Goal: Obtain resource: Download file/media

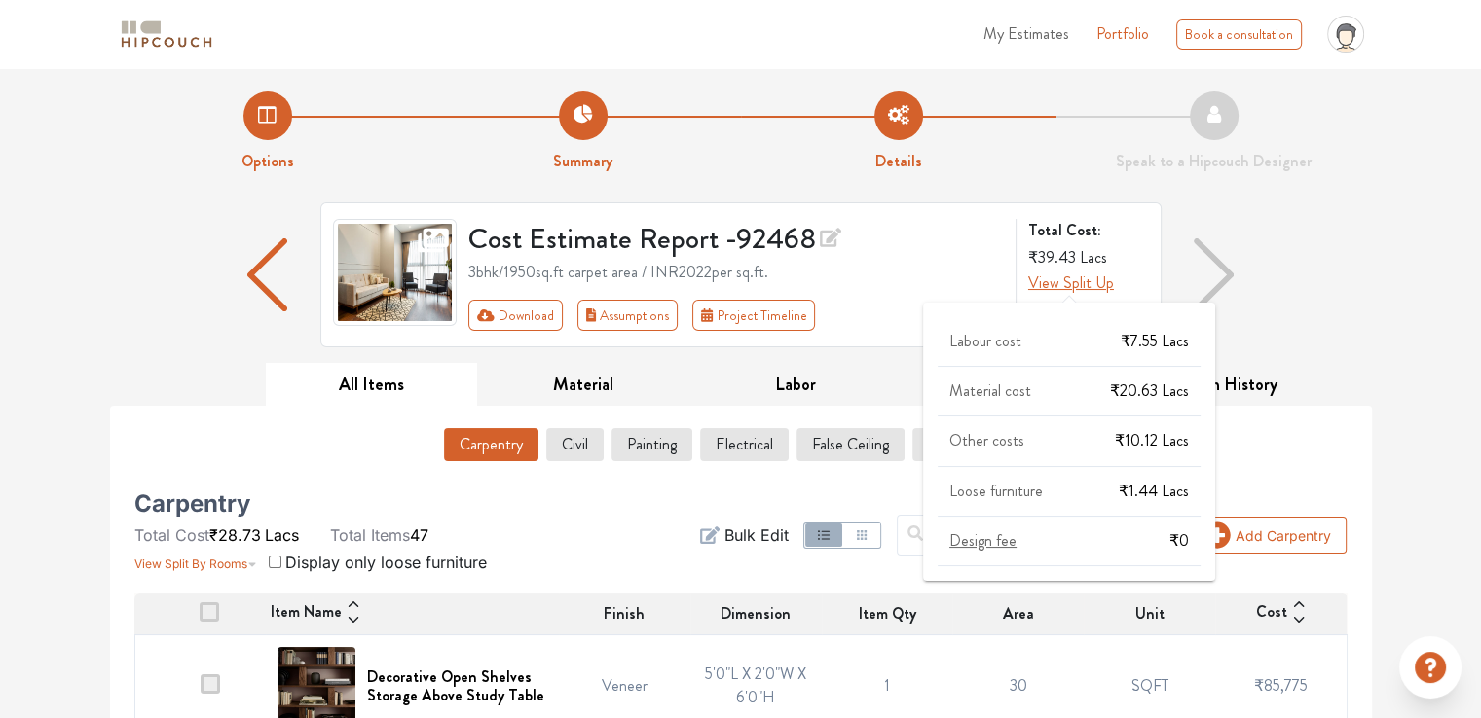
click at [1049, 281] on span "View Split Up" at bounding box center [1071, 283] width 86 height 22
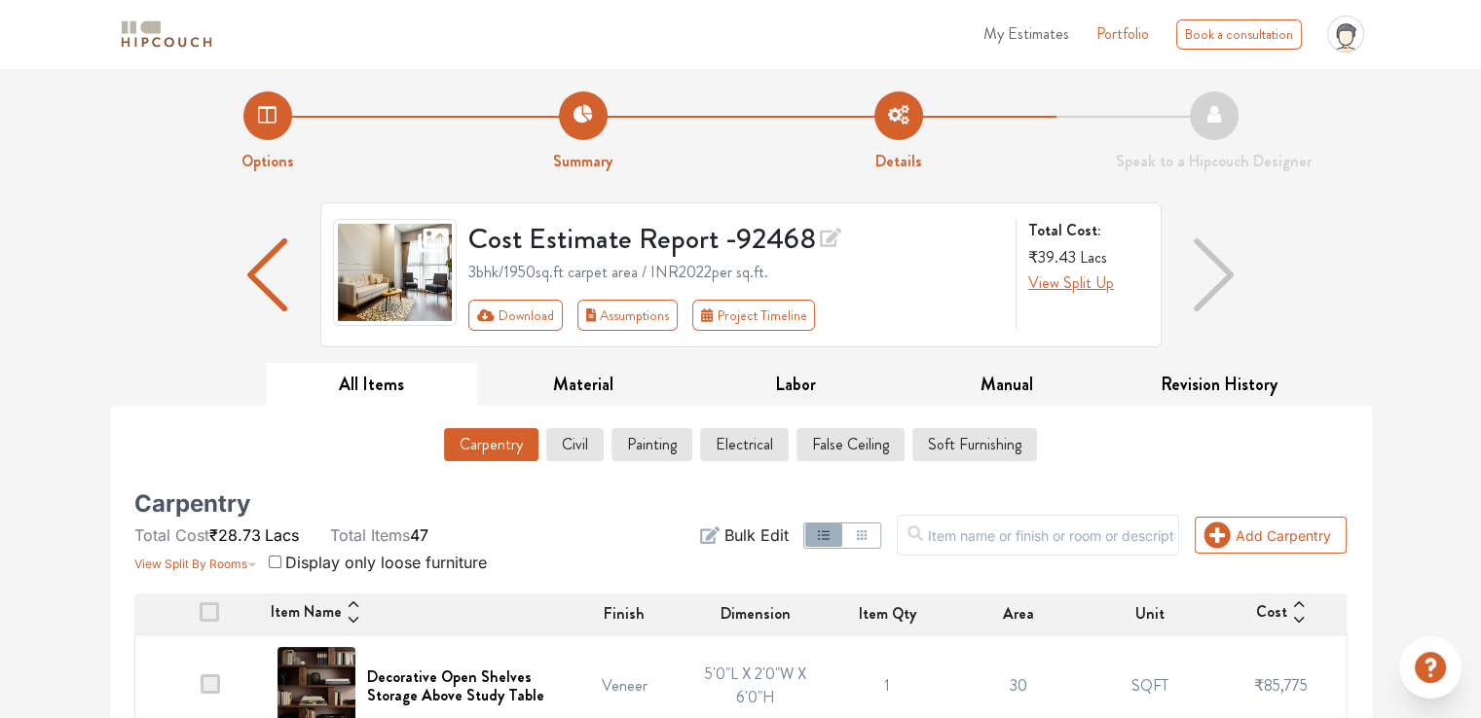
scroll to position [97, 0]
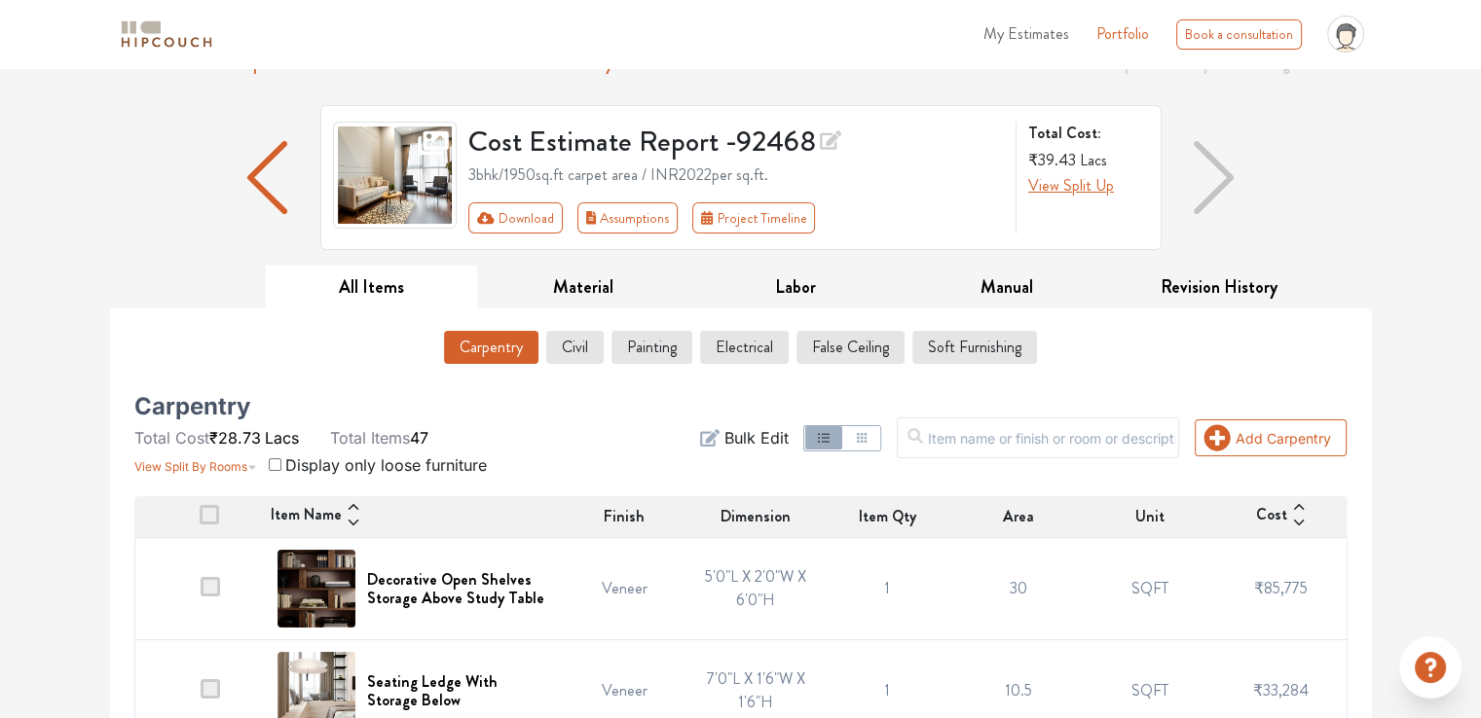
click at [1028, 174] on button "View Split Up" at bounding box center [1071, 185] width 86 height 23
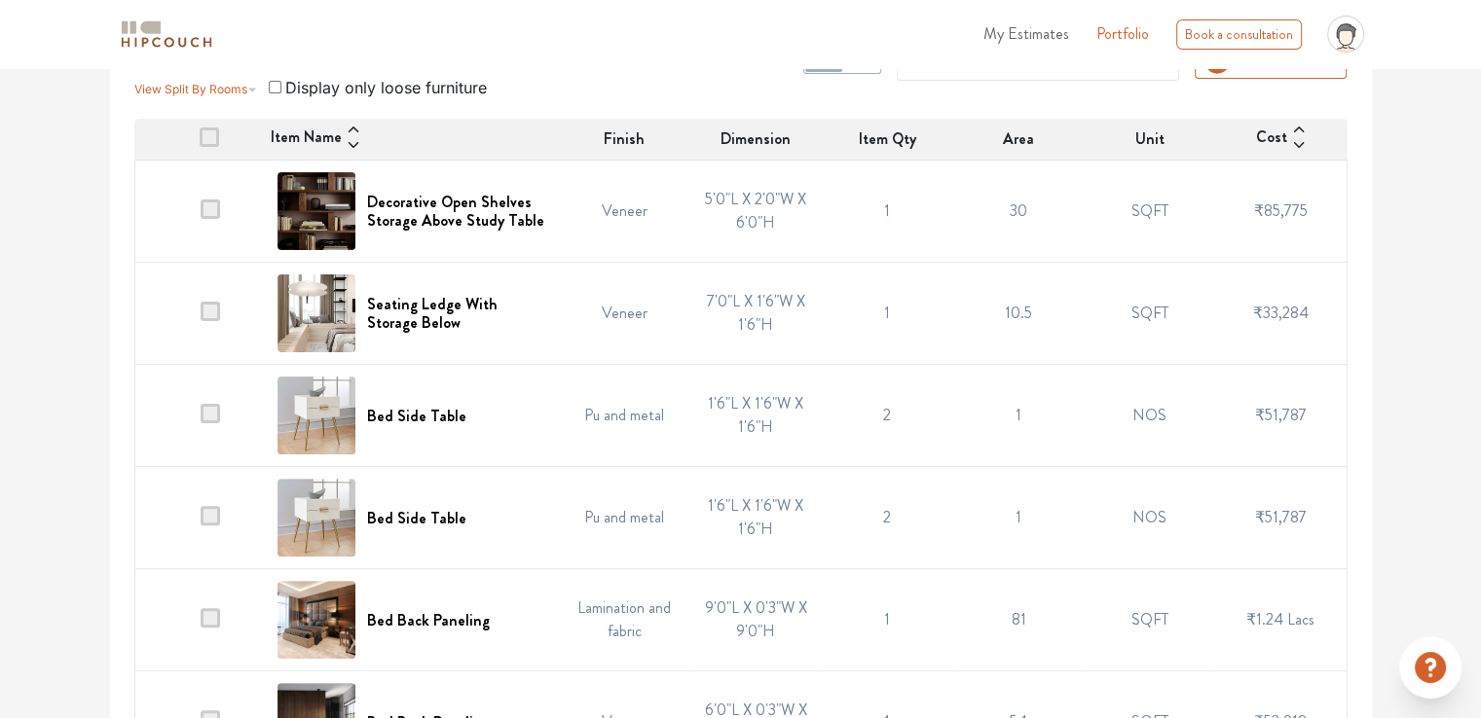
scroll to position [0, 0]
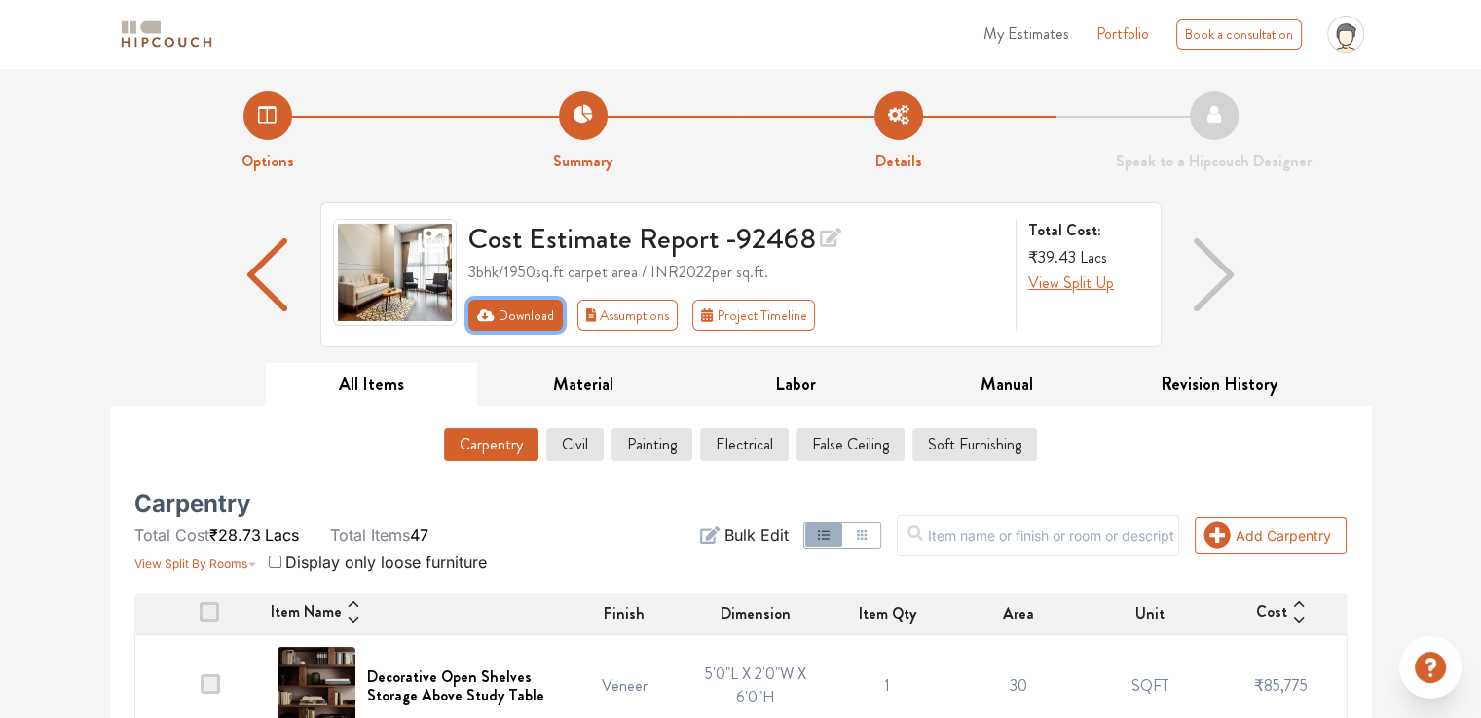
click at [531, 322] on button "Download" at bounding box center [515, 315] width 94 height 31
click at [528, 322] on button "Download" at bounding box center [515, 315] width 94 height 31
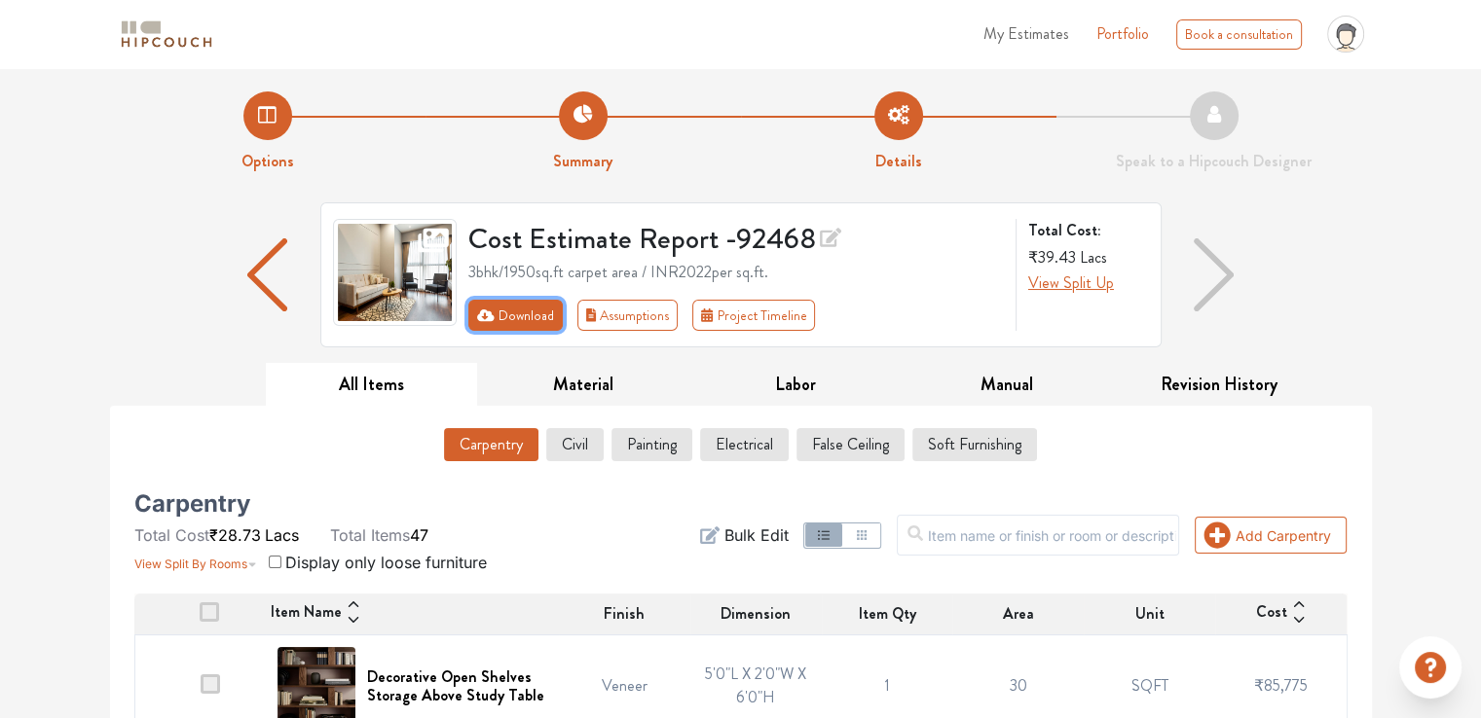
click at [543, 312] on button "Download" at bounding box center [515, 315] width 94 height 31
click at [508, 318] on button "Download" at bounding box center [515, 315] width 94 height 31
click at [509, 315] on button "Download" at bounding box center [515, 315] width 94 height 31
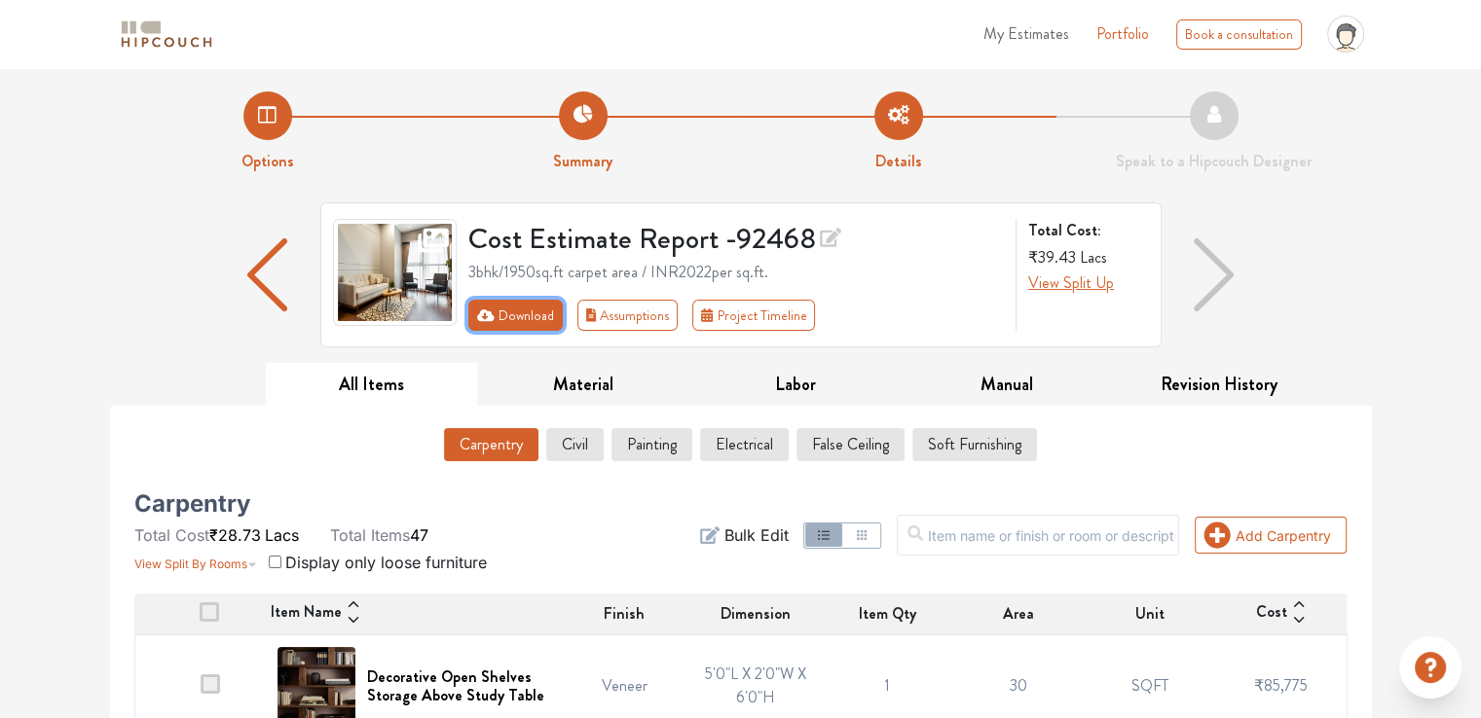
click at [509, 315] on button "Download" at bounding box center [515, 315] width 94 height 31
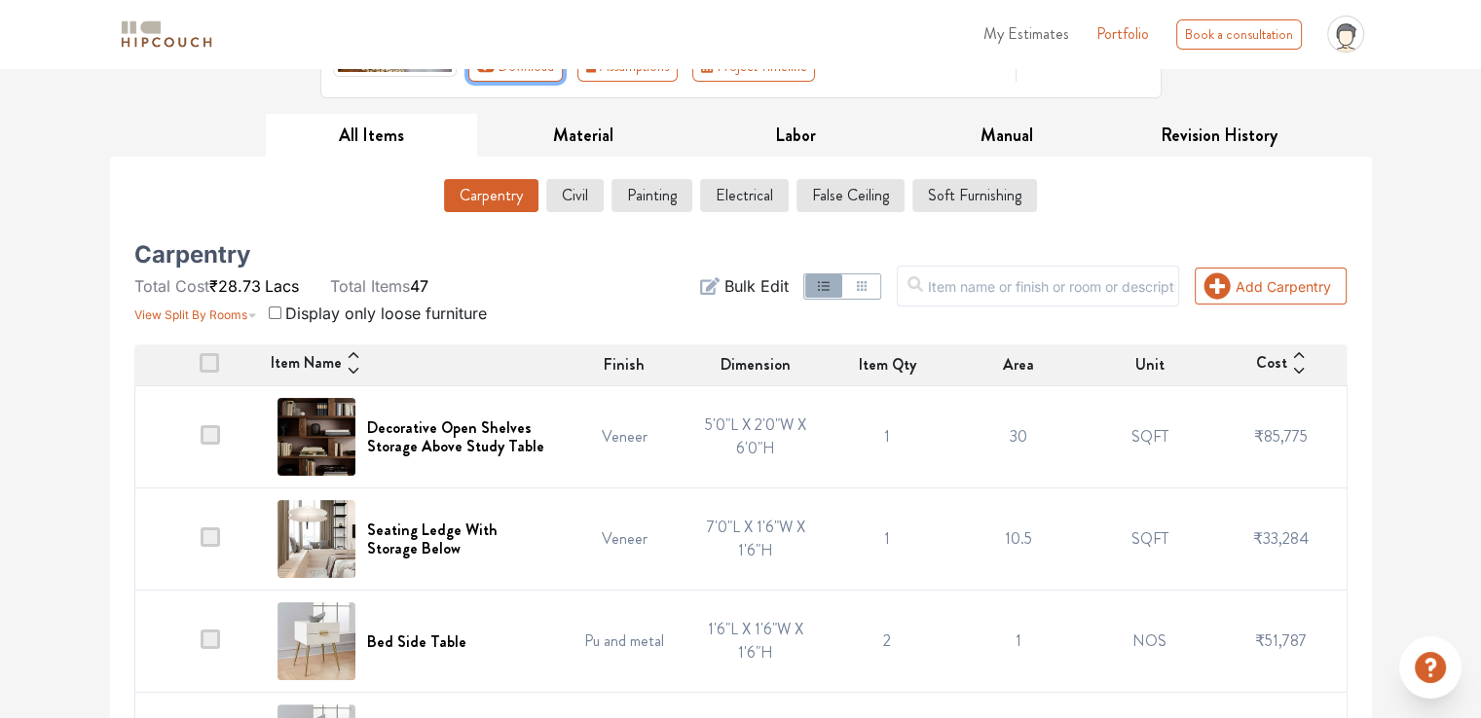
scroll to position [292, 0]
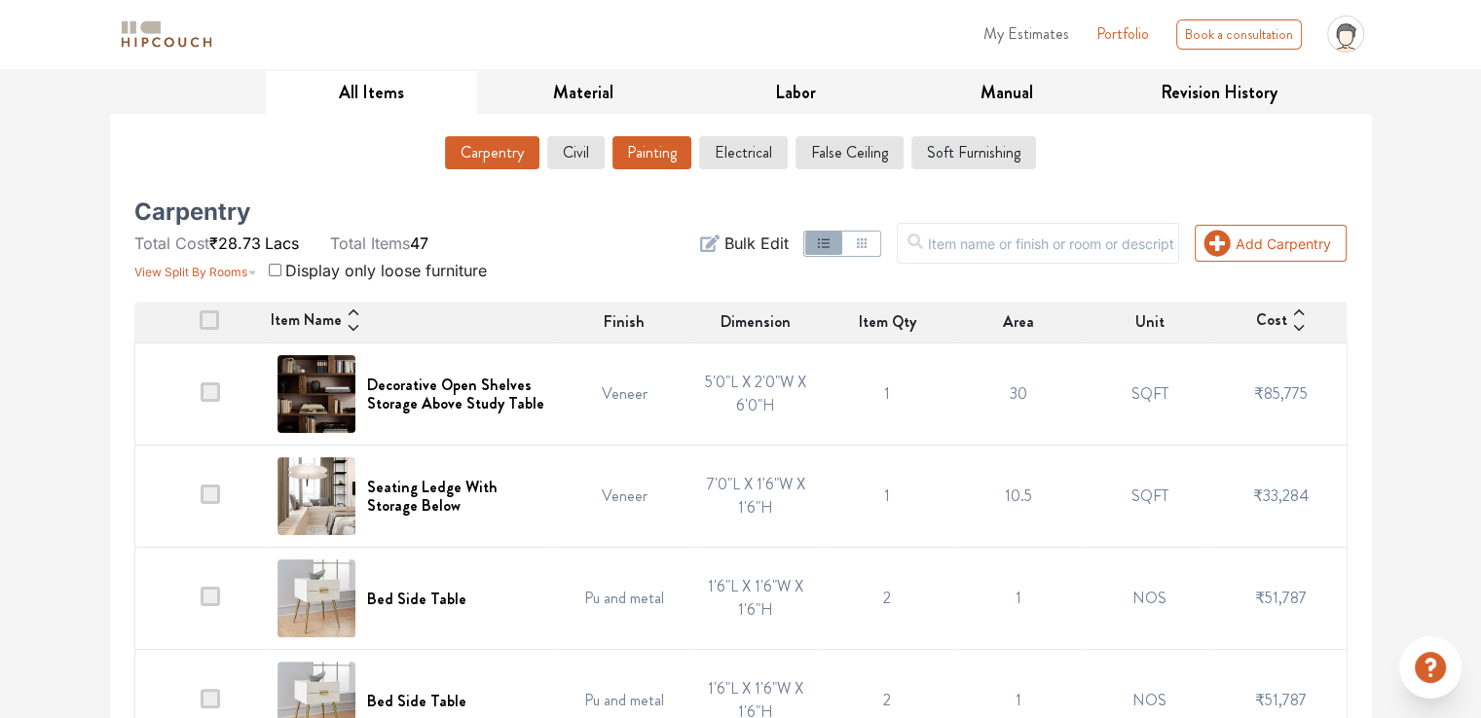
click at [666, 153] on button "Painting" at bounding box center [651, 152] width 79 height 33
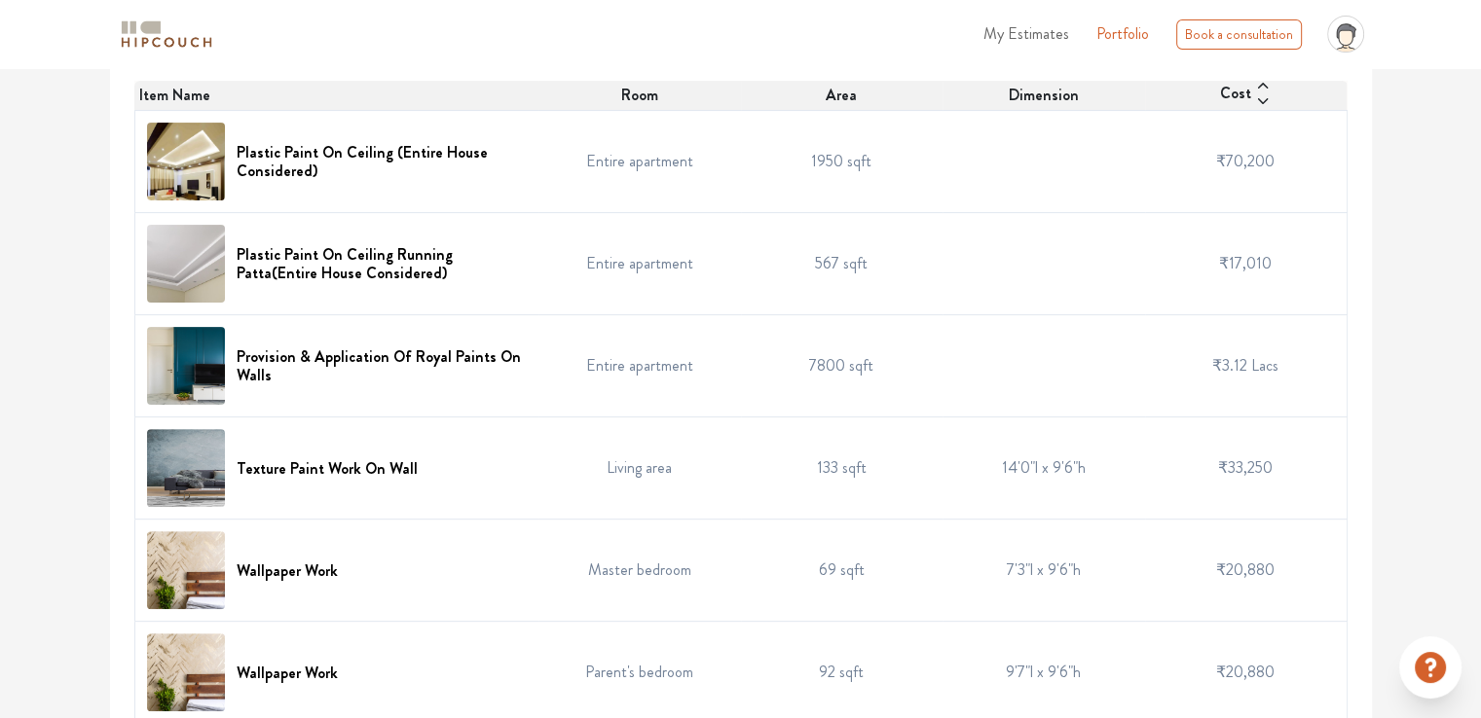
scroll to position [530, 0]
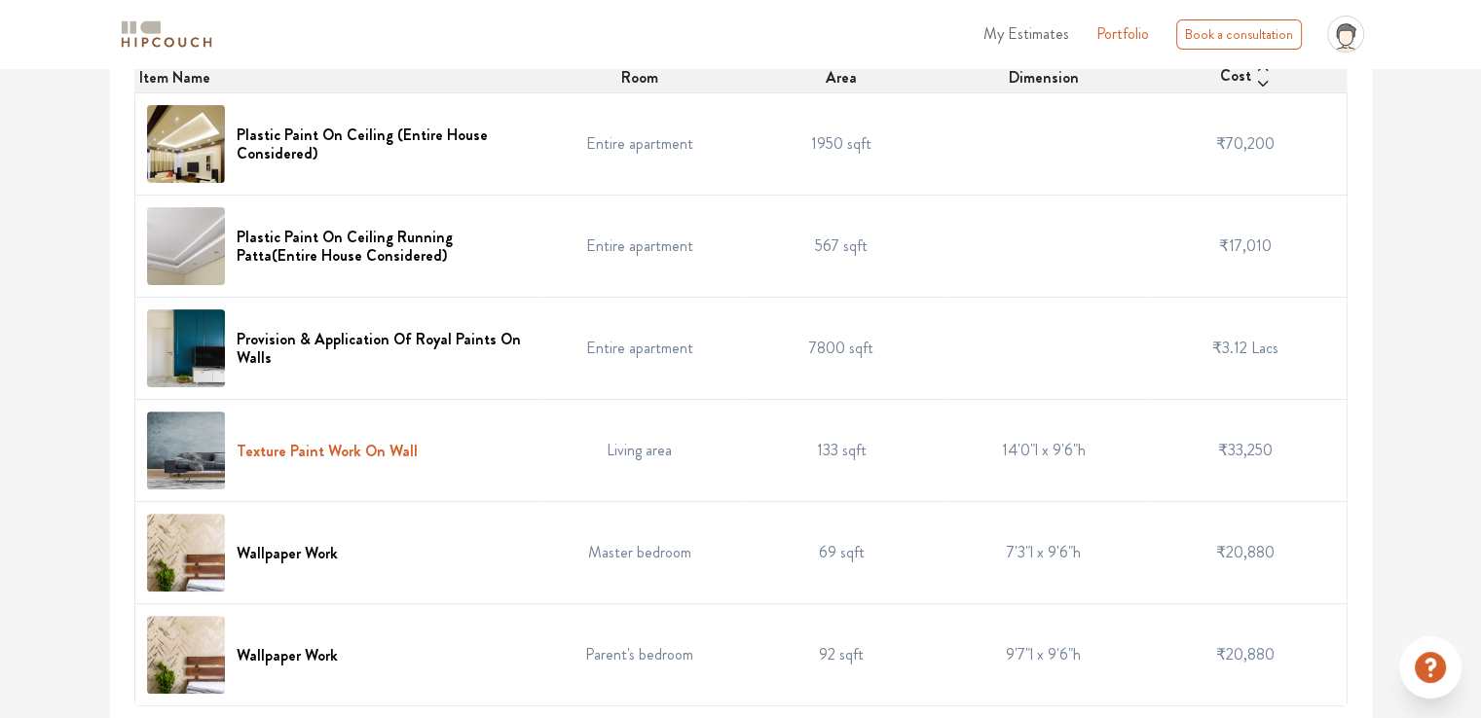
click at [383, 442] on h6 "Texture Paint Work On Wall" at bounding box center [327, 451] width 181 height 18
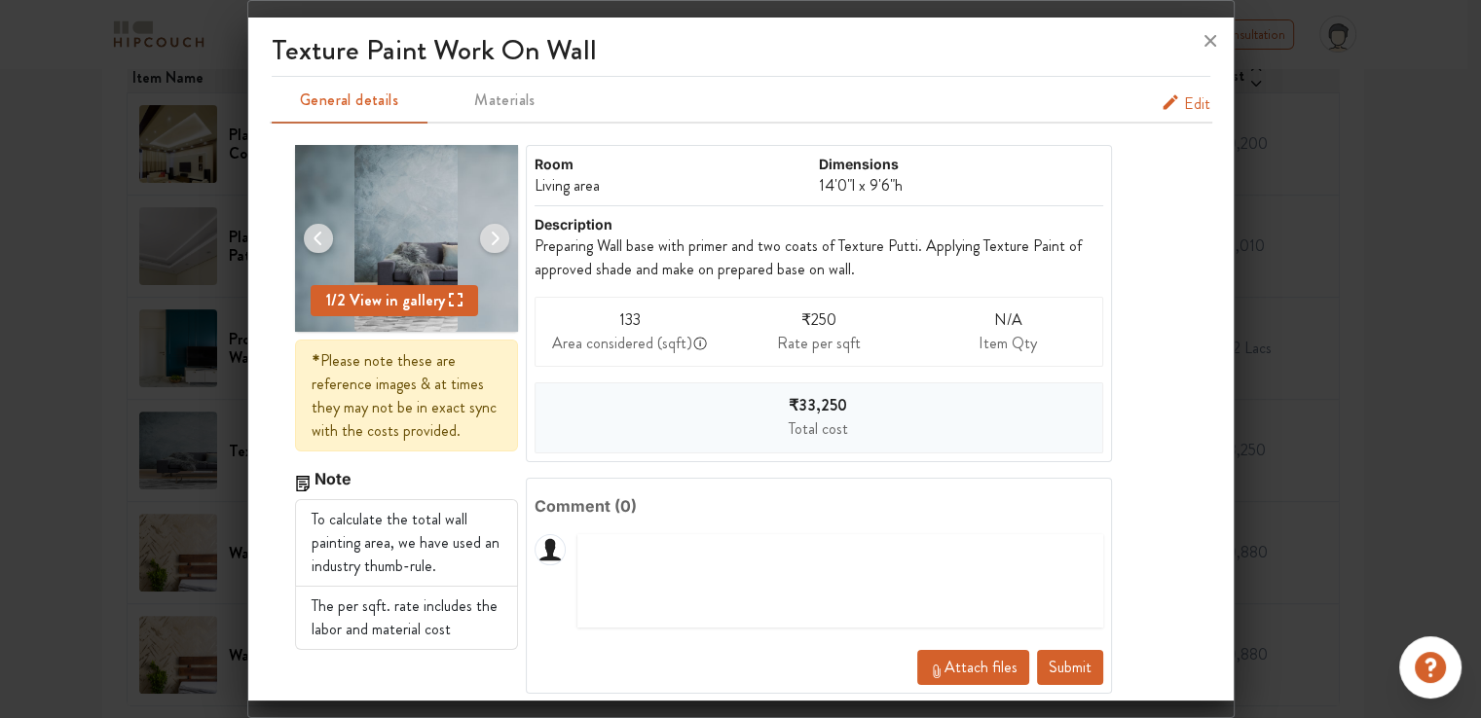
click at [1184, 105] on span "Edit" at bounding box center [1197, 103] width 26 height 23
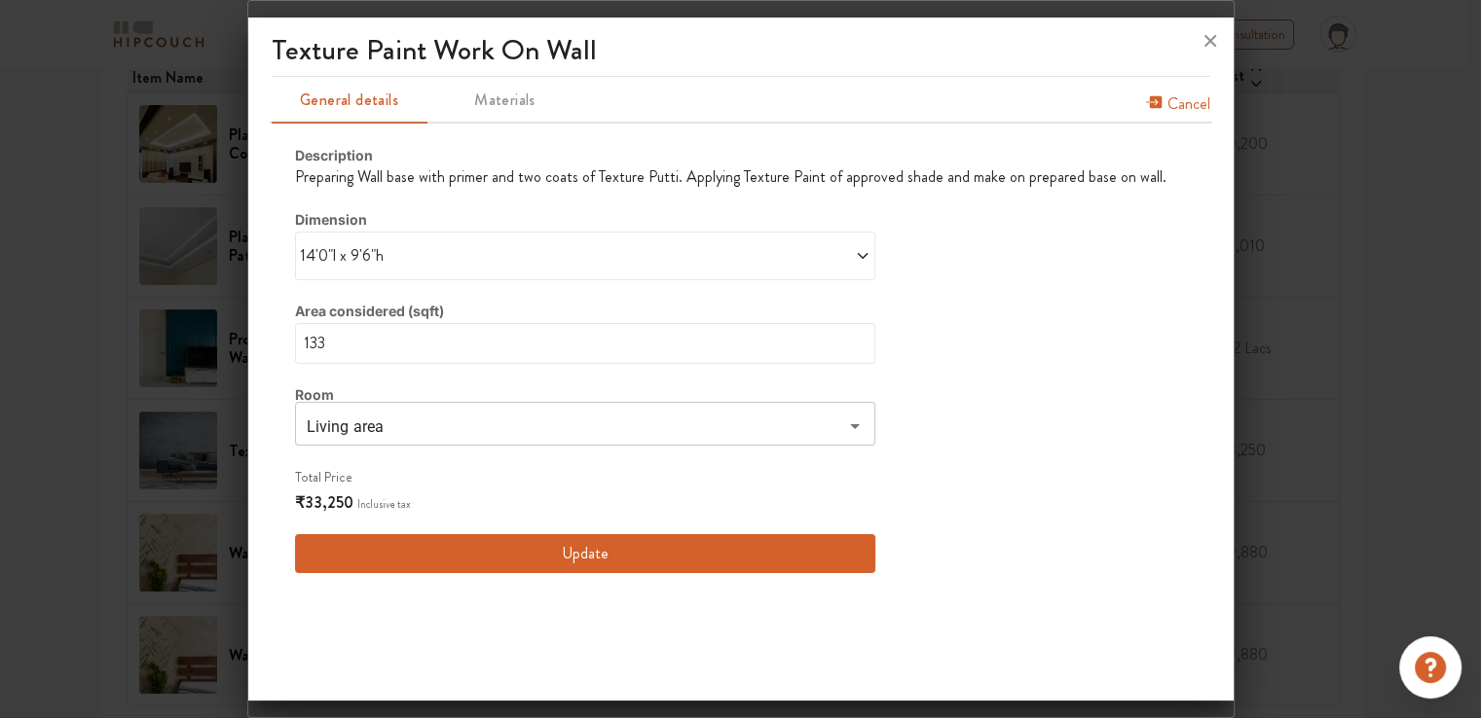
click at [397, 249] on span "14'0"l x 9'6"h" at bounding box center [442, 255] width 285 height 23
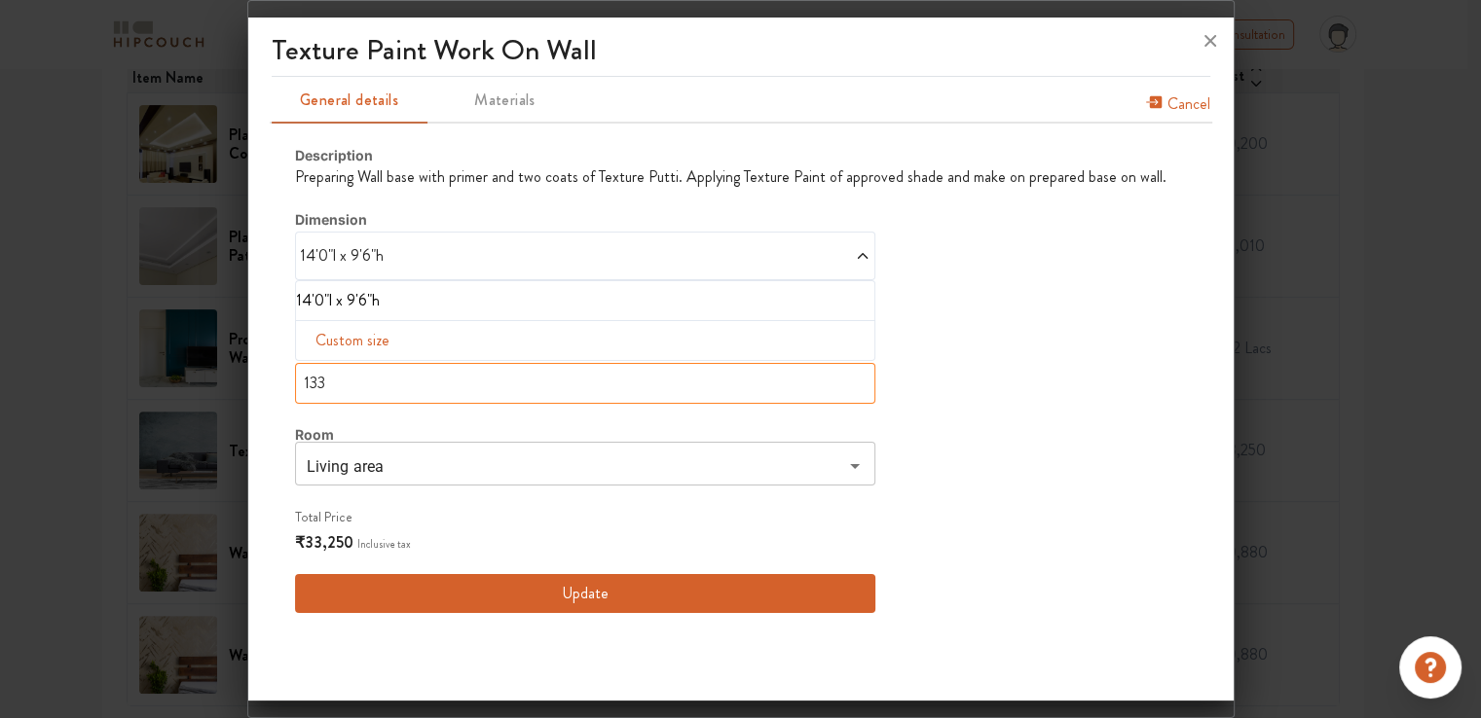
click at [332, 386] on input "133" at bounding box center [585, 383] width 581 height 41
drag, startPoint x: 333, startPoint y: 377, endPoint x: 244, endPoint y: 375, distance: 88.6
click at [247, 375] on div "Texture Paint Work On Wall General details Materials Cancel Description Prepari…" at bounding box center [740, 359] width 987 height 718
type input "0"
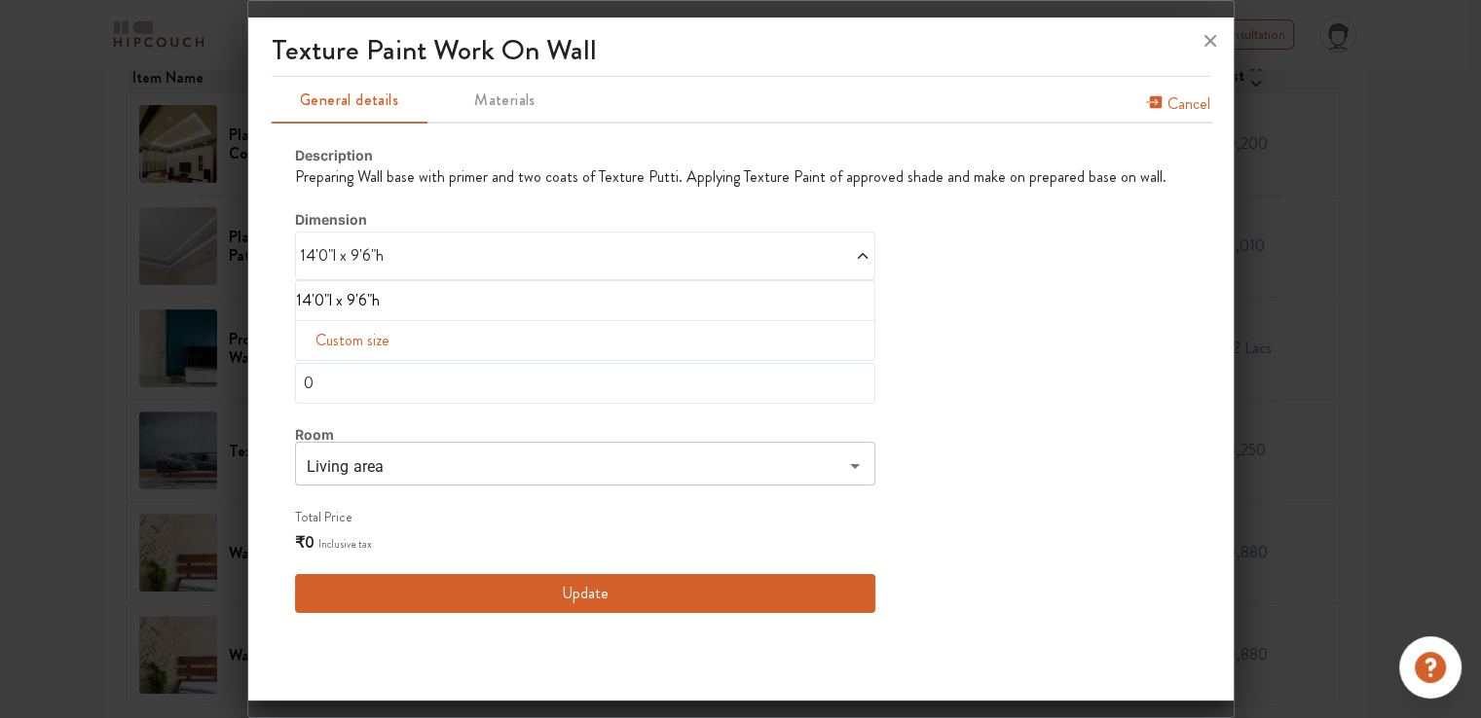
click at [1006, 304] on div "Description Preparing Wall base with primer and two coats of Texture Putti. App…" at bounding box center [730, 379] width 871 height 468
click at [385, 294] on li "14'0"l x 9'6"h" at bounding box center [581, 300] width 571 height 23
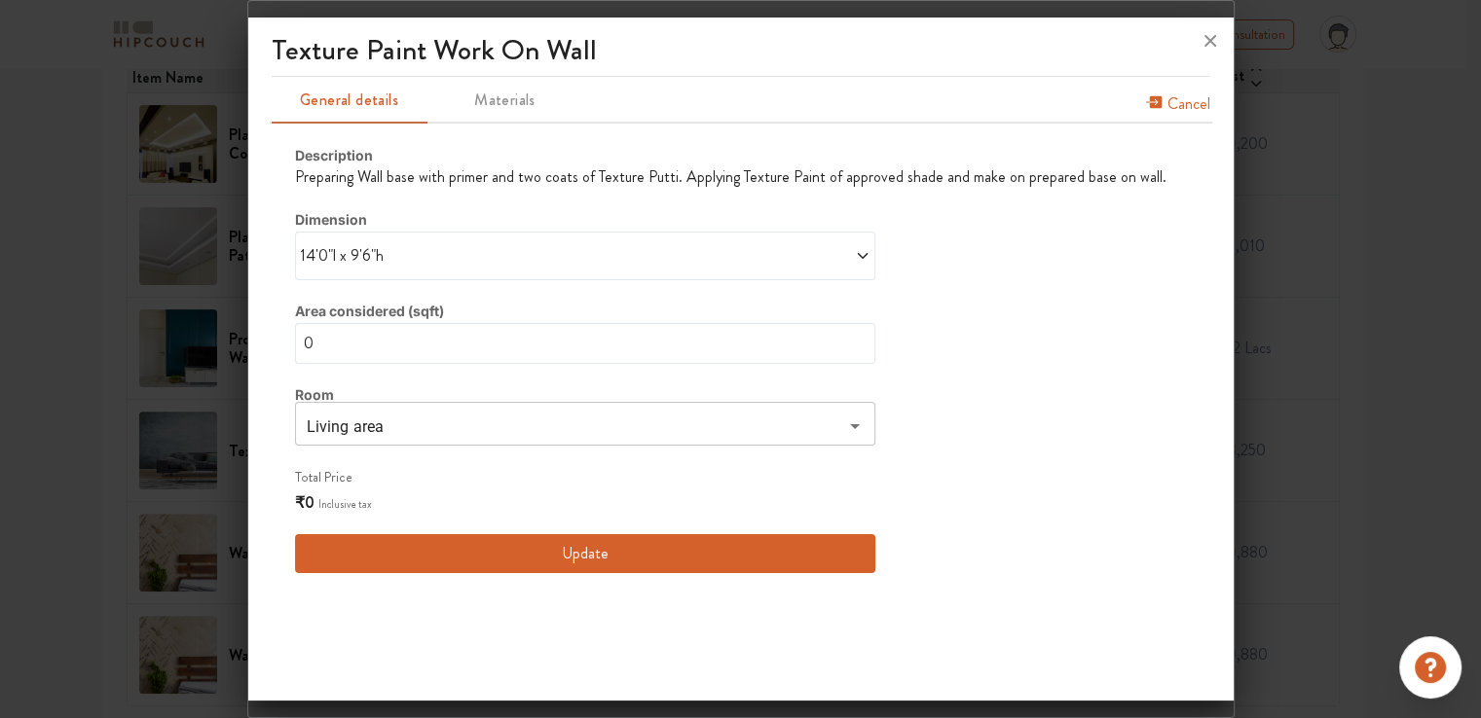
click at [389, 252] on span "14'0"l x 9'6"h" at bounding box center [442, 255] width 285 height 23
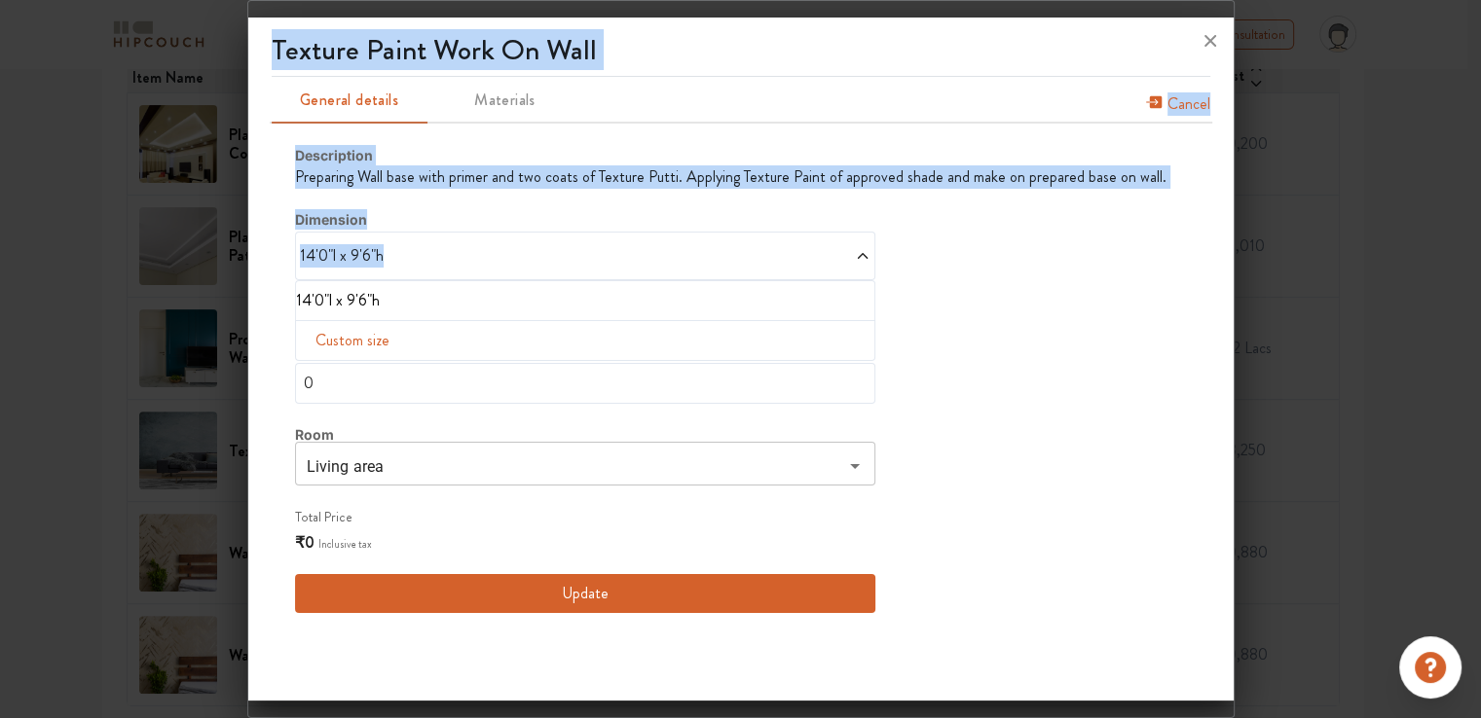
drag, startPoint x: 389, startPoint y: 252, endPoint x: 242, endPoint y: 251, distance: 147.0
click at [247, 251] on div "texture paint work on wall General details Materials Cancel Description Prepari…" at bounding box center [740, 359] width 987 height 718
click at [391, 258] on span "14'0"l x 9'6"h" at bounding box center [442, 255] width 285 height 23
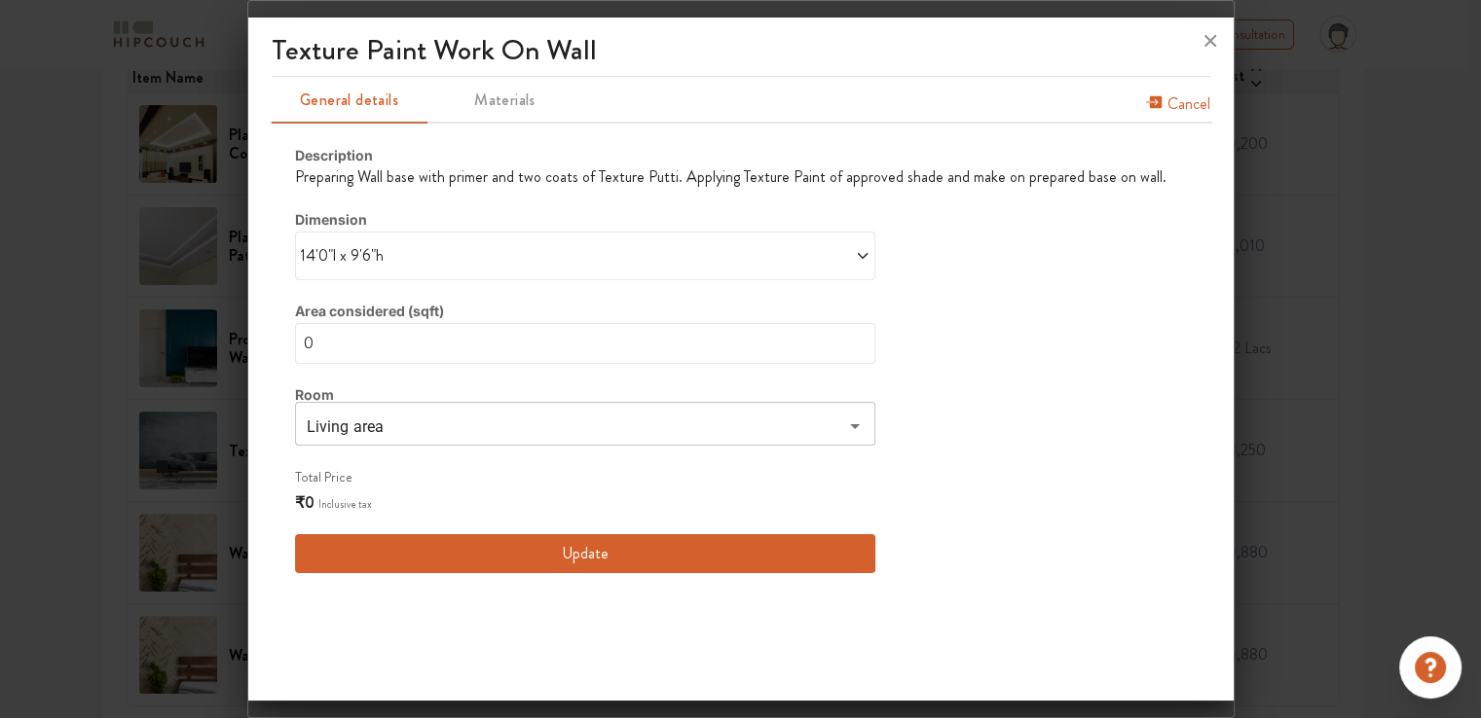
click at [858, 254] on icon at bounding box center [863, 256] width 10 height 6
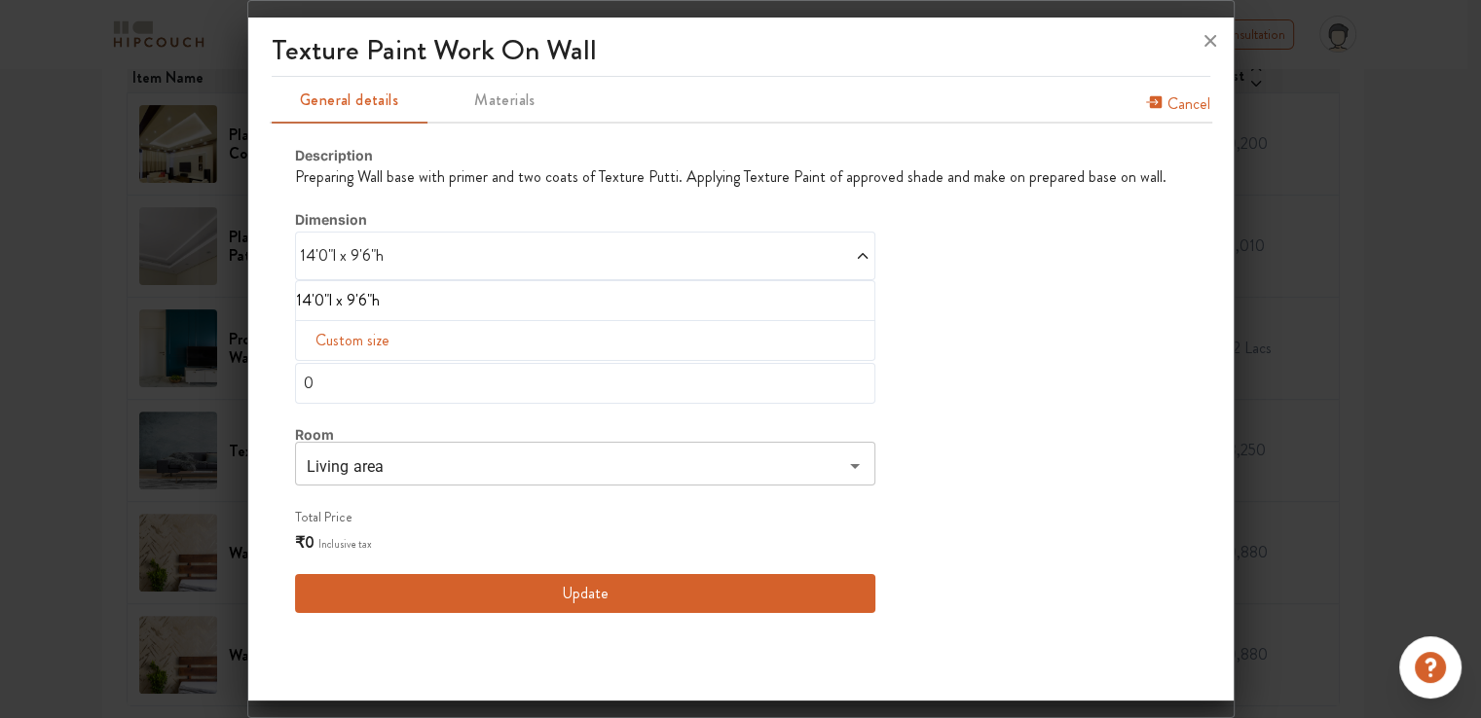
click at [378, 344] on span "Custom size" at bounding box center [353, 340] width 90 height 39
click at [328, 367] on input "text" at bounding box center [344, 371] width 66 height 37
click at [750, 366] on icon at bounding box center [756, 371] width 44 height 39
click at [592, 597] on button "Update" at bounding box center [585, 593] width 581 height 39
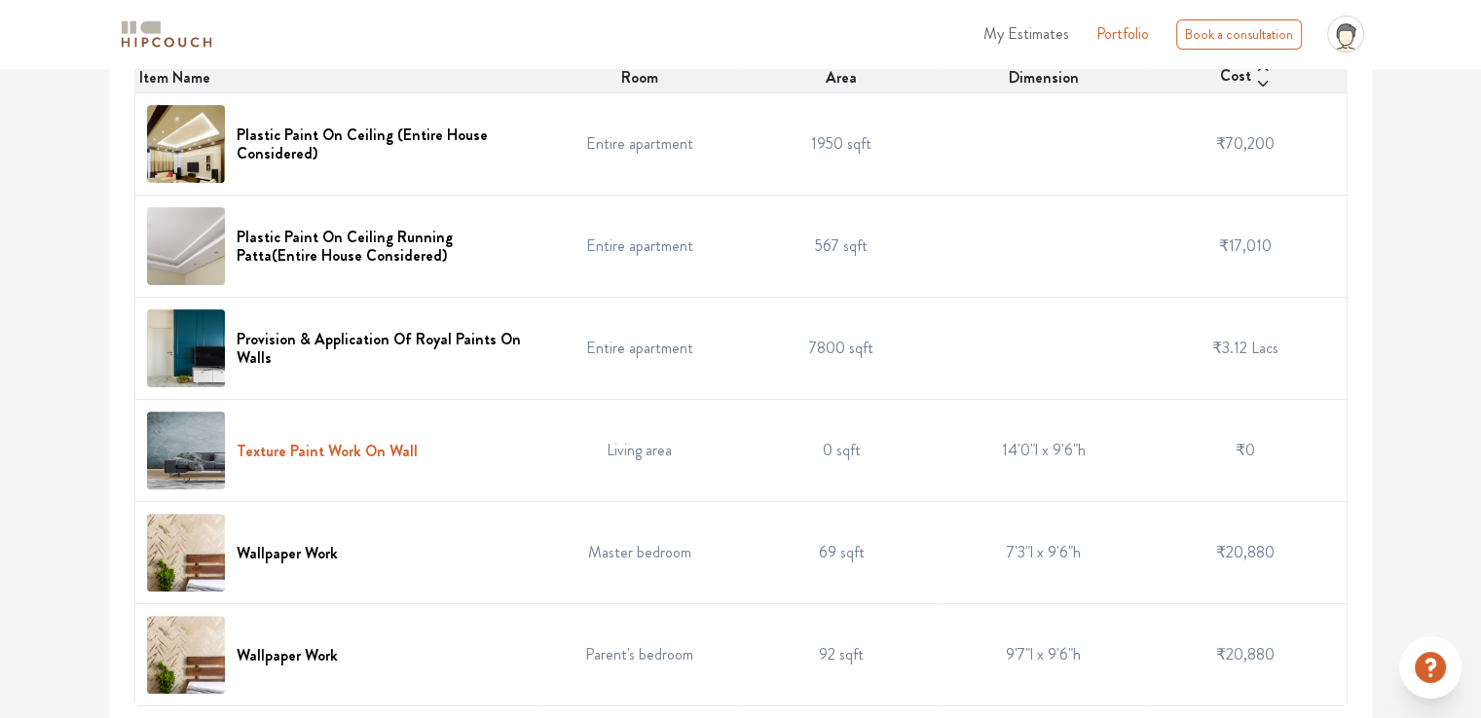
click at [310, 451] on h6 "Texture Paint Work On Wall" at bounding box center [327, 451] width 181 height 18
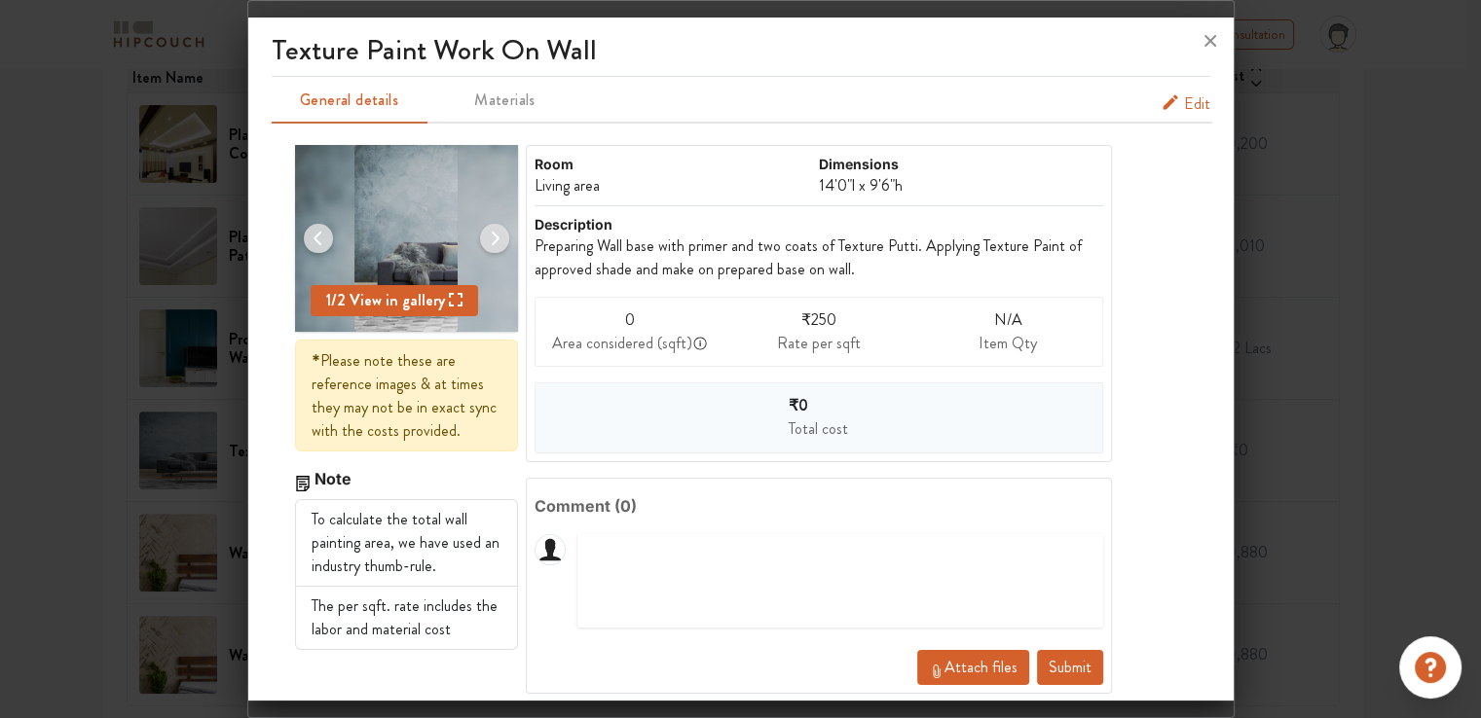
click at [1184, 102] on span "Edit" at bounding box center [1197, 103] width 26 height 23
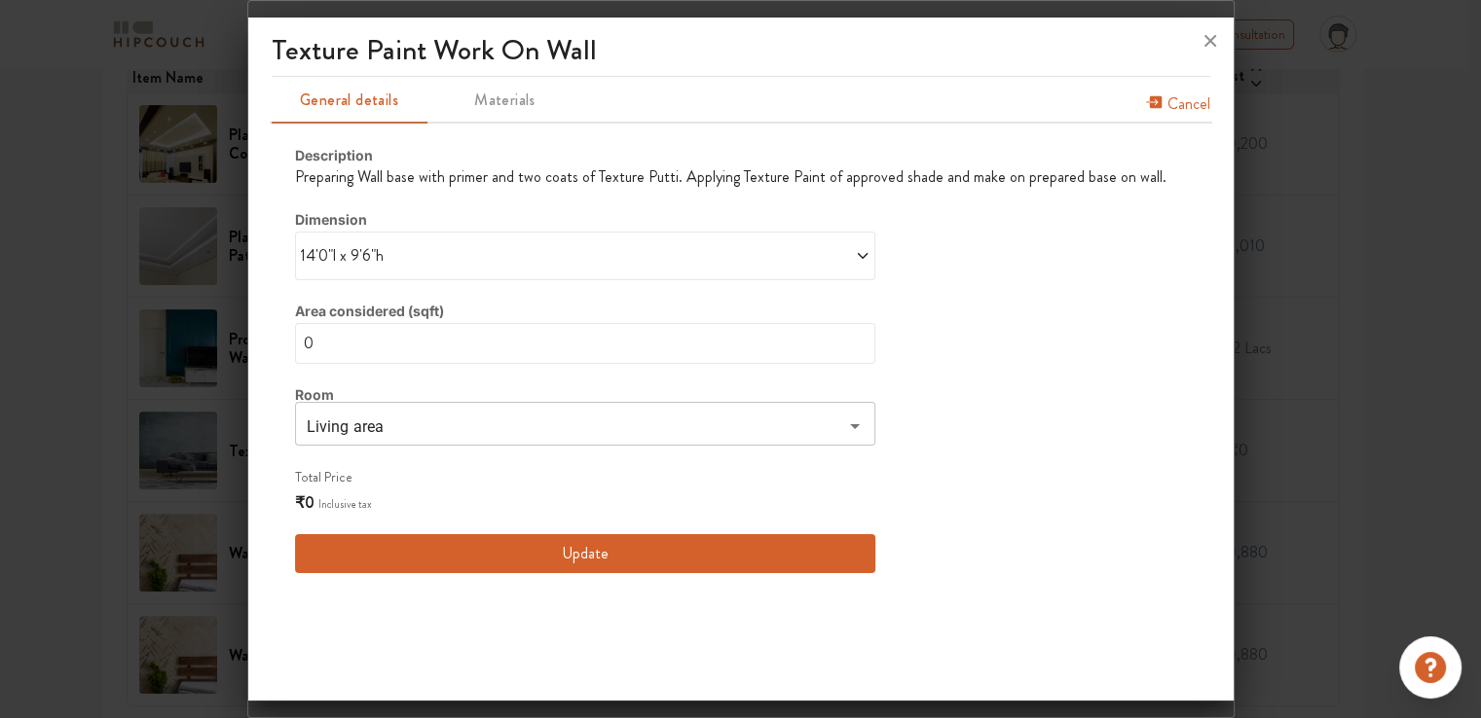
click at [526, 96] on span "Materials" at bounding box center [505, 100] width 132 height 27
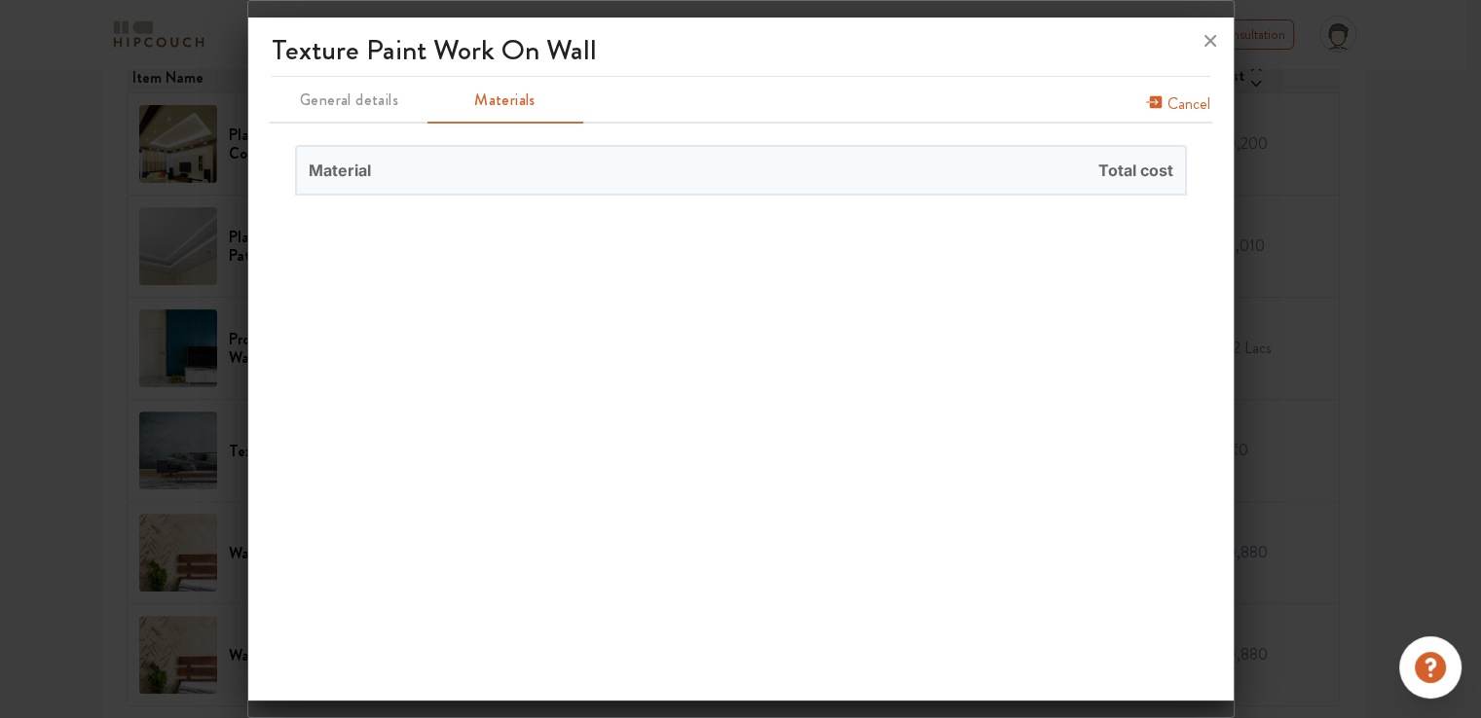
click at [416, 169] on span "Material" at bounding box center [519, 170] width 444 height 47
click at [1188, 105] on span "Cancel" at bounding box center [1188, 107] width 43 height 31
click at [372, 97] on span "General details" at bounding box center [349, 100] width 132 height 27
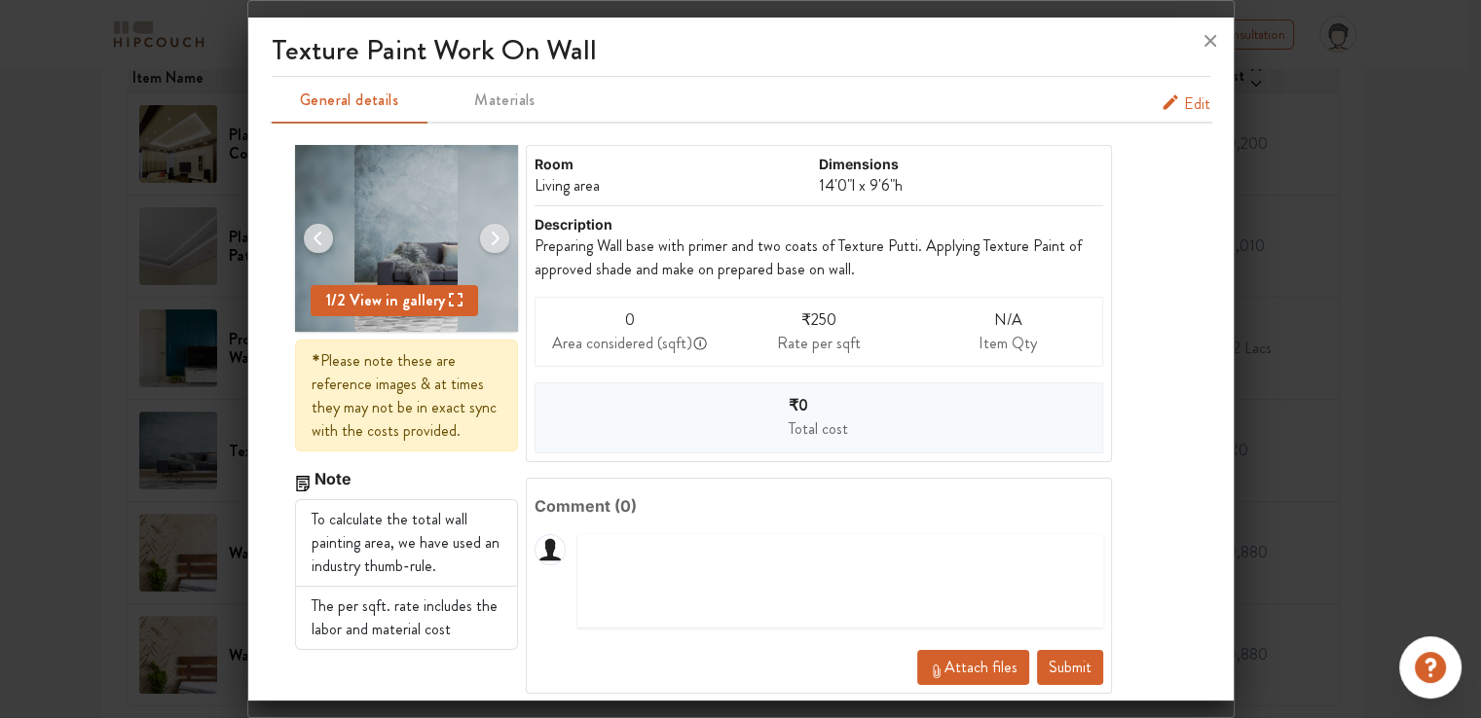
click at [1043, 663] on button "Submit" at bounding box center [1070, 667] width 66 height 35
click at [1213, 42] on icon at bounding box center [1209, 40] width 31 height 31
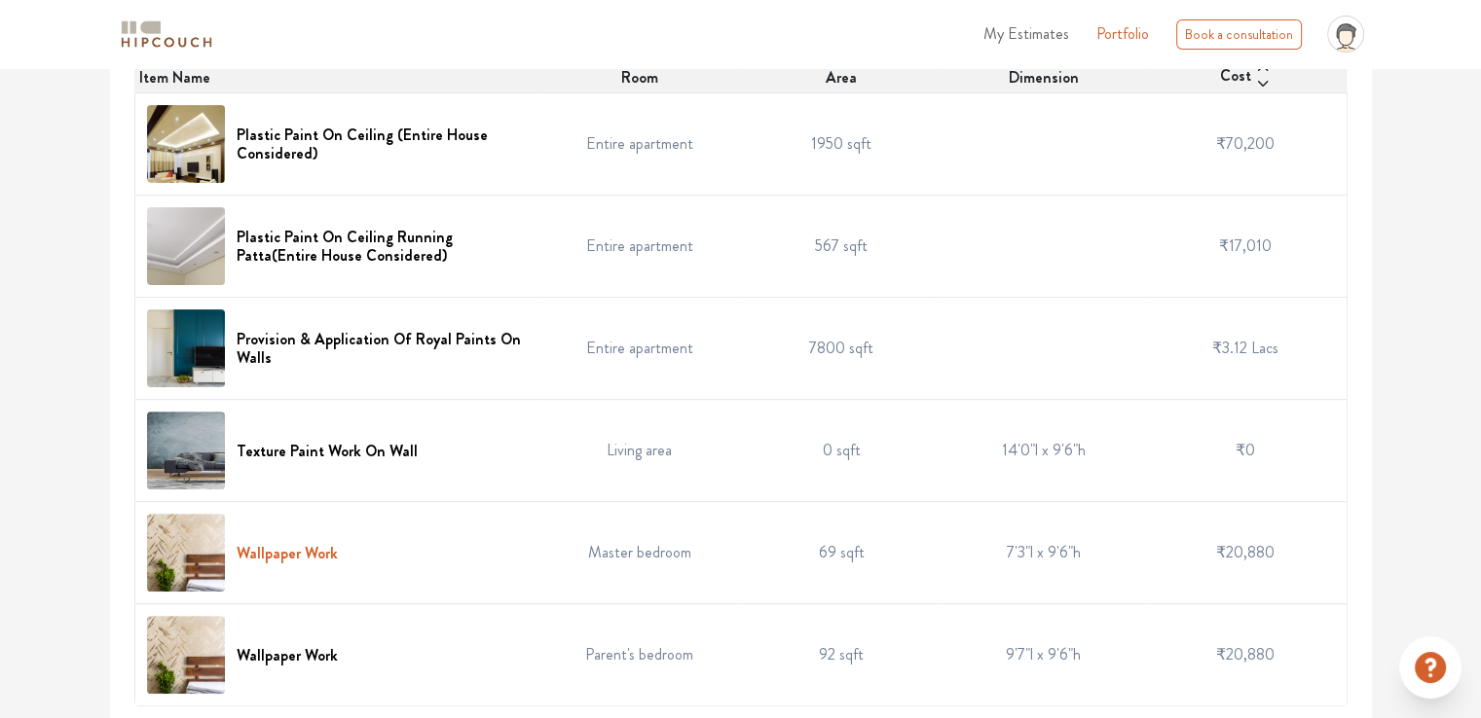
click at [305, 550] on h6 "Wallpaper Work" at bounding box center [287, 553] width 101 height 18
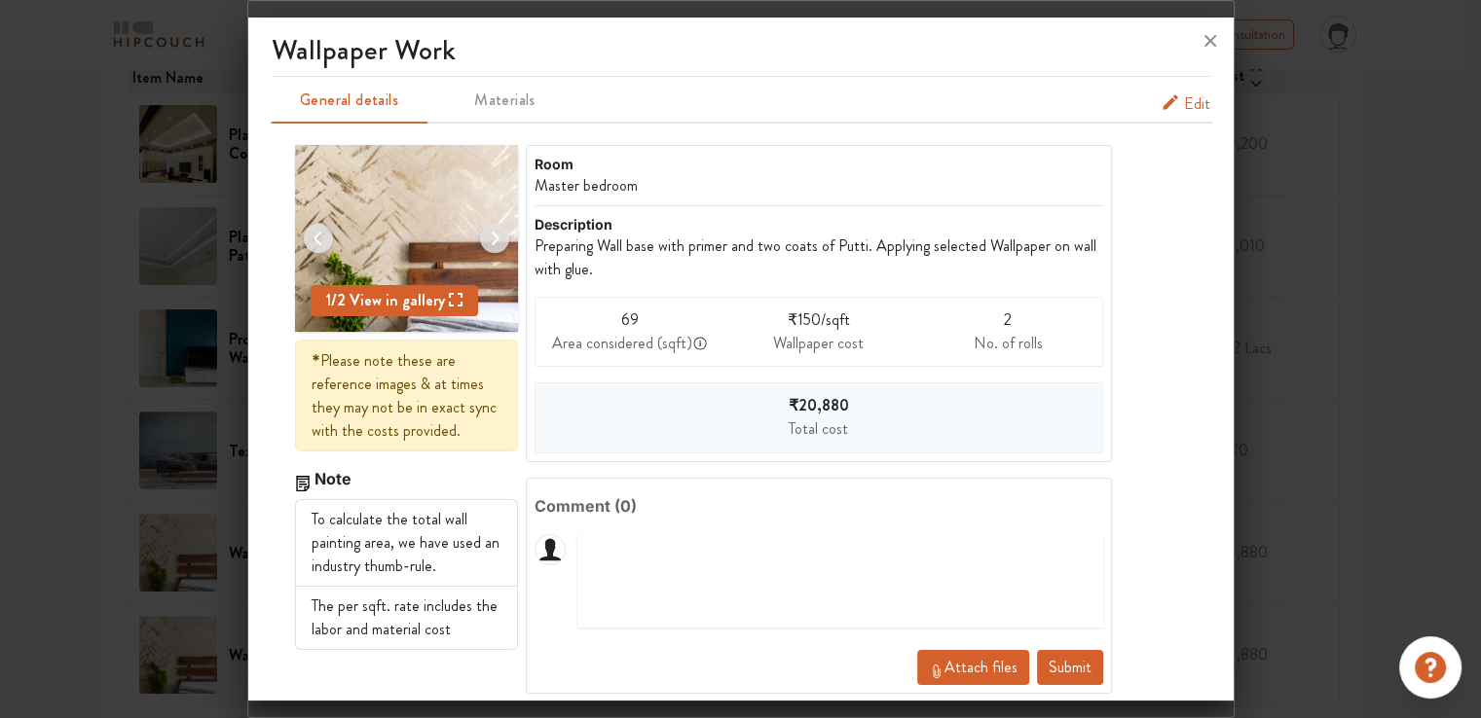
click at [1188, 104] on span "Edit" at bounding box center [1197, 103] width 26 height 23
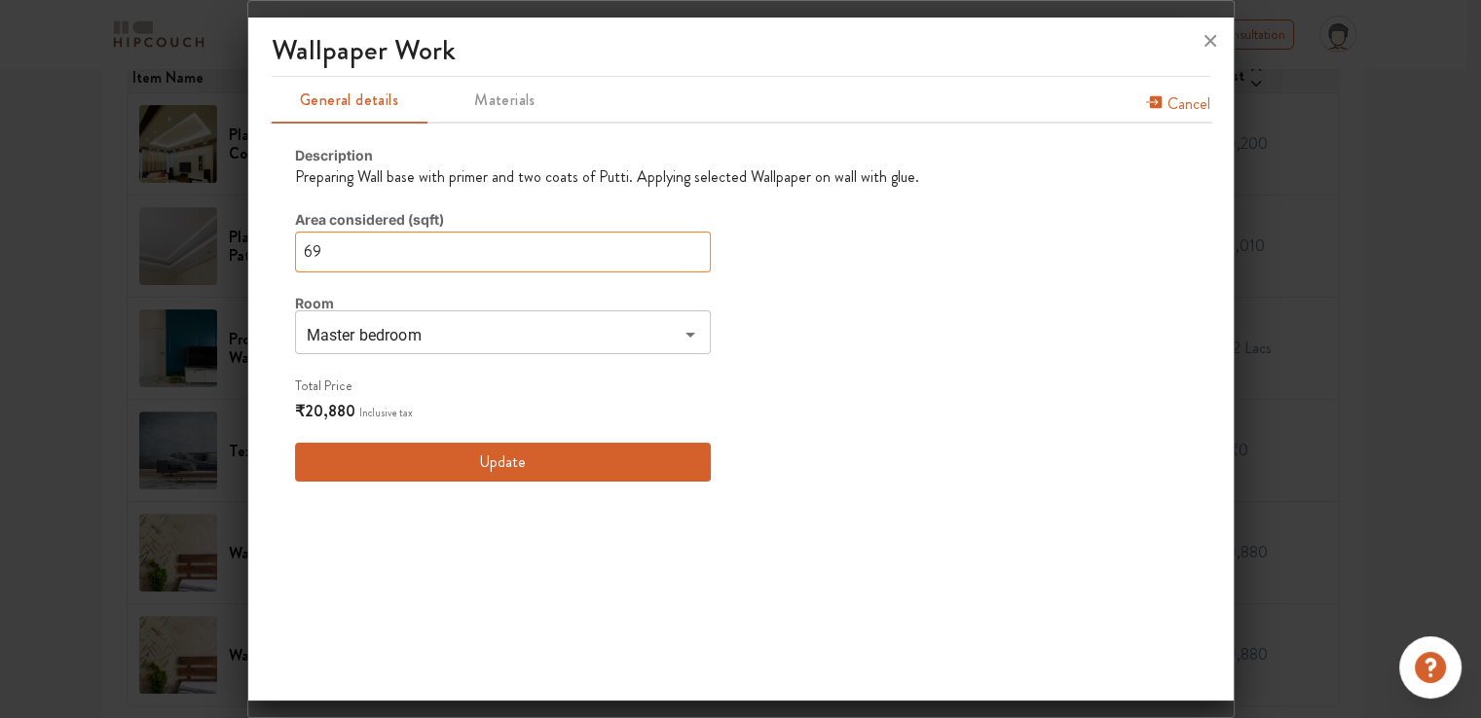
drag, startPoint x: 362, startPoint y: 255, endPoint x: 138, endPoint y: 242, distance: 224.2
click at [247, 242] on div "Wallpaper Work General details Materials Cancel Description Preparing Wall base…" at bounding box center [740, 359] width 987 height 718
type input "0"
click at [487, 463] on button "Update" at bounding box center [503, 462] width 416 height 39
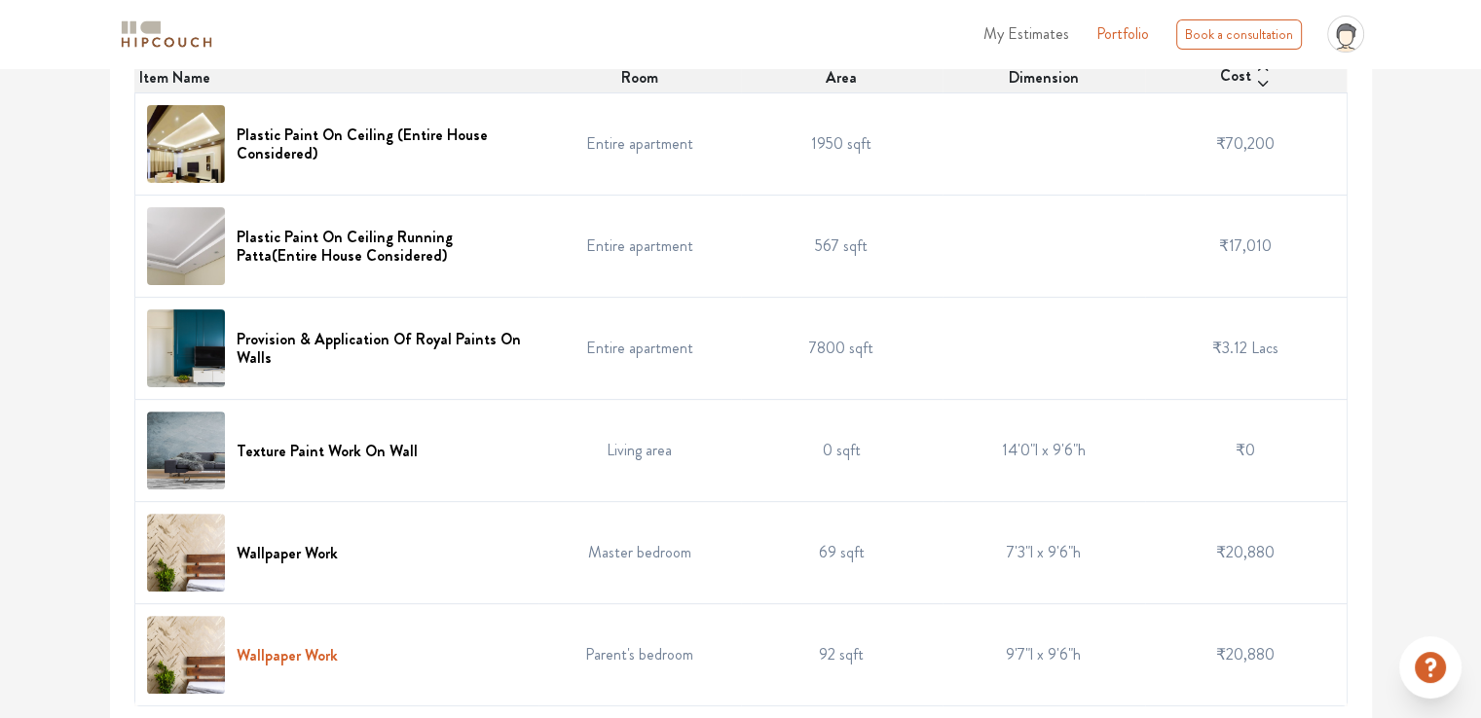
click at [288, 651] on h6 "Wallpaper Work" at bounding box center [287, 655] width 101 height 18
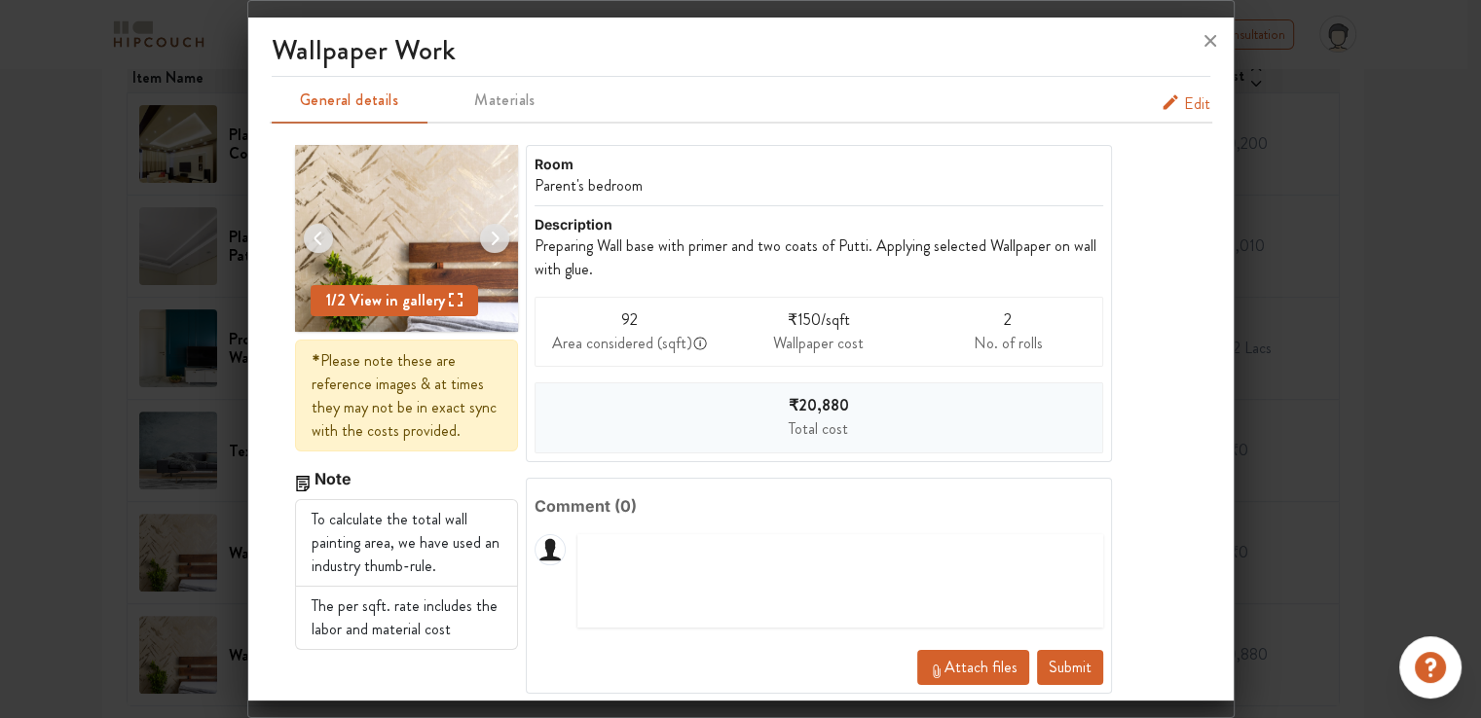
click at [1184, 107] on span "Edit" at bounding box center [1197, 103] width 26 height 23
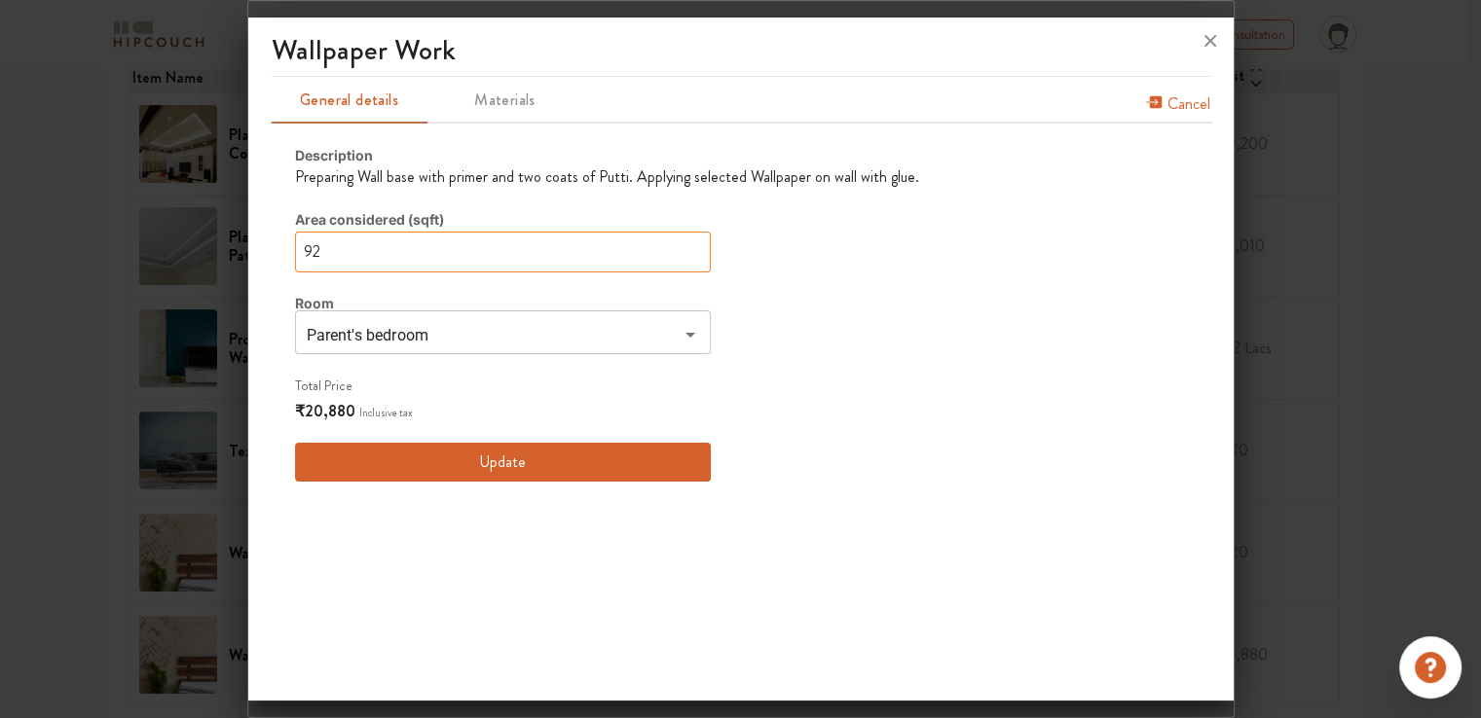
drag, startPoint x: 350, startPoint y: 243, endPoint x: 40, endPoint y: 258, distance: 310.9
click at [247, 258] on div "Wallpaper Work General details Materials Cancel Description Preparing Wall base…" at bounding box center [740, 359] width 987 height 718
type input "0"
click at [496, 455] on button "Update" at bounding box center [503, 462] width 416 height 39
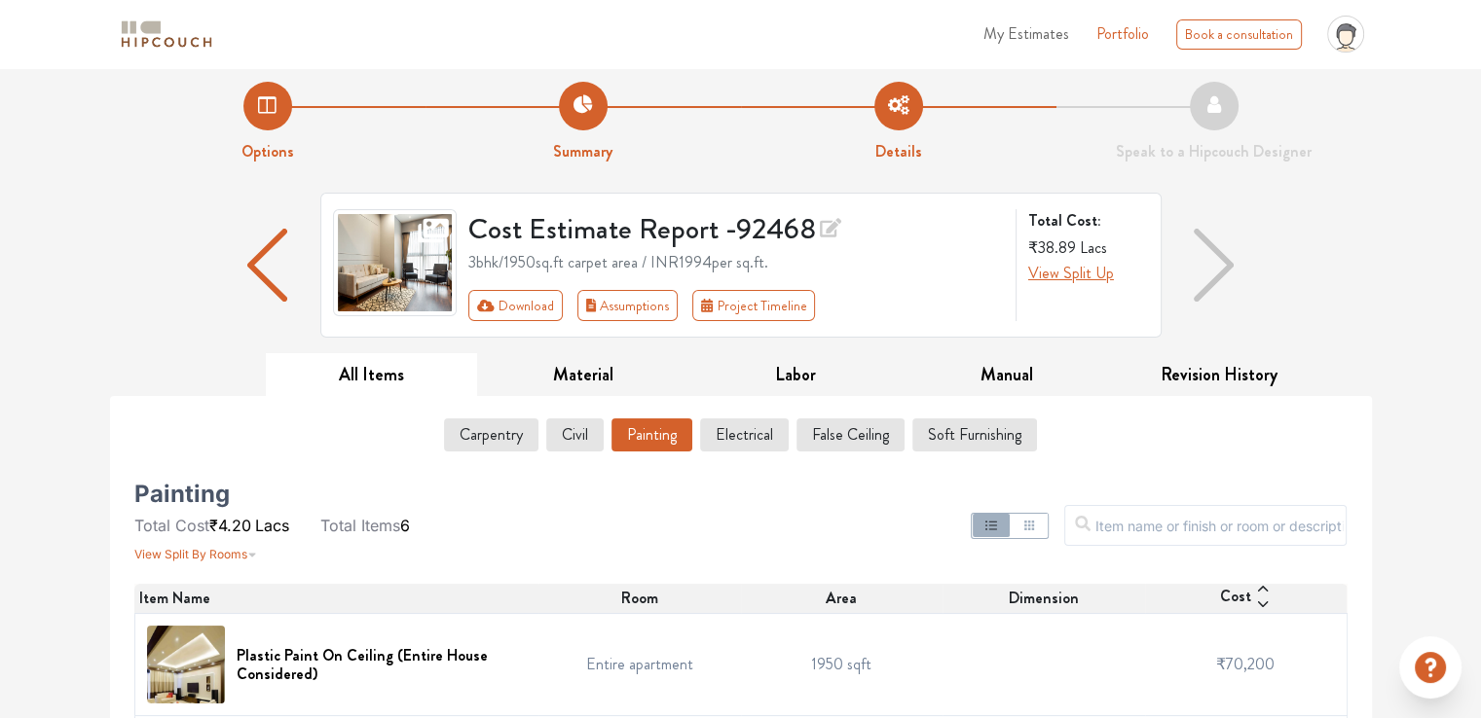
scroll to position [0, 0]
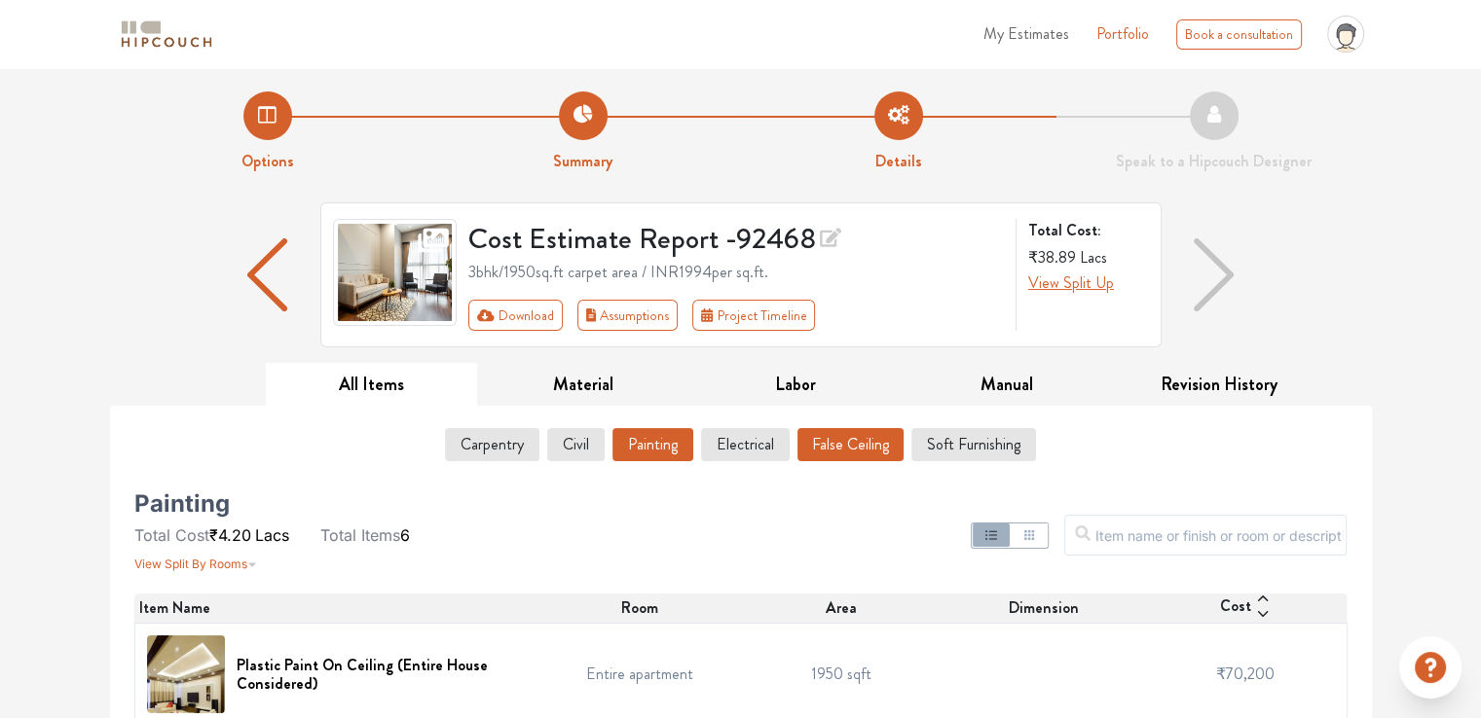
click at [830, 449] on button "False Ceiling" at bounding box center [850, 444] width 106 height 33
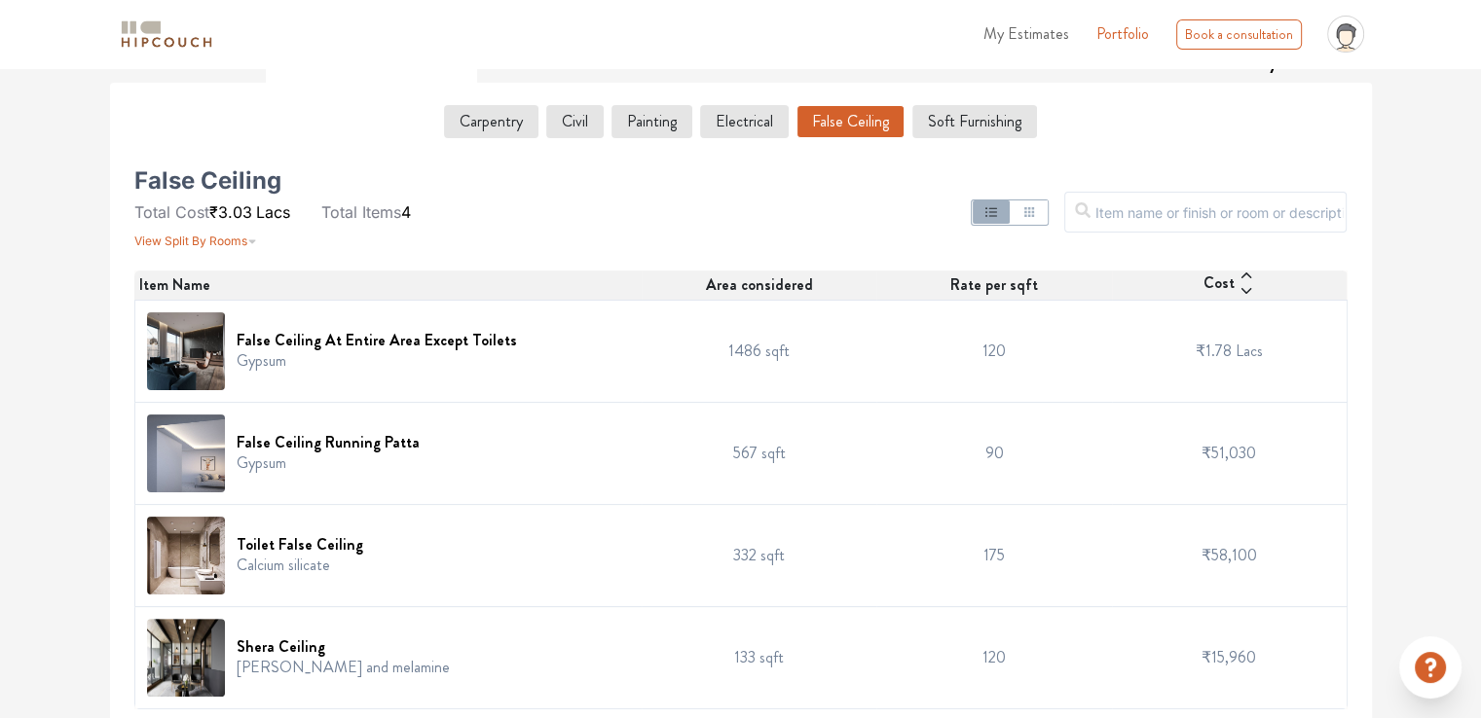
scroll to position [327, 0]
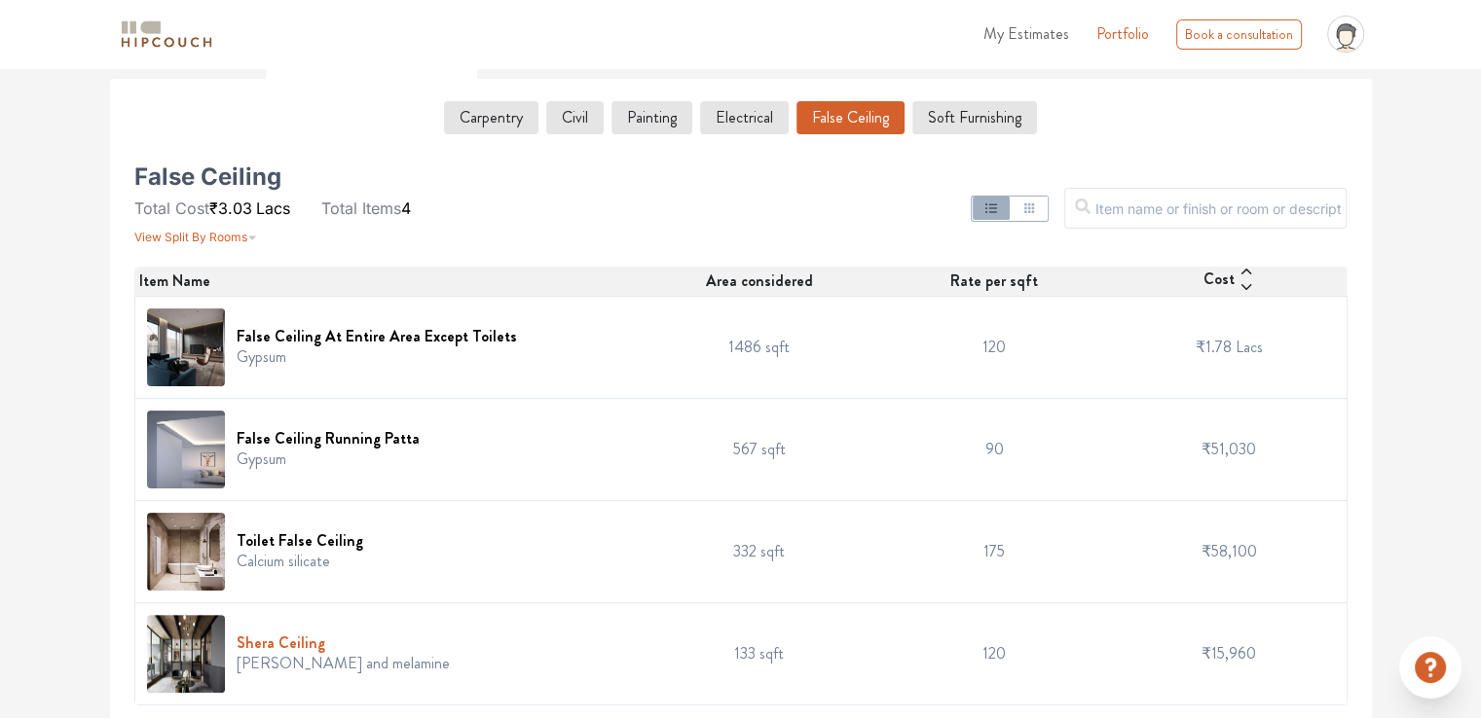
click at [295, 644] on h6 "Shera Ceiling" at bounding box center [343, 643] width 213 height 18
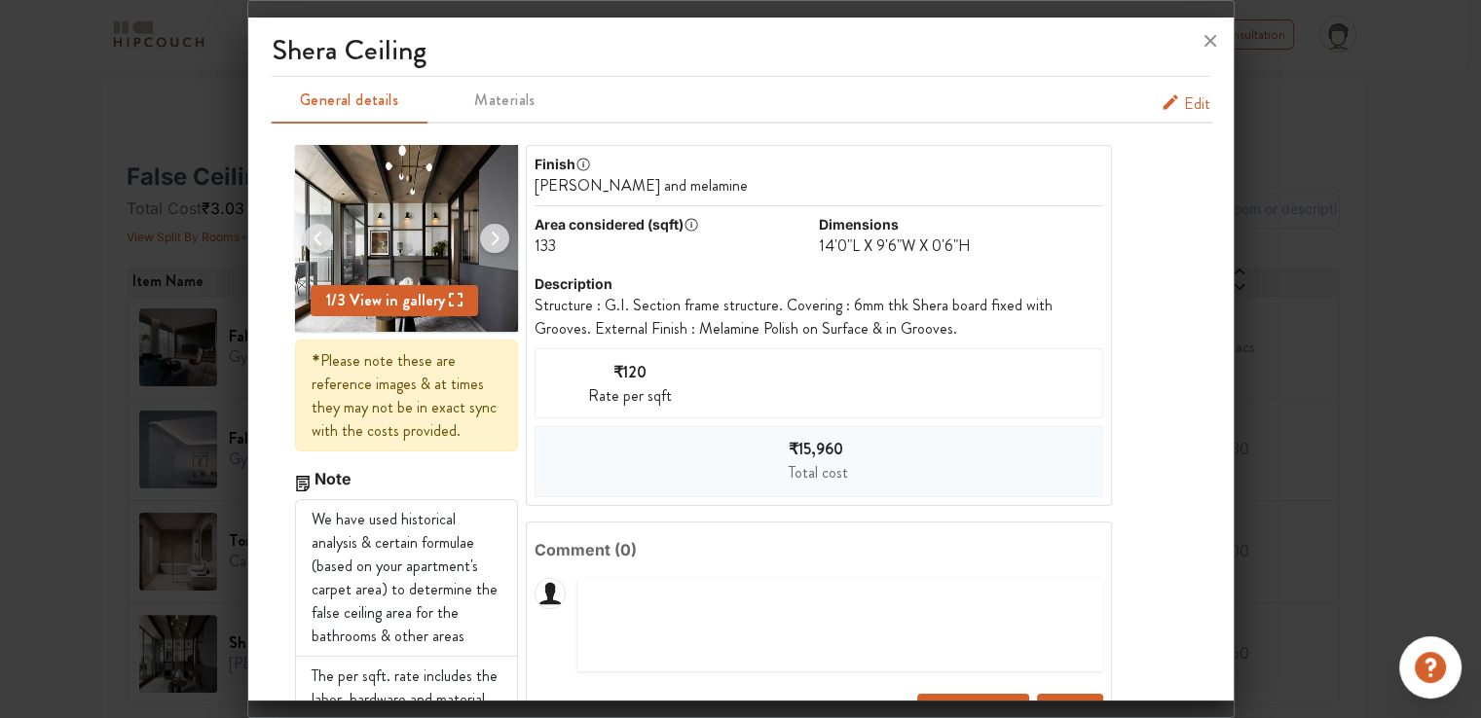
click at [1184, 107] on span "Edit" at bounding box center [1197, 103] width 26 height 23
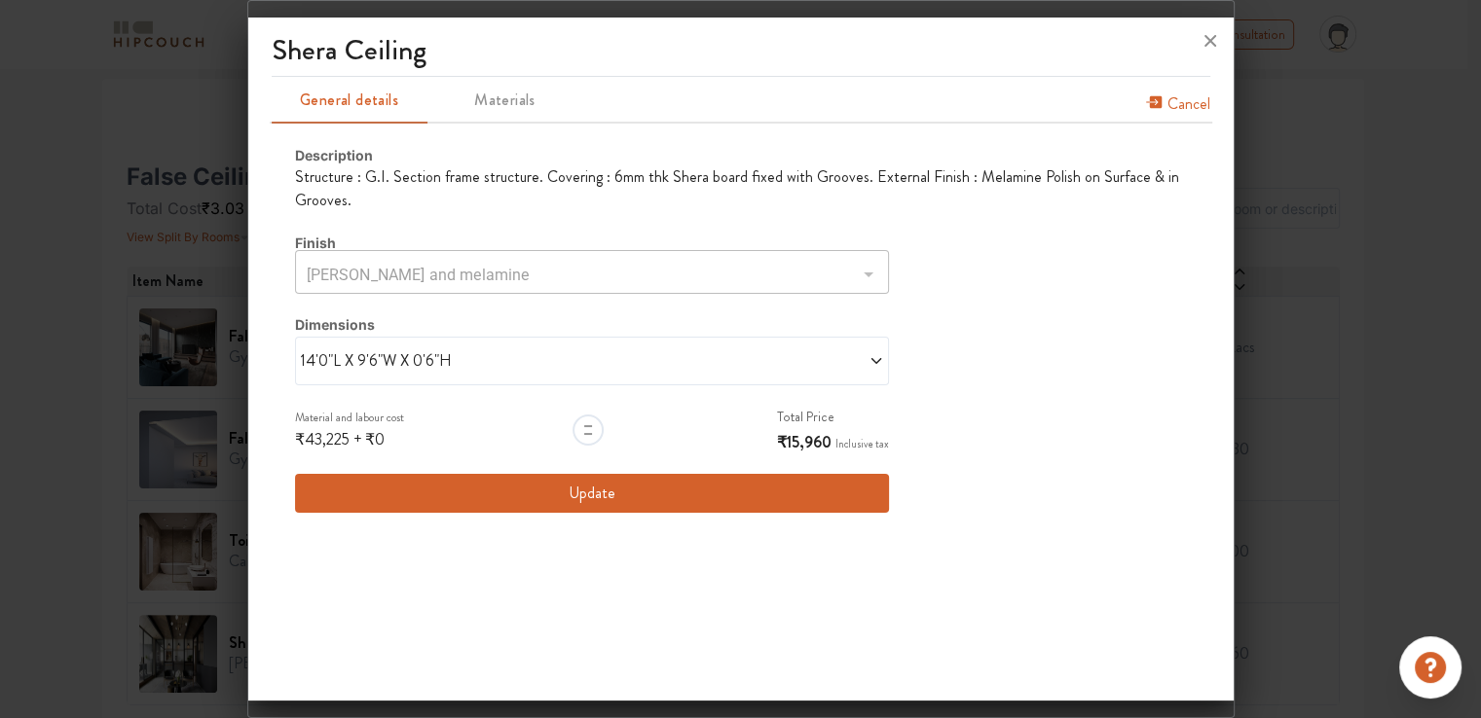
click at [426, 365] on span "14'0"L X 9'6"W X 0'6"H" at bounding box center [446, 360] width 292 height 23
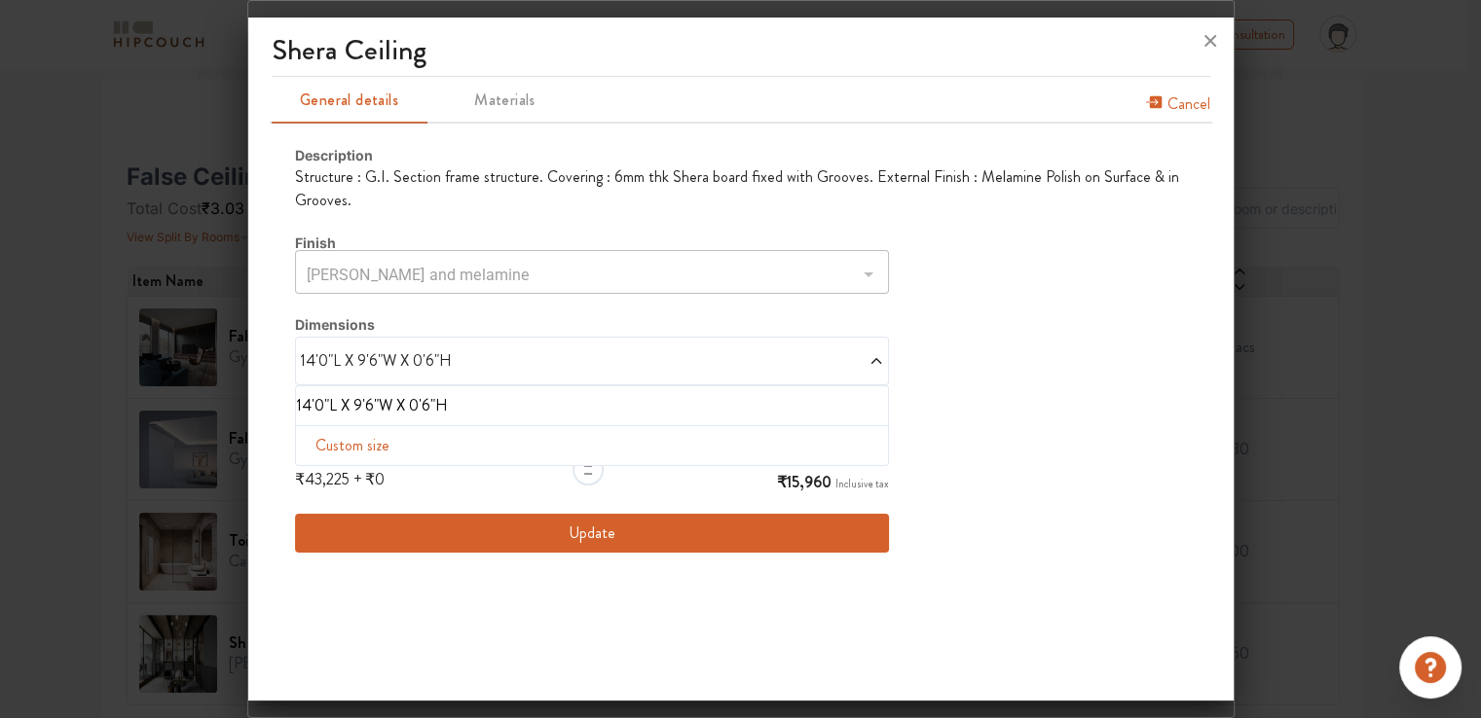
click at [992, 297] on div "Description Structure : G.I. Section frame structure. Covering : 6mm thk Shera …" at bounding box center [741, 349] width 892 height 408
click at [1208, 45] on icon at bounding box center [1209, 40] width 31 height 31
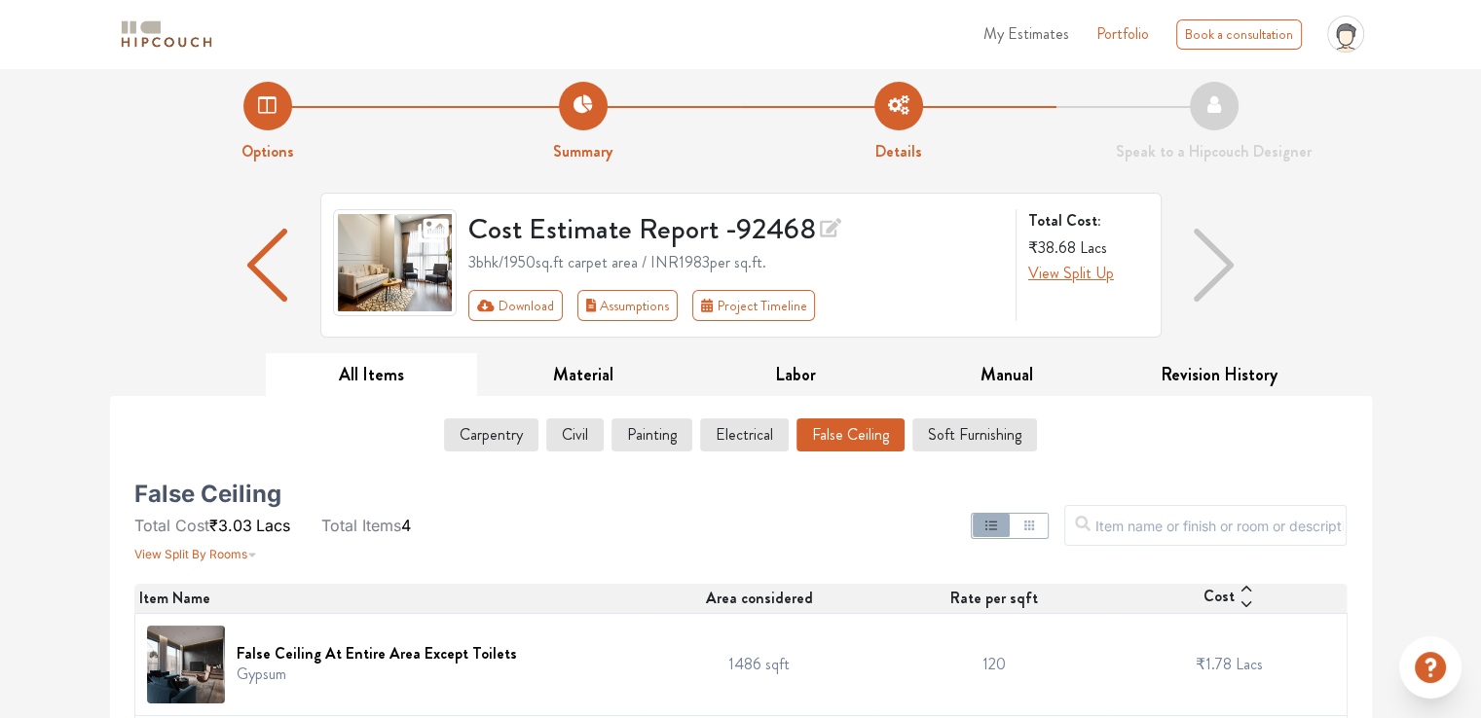
scroll to position [0, 0]
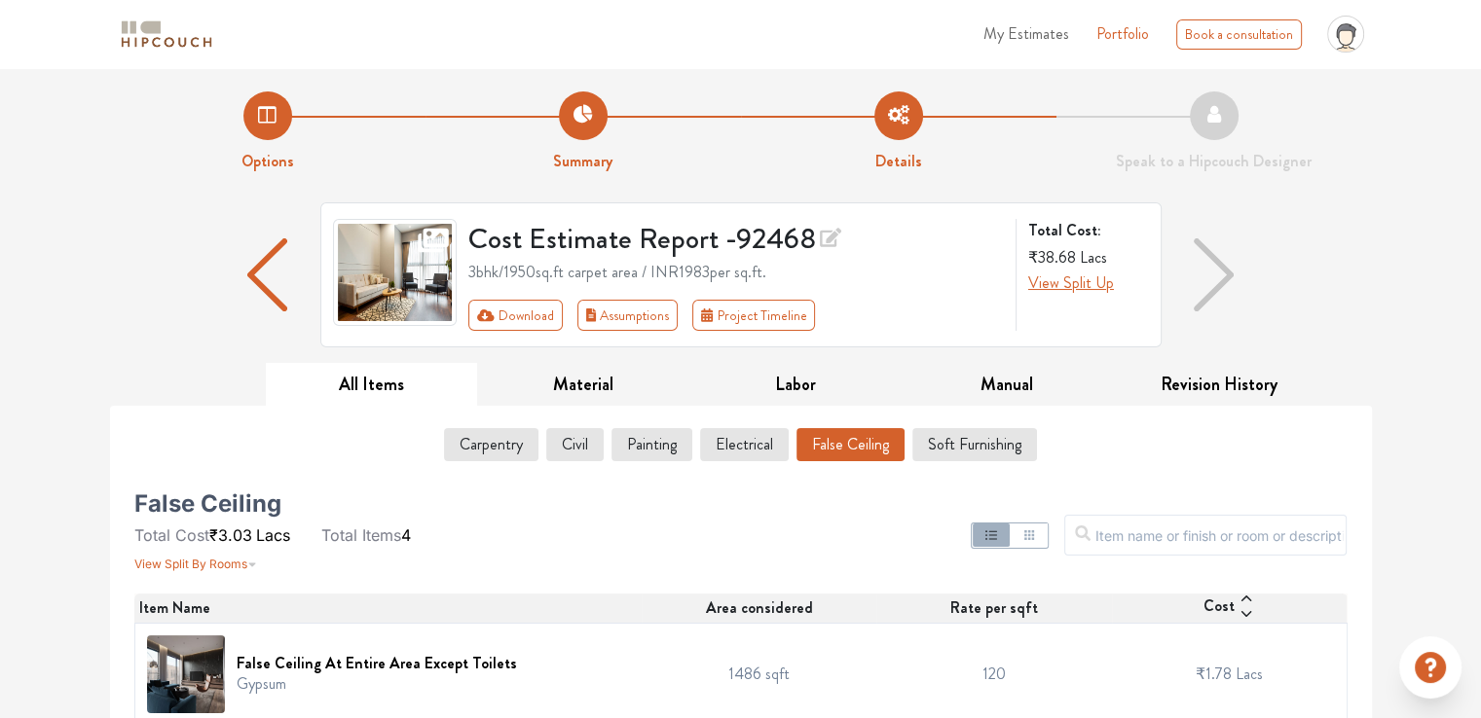
click at [514, 361] on div "Cost Estimate Report - 92468 3bhk / 1950 sq.ft carpet area / INR 1983 per sq.ft…" at bounding box center [741, 282] width 1262 height 161
click at [177, 566] on span "View Split By Rooms" at bounding box center [190, 564] width 113 height 15
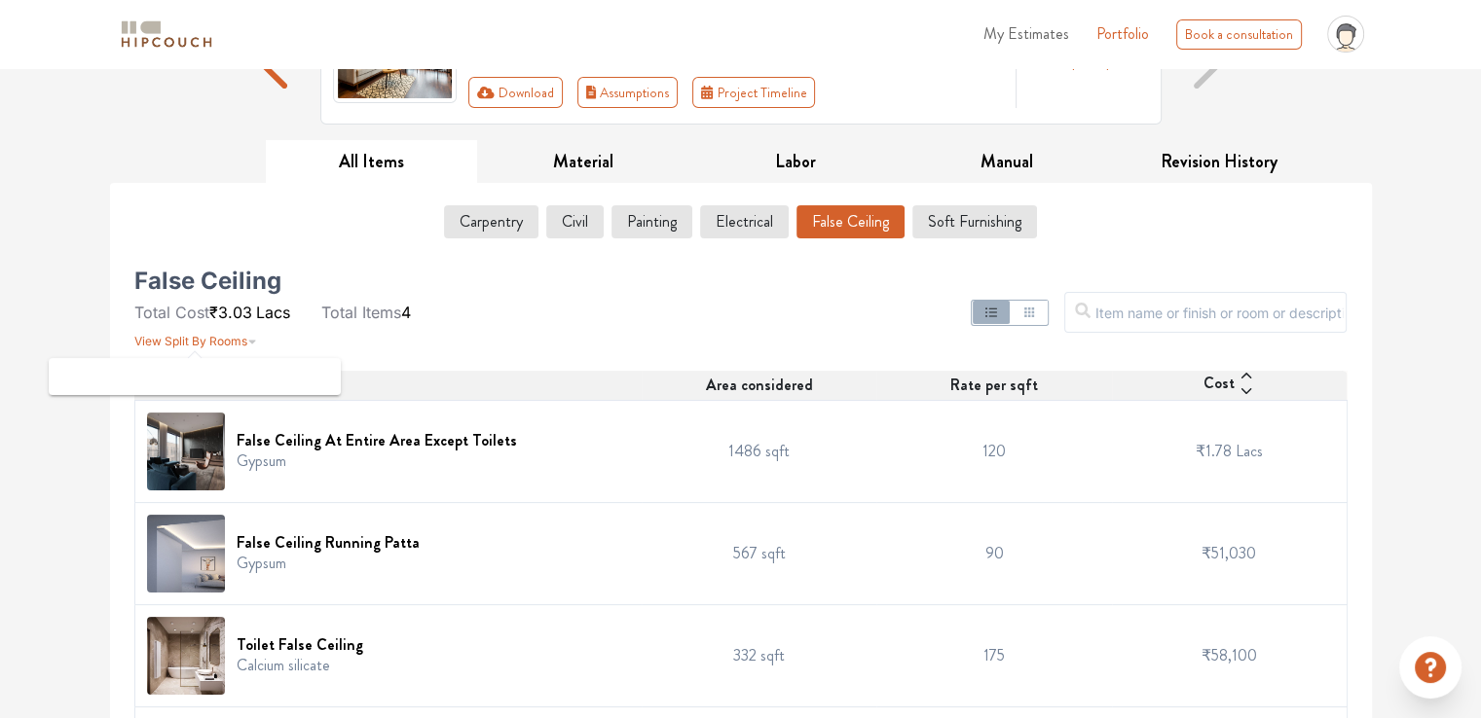
scroll to position [292, 0]
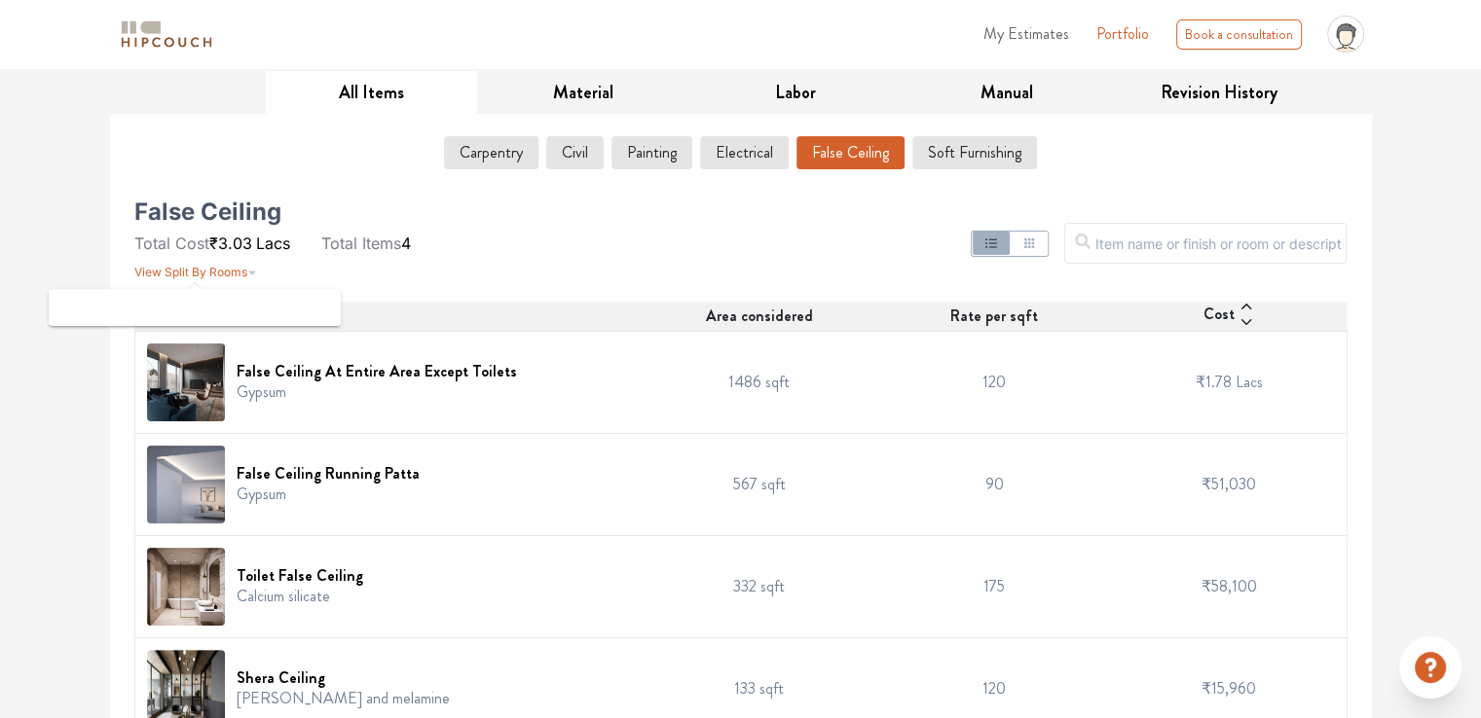
click at [227, 273] on span "View Split By Rooms" at bounding box center [190, 272] width 113 height 15
click at [230, 270] on span "View Split By Rooms" at bounding box center [190, 272] width 113 height 15
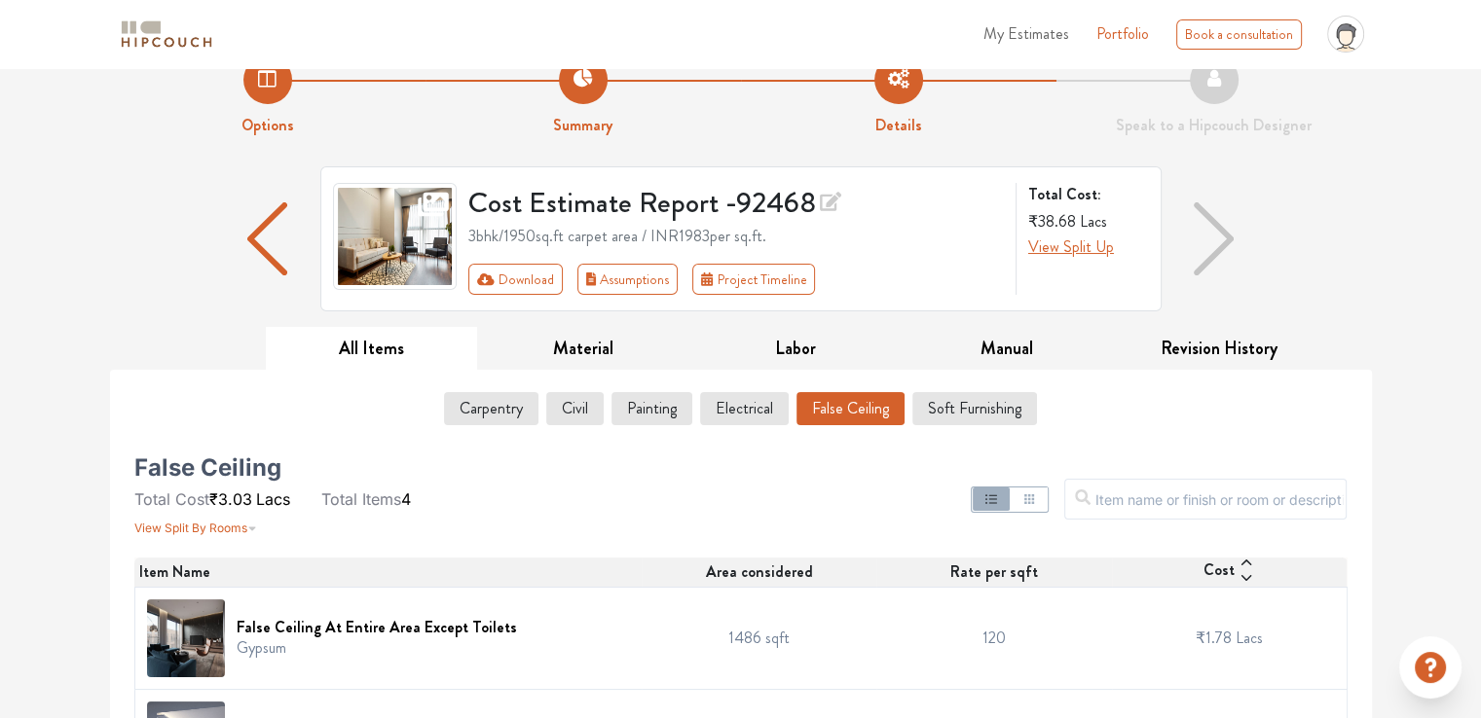
scroll to position [0, 0]
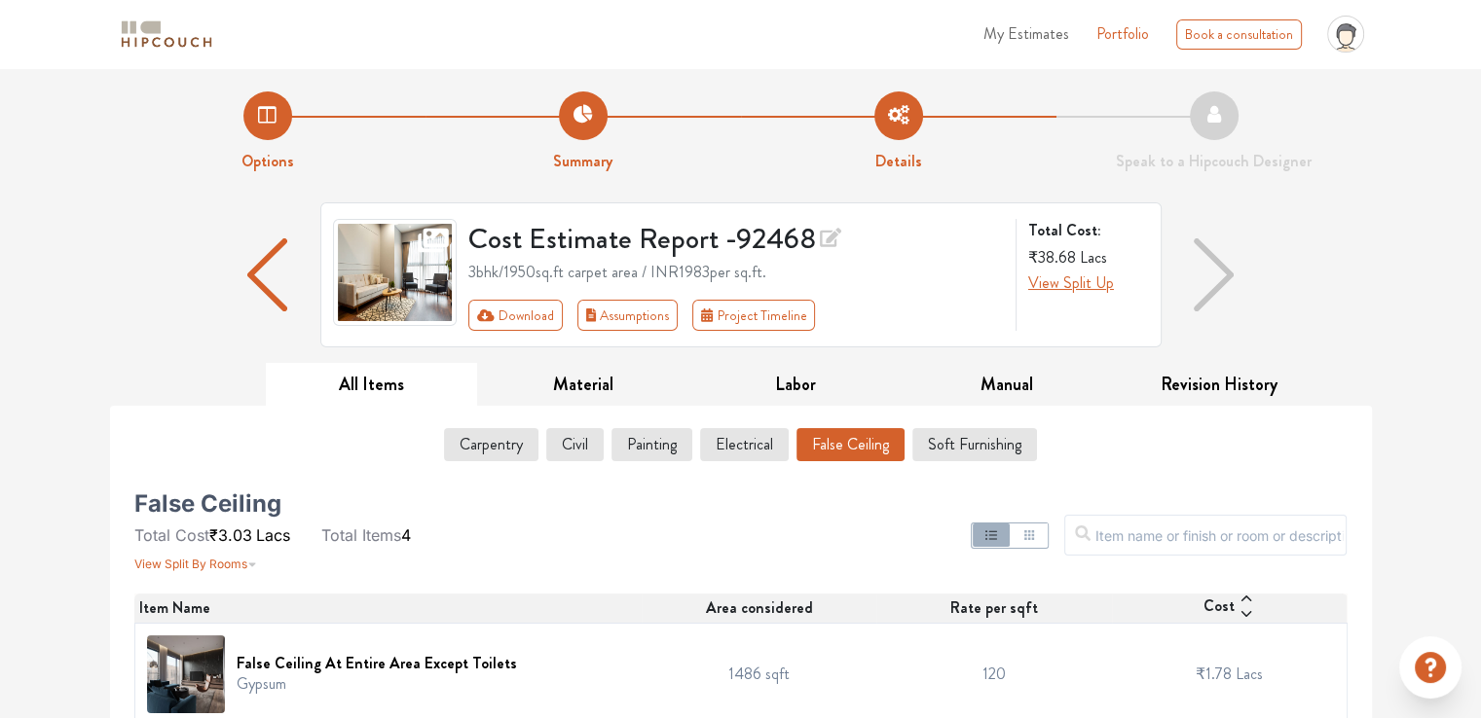
click at [132, 324] on div "Cost Estimate Report - 92468 3bhk / 1950 sq.ft carpet area / INR 1983 per sq.ft…" at bounding box center [741, 282] width 1262 height 161
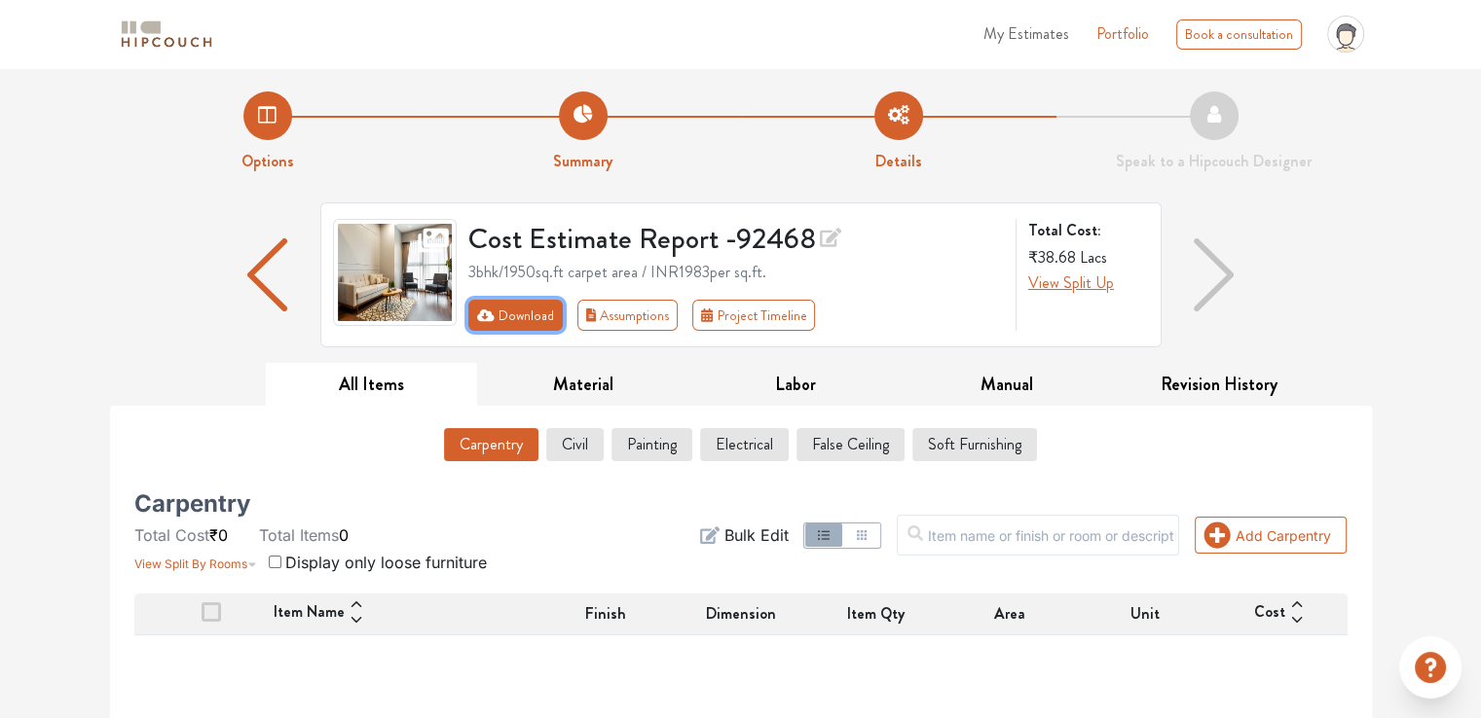
click at [492, 322] on button "Download" at bounding box center [515, 315] width 94 height 31
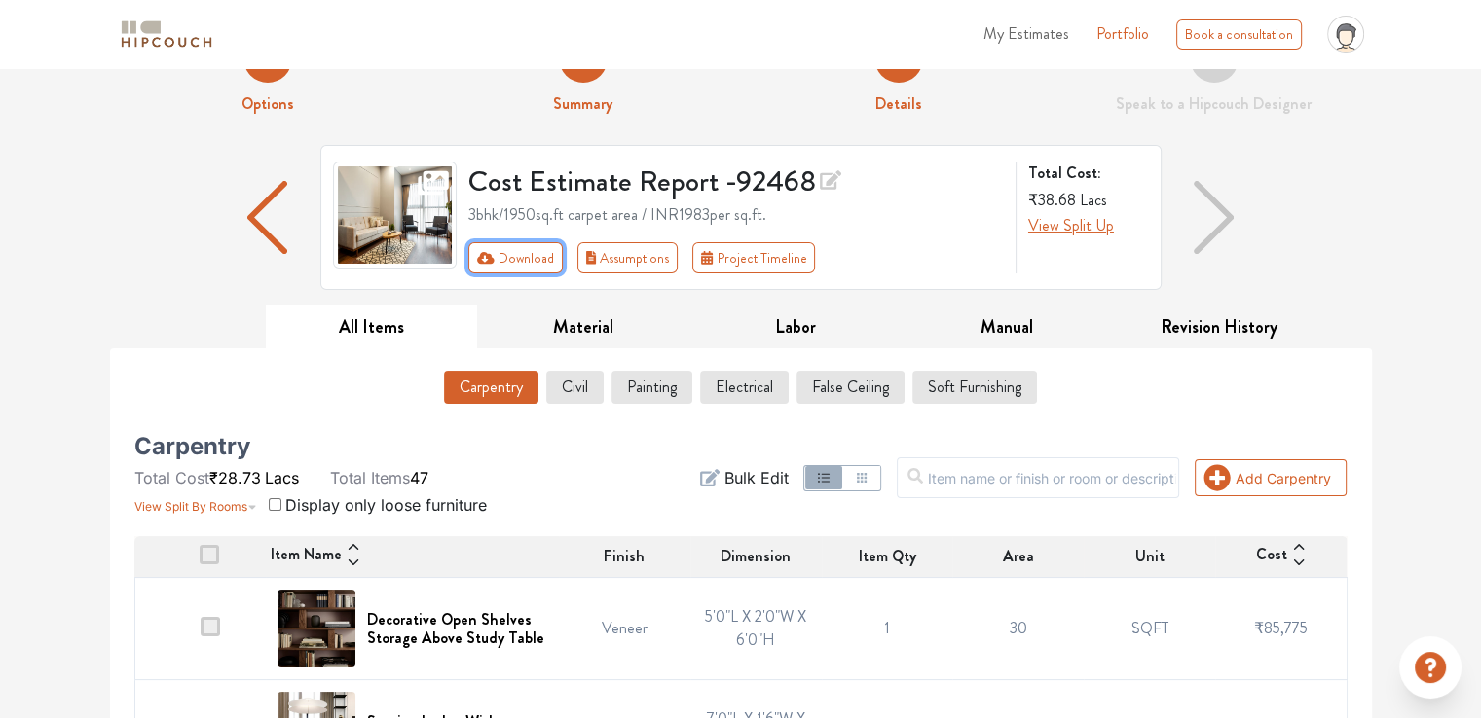
scroll to position [97, 0]
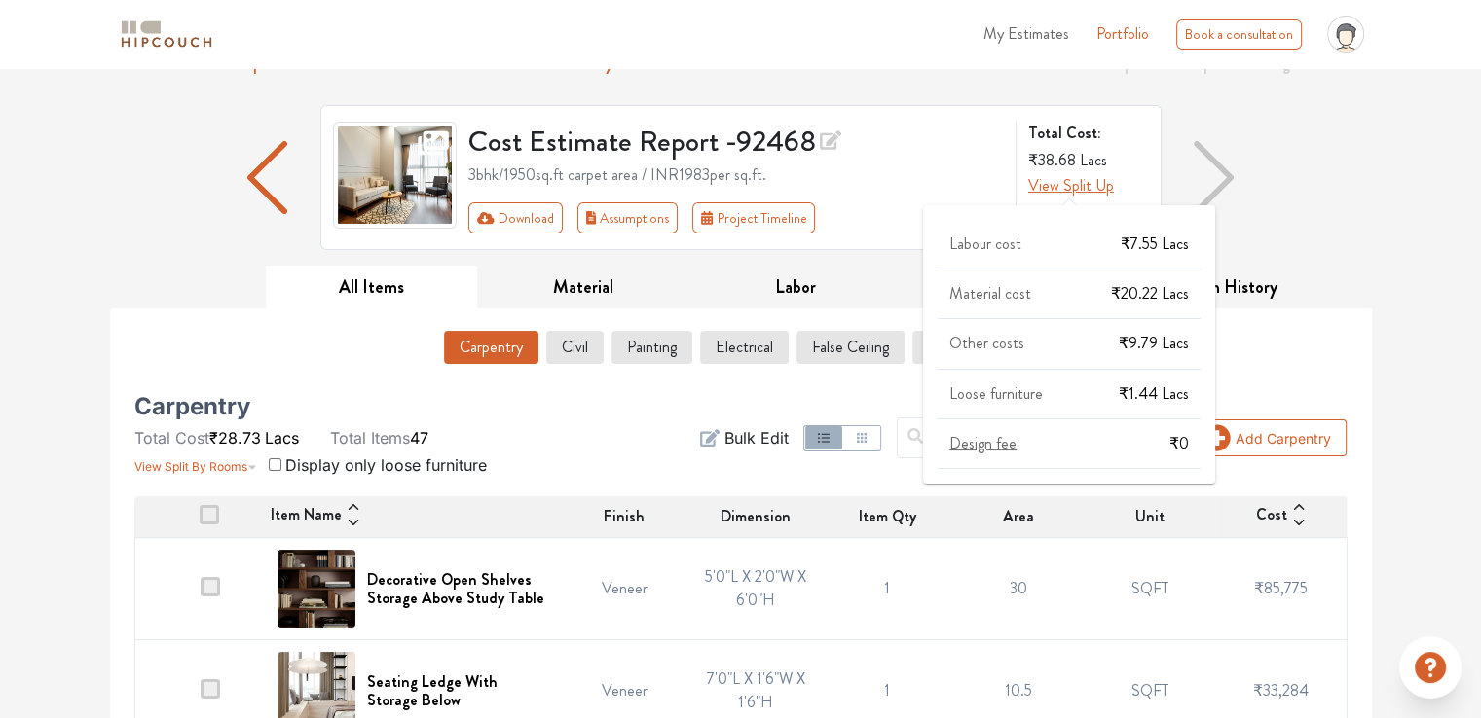
click at [1051, 188] on span "View Split Up" at bounding box center [1071, 185] width 86 height 22
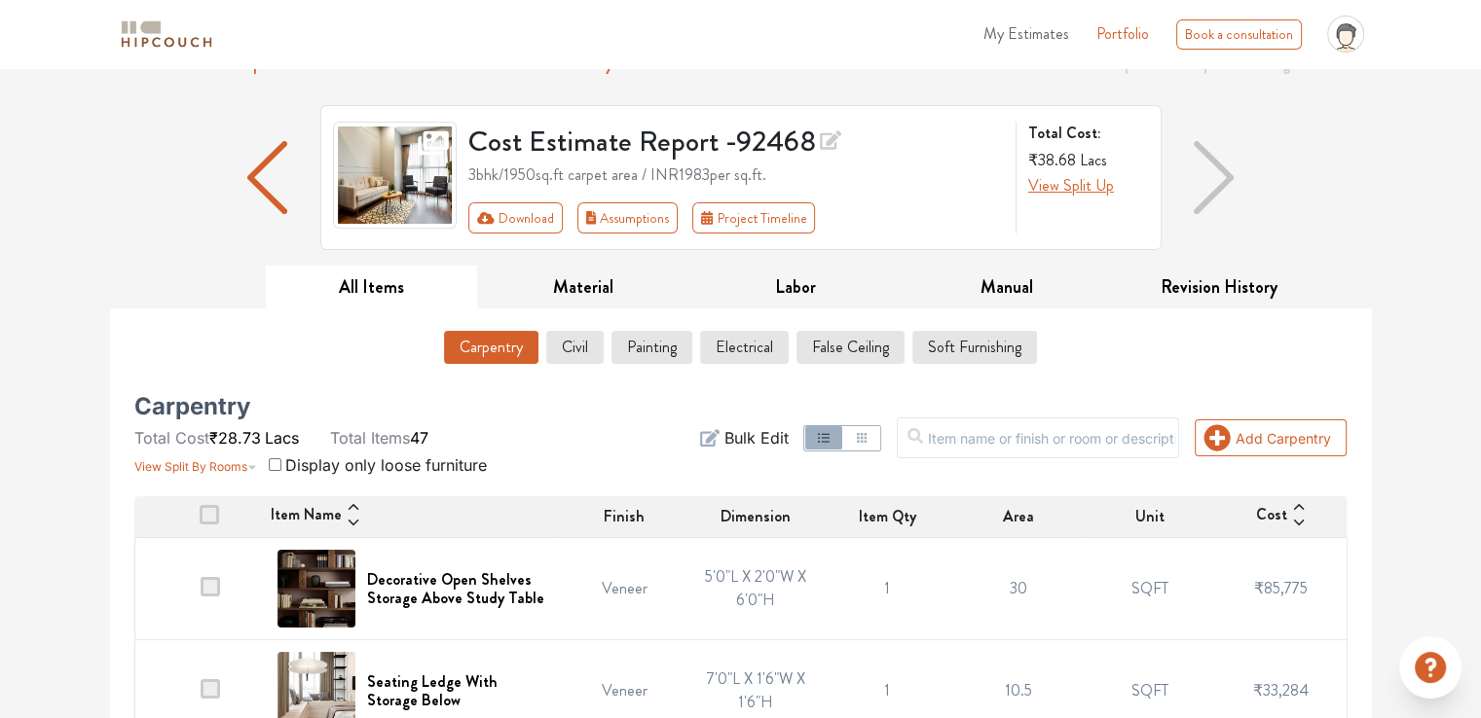
click at [1336, 144] on div "Cost Estimate Report - 92468 3bhk / 1950 sq.ft carpet area / INR 1983 per sq.ft…" at bounding box center [741, 185] width 1262 height 161
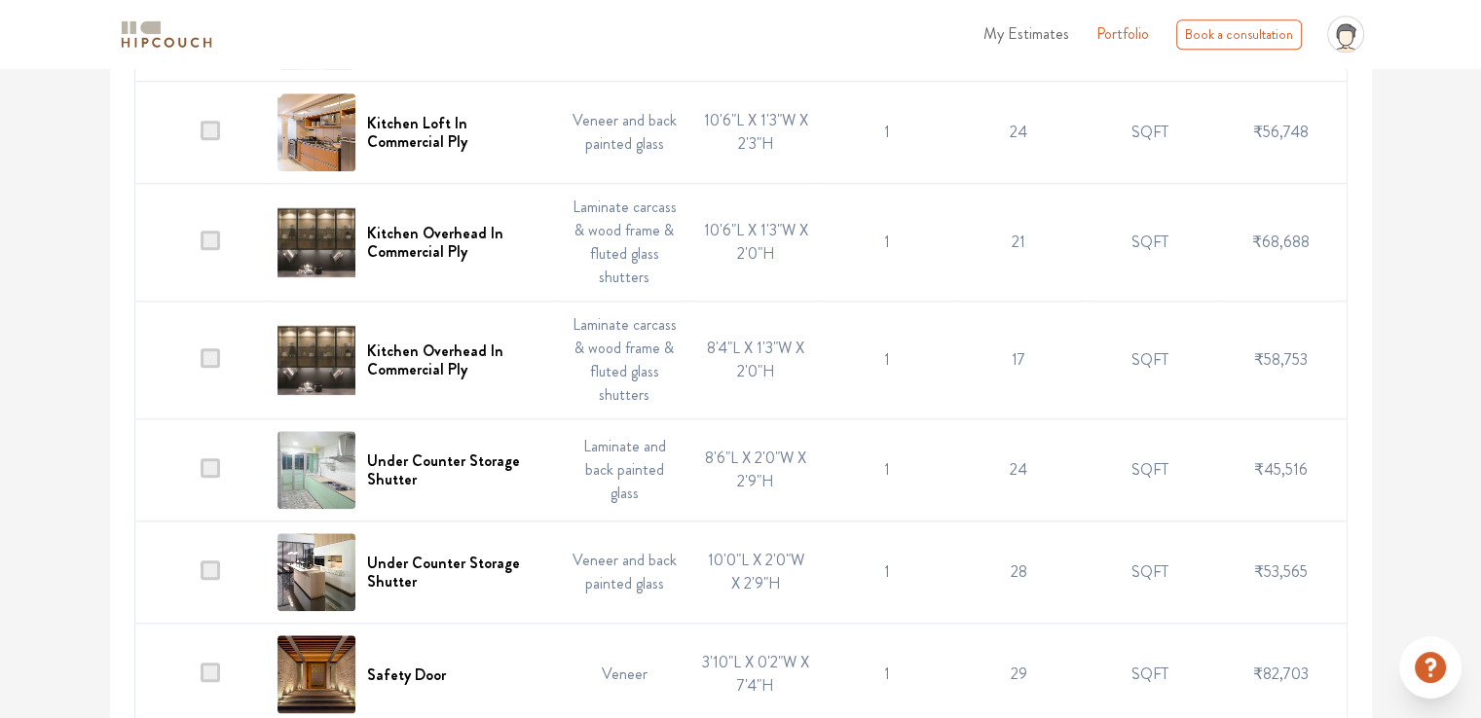
scroll to position [2239, 0]
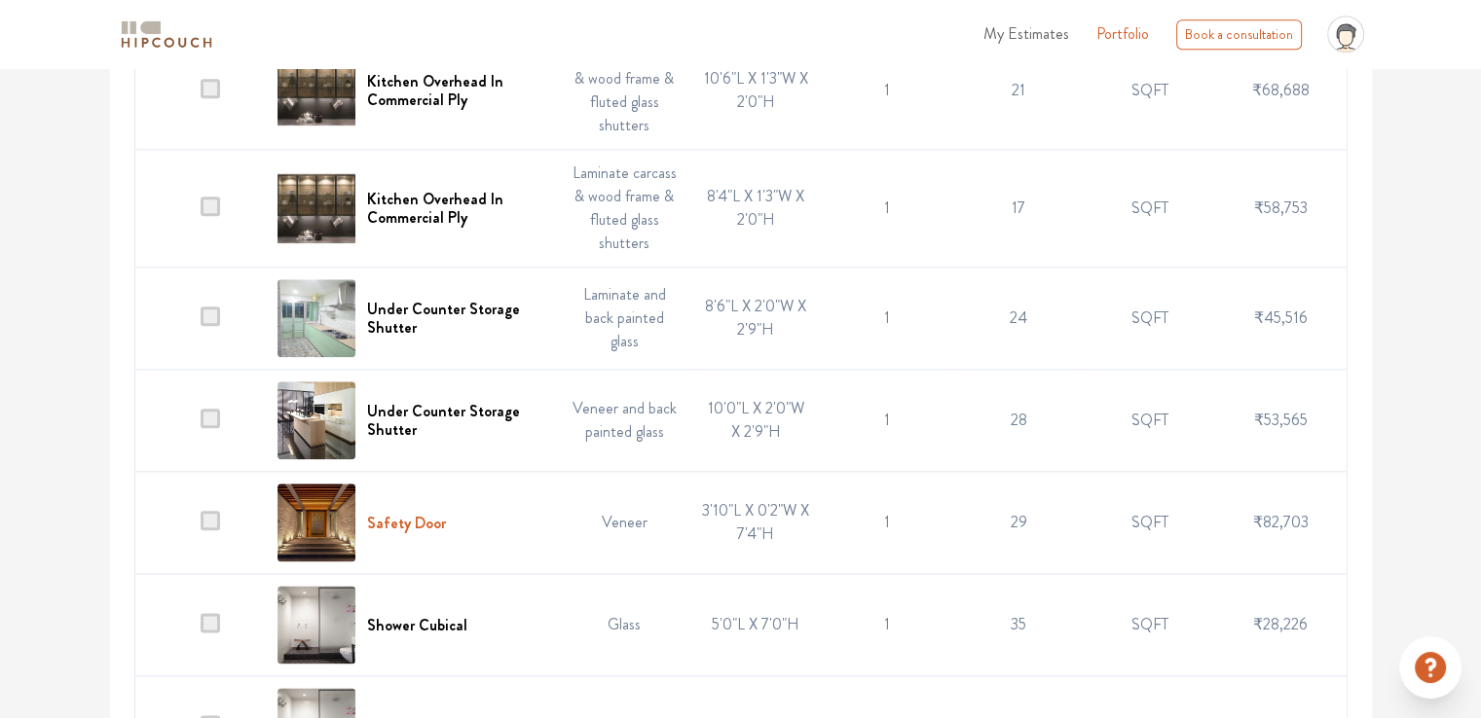
click at [396, 516] on h6 "Safety Door" at bounding box center [406, 523] width 79 height 18
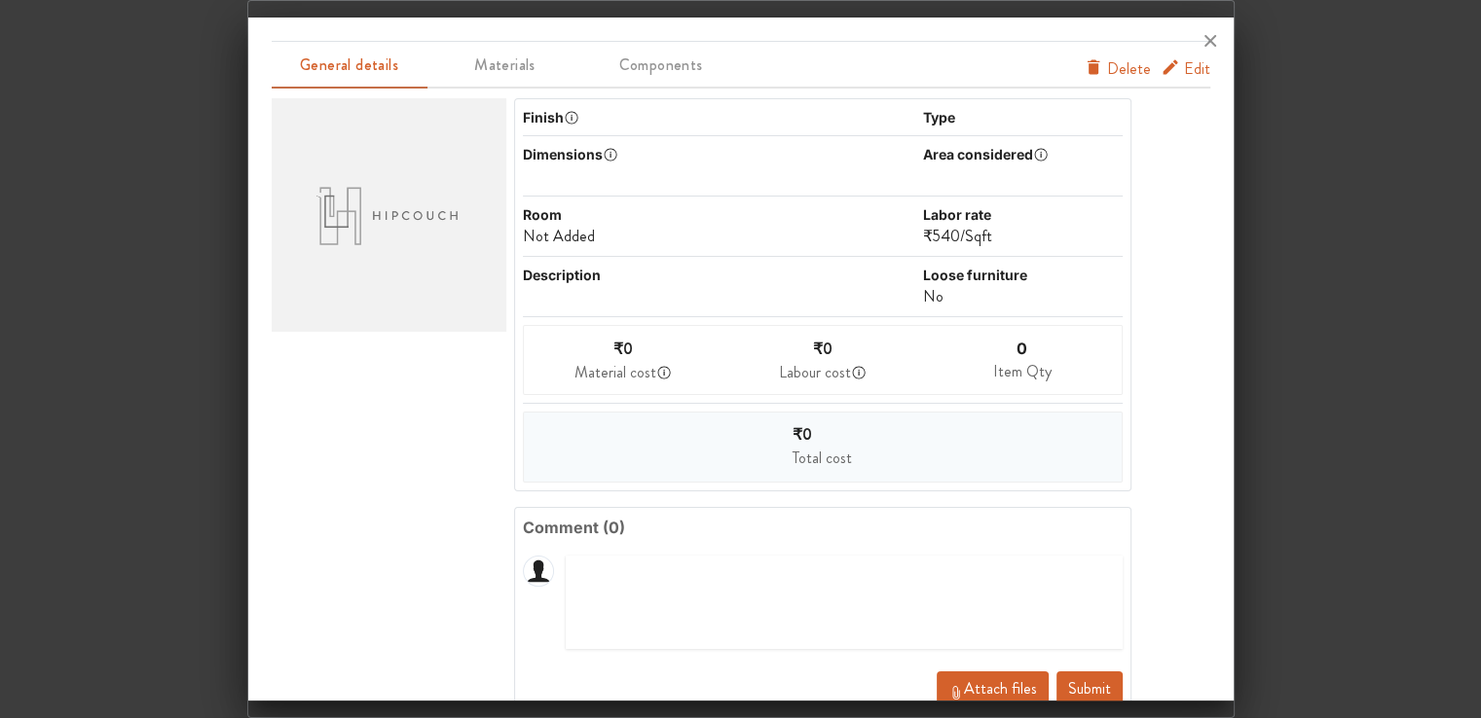
scroll to position [0, 0]
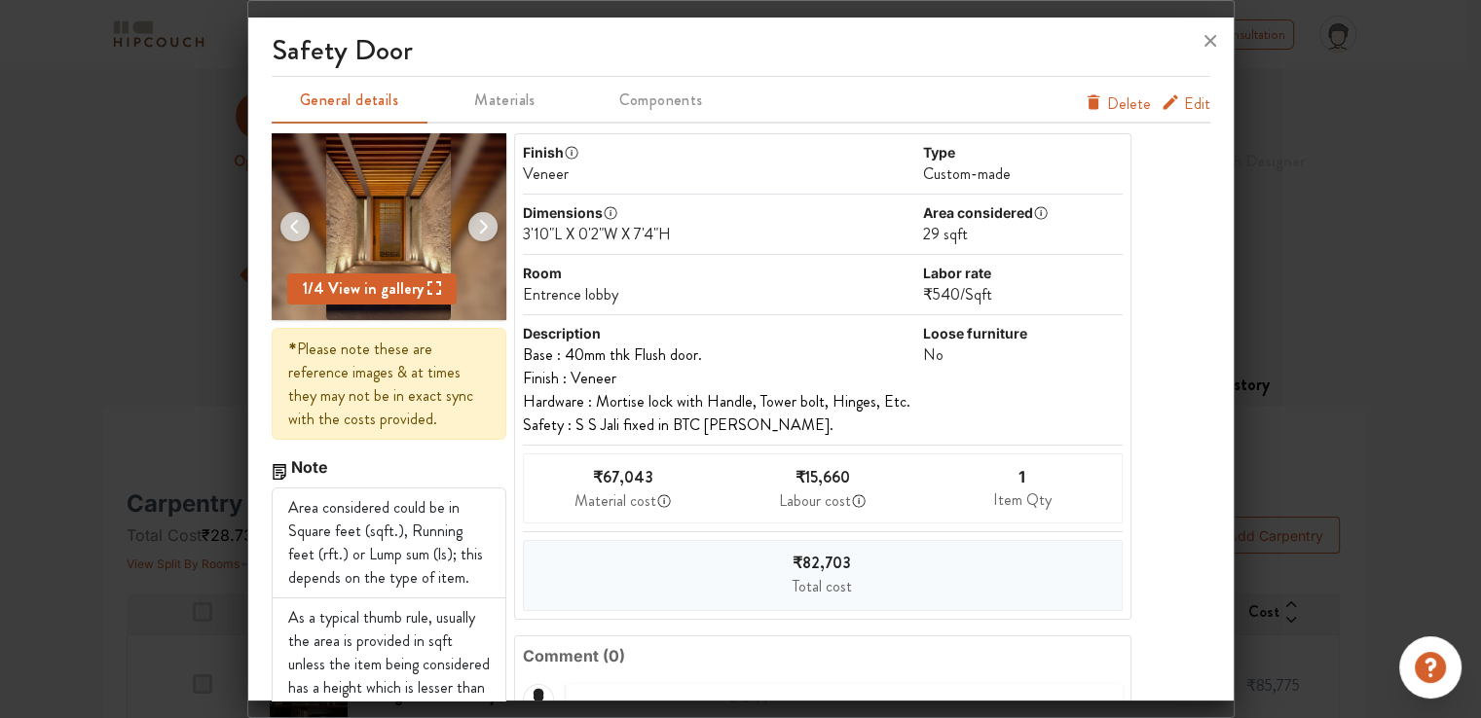
click at [1184, 105] on span "Edit" at bounding box center [1197, 103] width 26 height 23
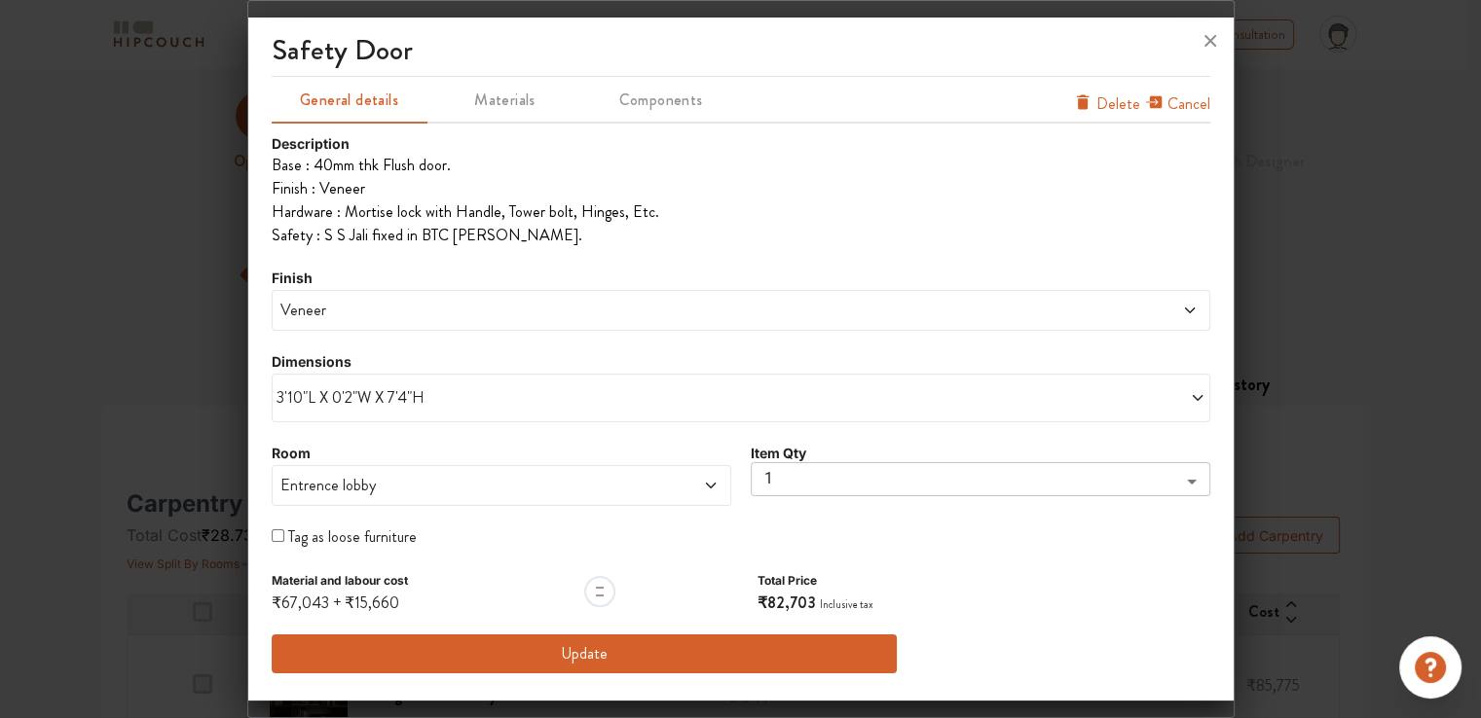
click at [381, 309] on span "Veneer" at bounding box center [621, 310] width 691 height 23
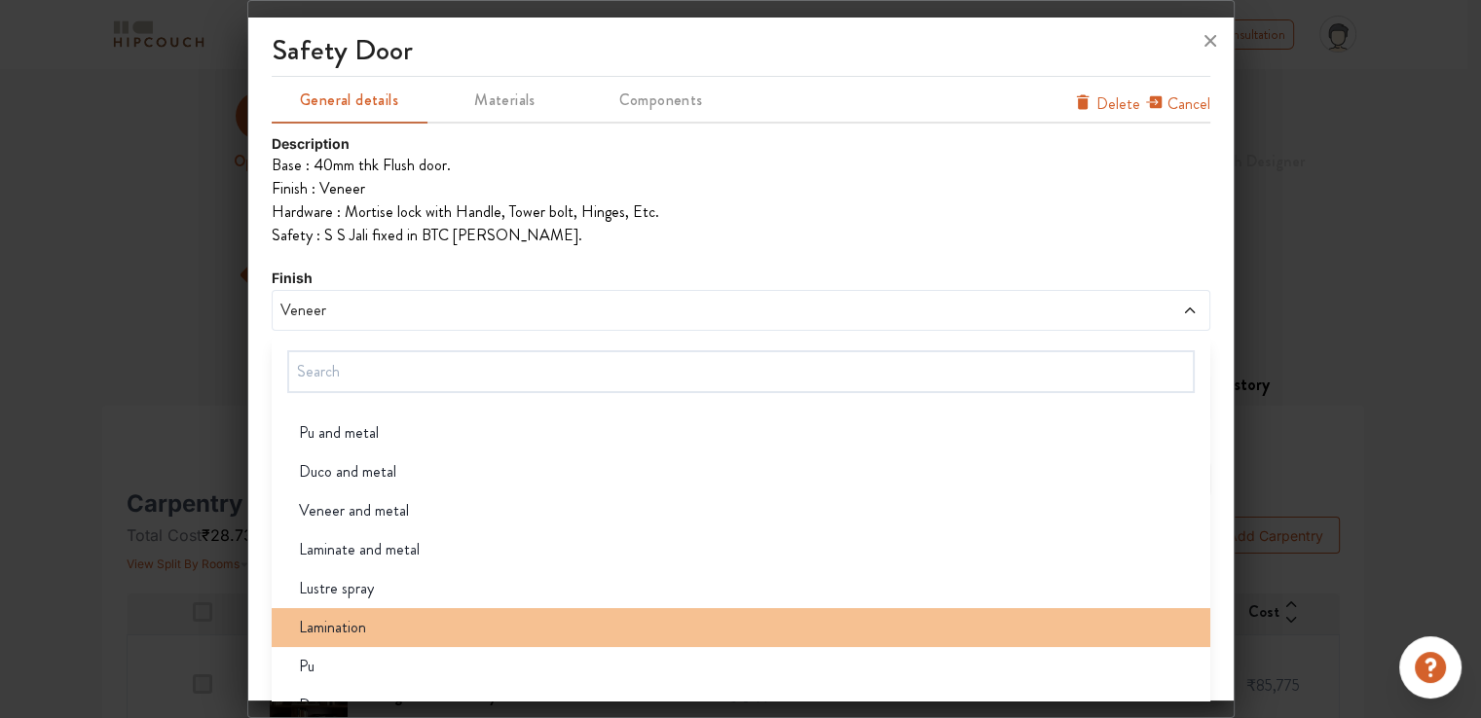
scroll to position [66, 0]
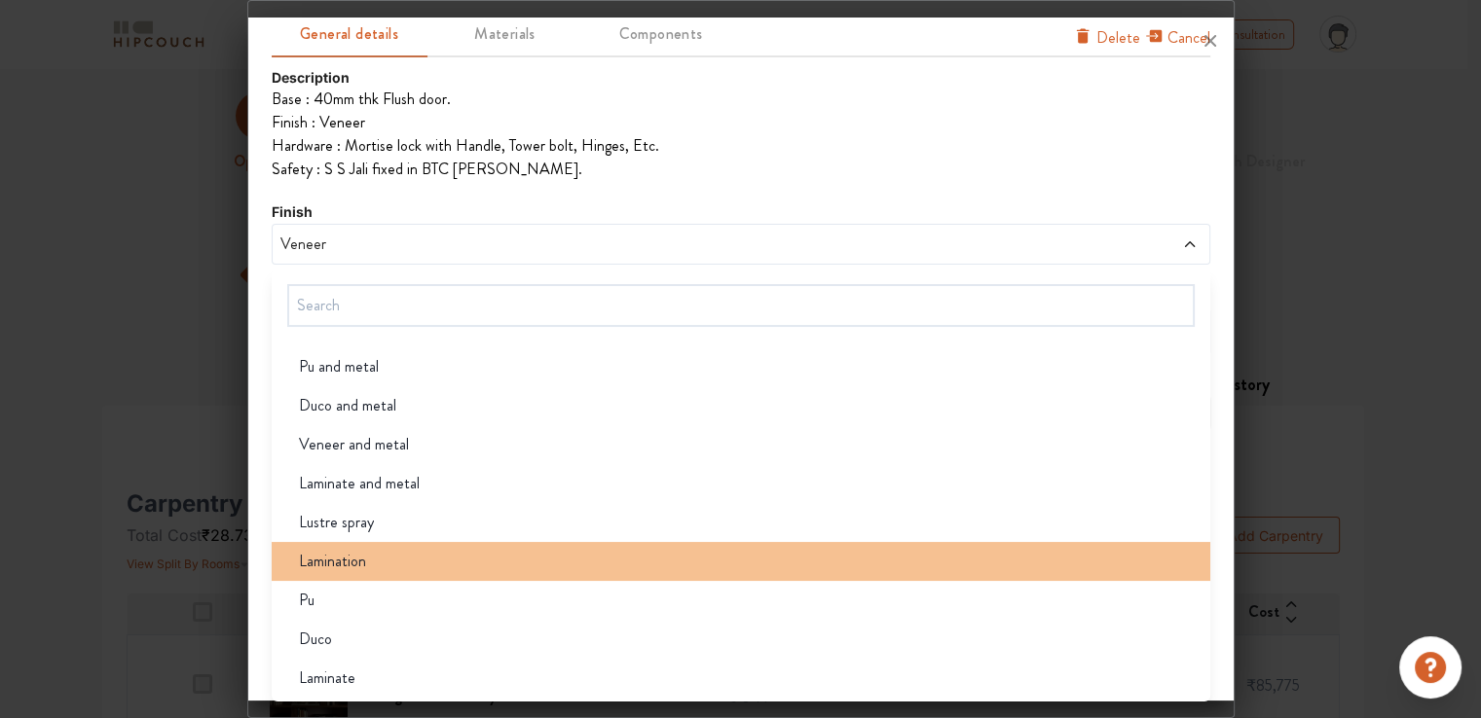
click at [364, 554] on span "Lamination" at bounding box center [332, 561] width 67 height 23
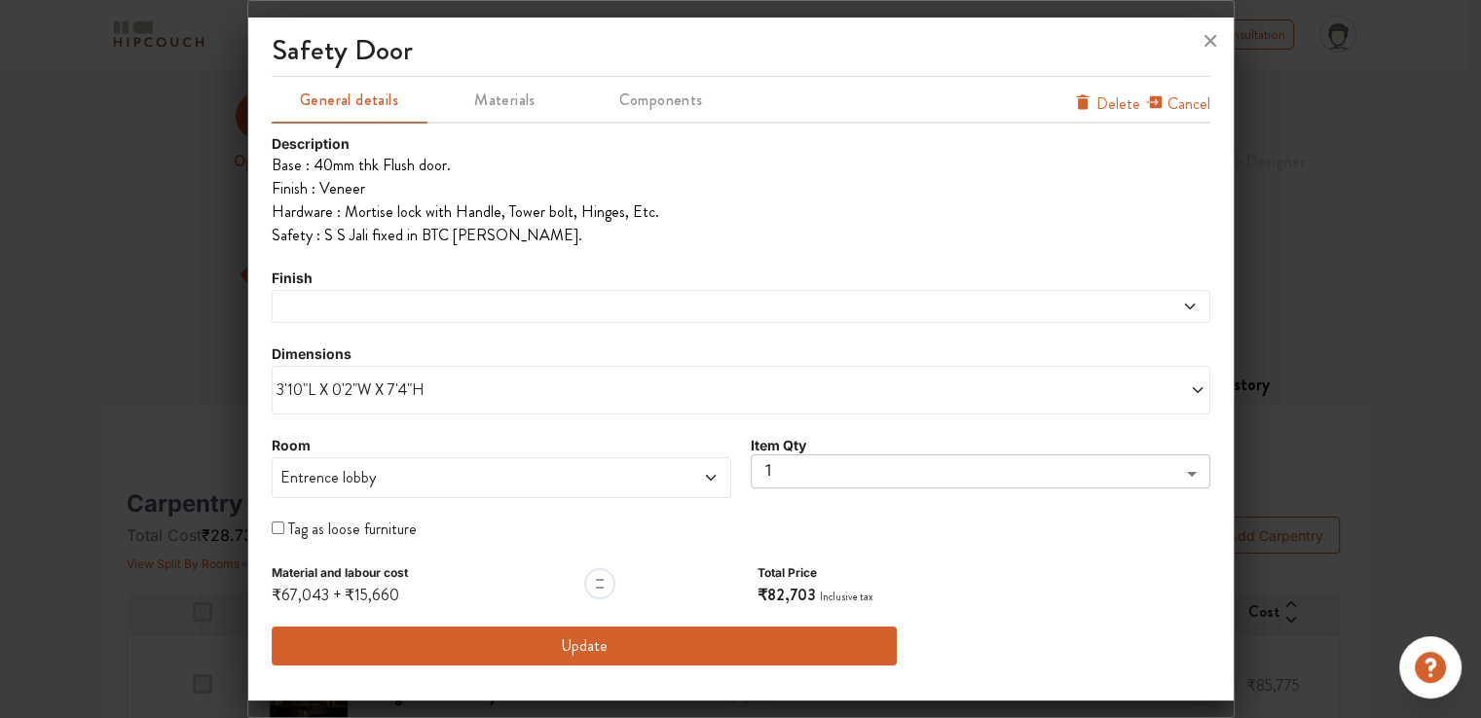
scroll to position [0, 0]
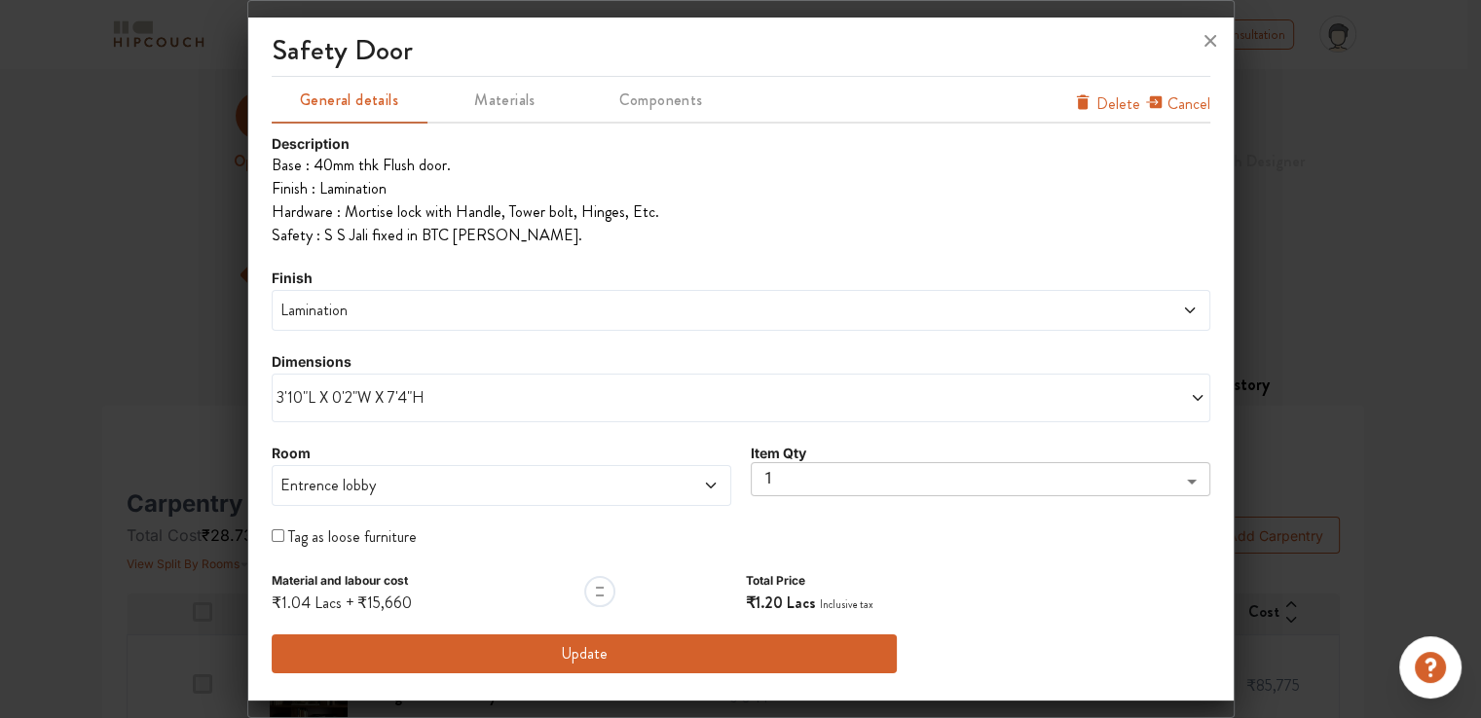
click at [332, 317] on span "Lamination" at bounding box center [621, 310] width 691 height 23
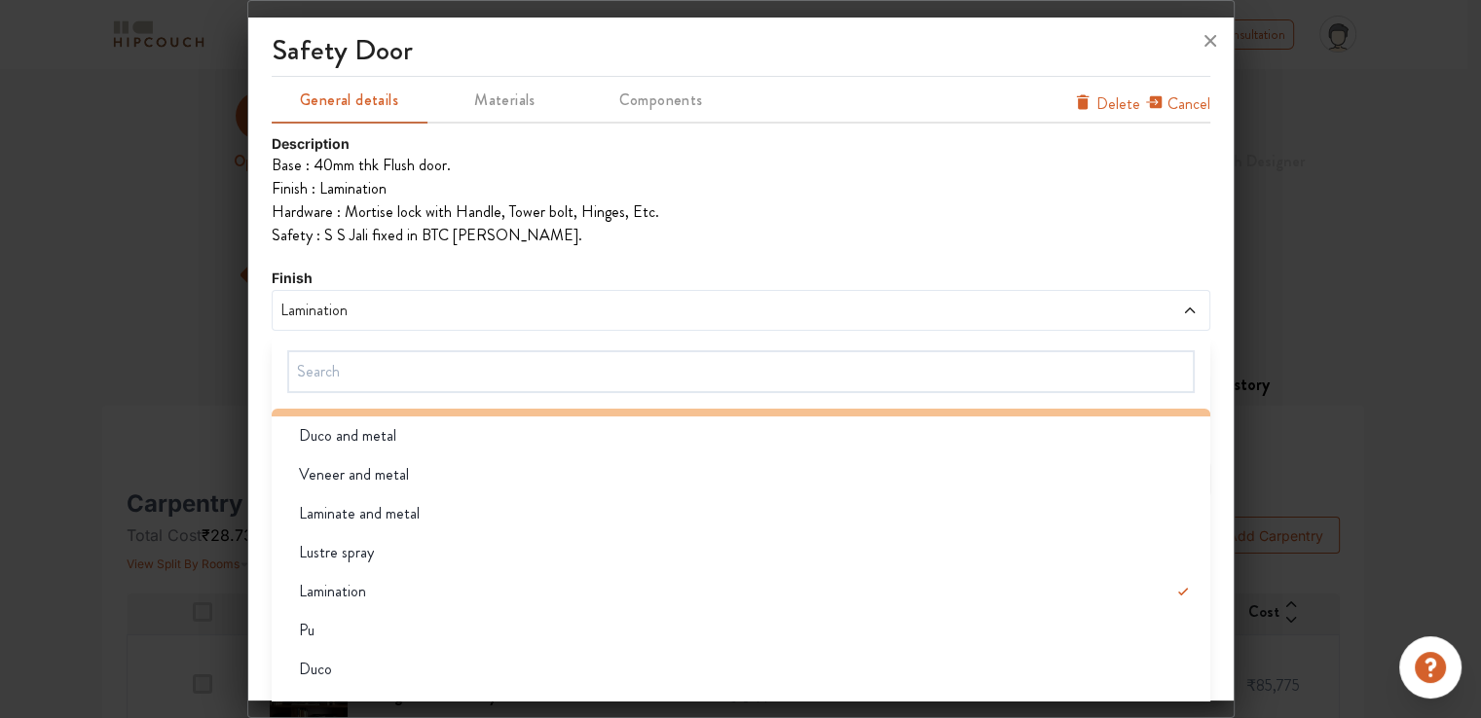
scroll to position [116, 0]
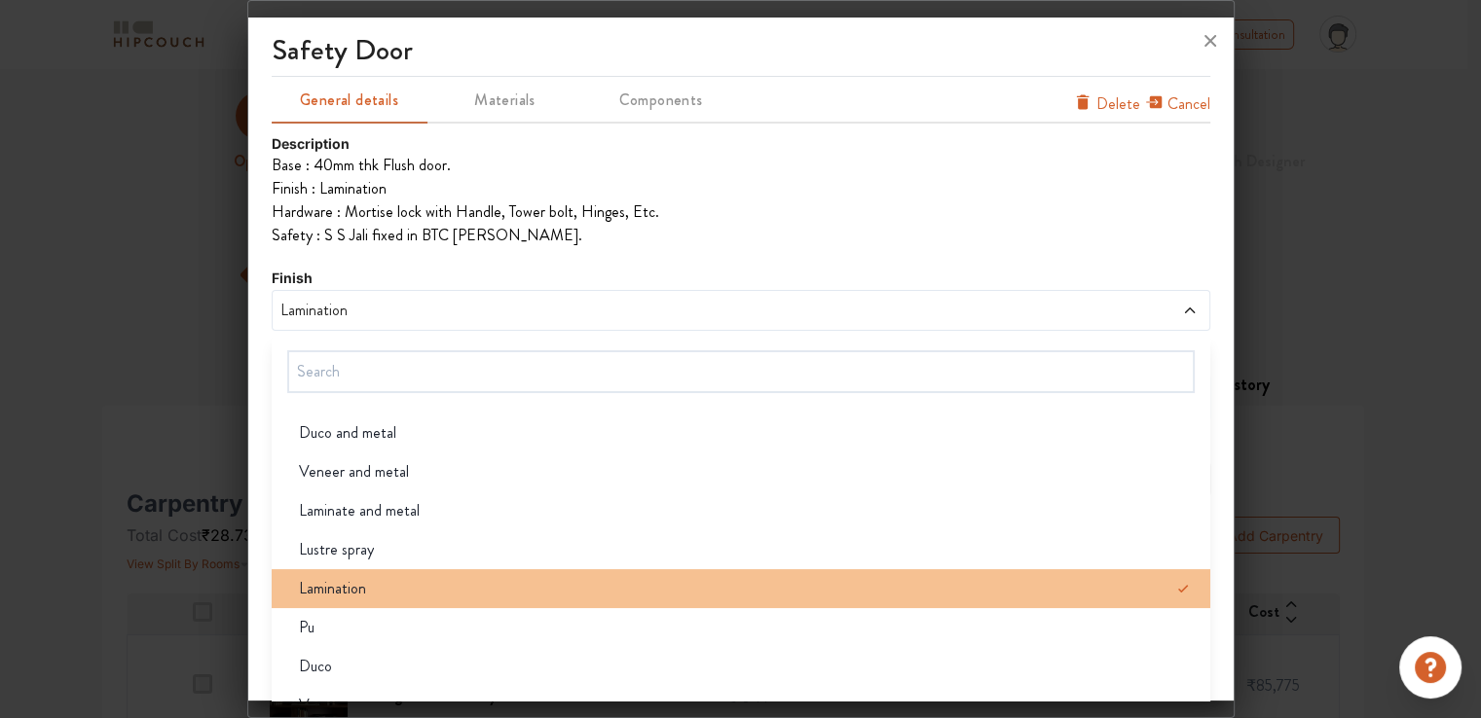
click at [354, 585] on span "Lamination" at bounding box center [332, 588] width 67 height 23
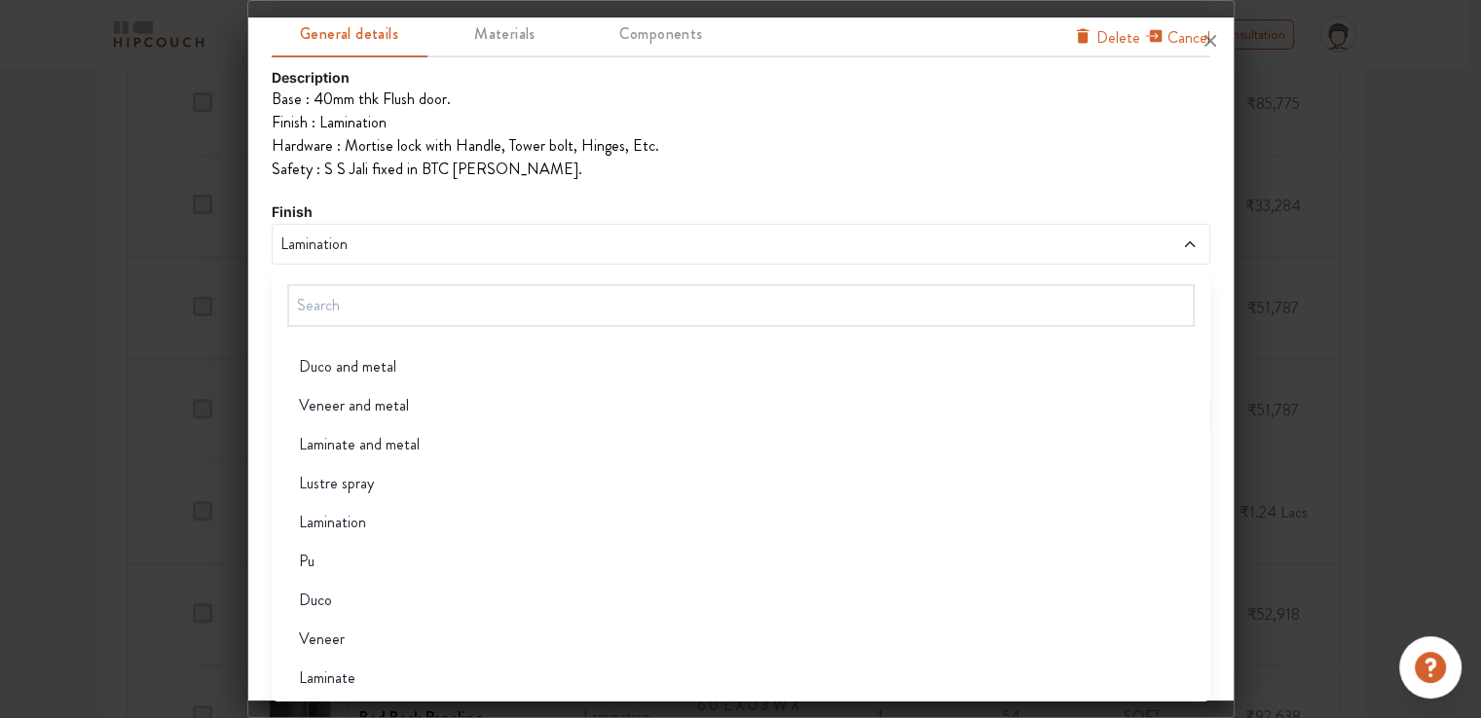
scroll to position [584, 0]
click at [1146, 172] on ul "Base : 40mm thk Flush door. Finish : Lamination Hardware : Mortise lock with Ha…" at bounding box center [741, 134] width 938 height 93
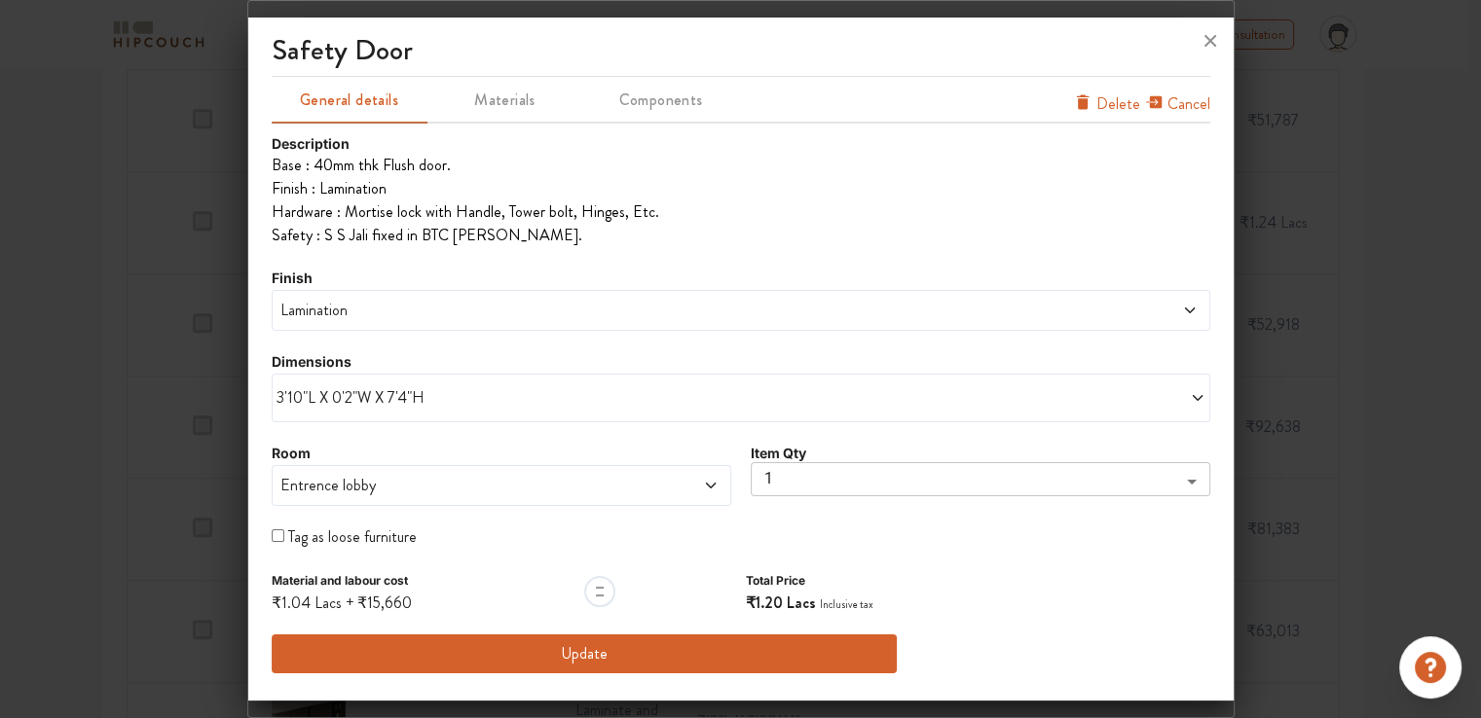
scroll to position [876, 0]
click at [401, 399] on span "3'10"L X 0'2"W X 7'4"H" at bounding box center [508, 397] width 464 height 23
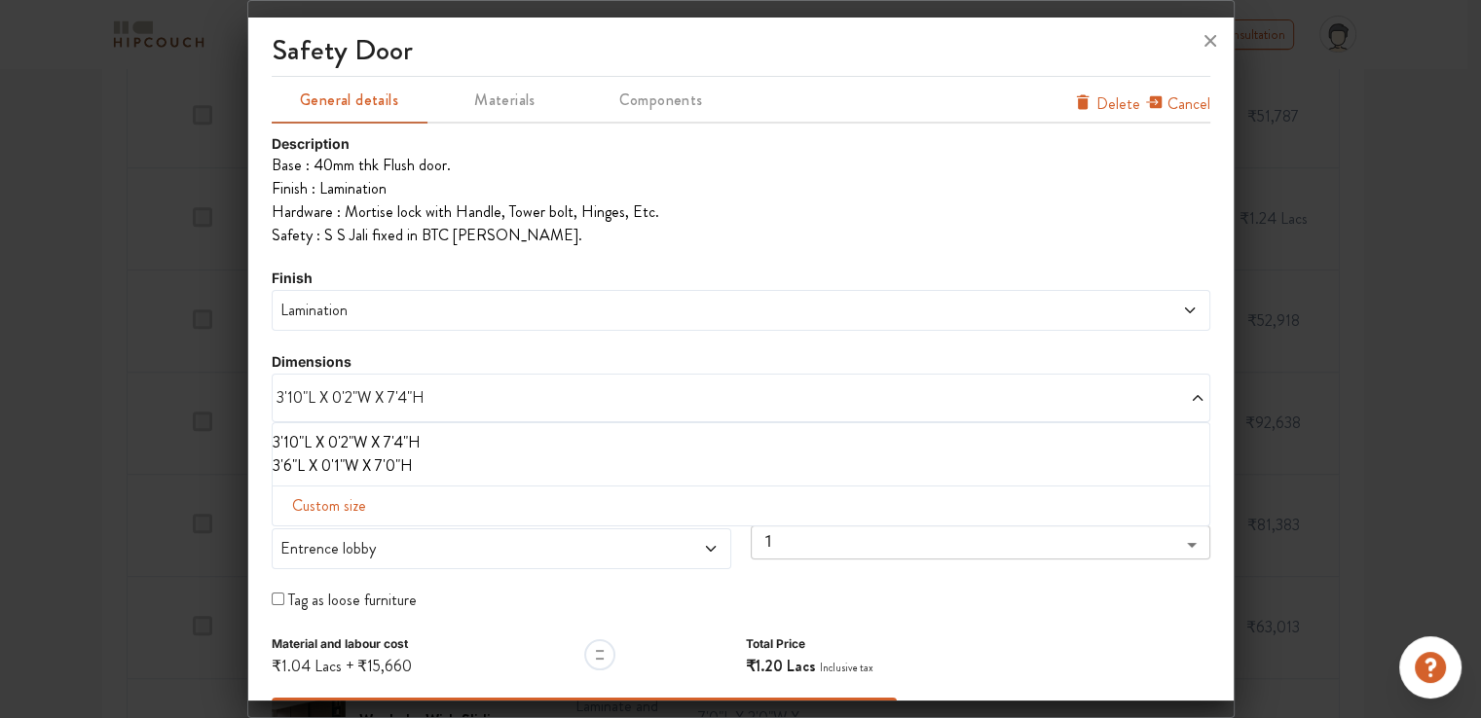
click at [351, 463] on li "3'6"L X 0'1"W X 7'0"H" at bounding box center [737, 466] width 929 height 23
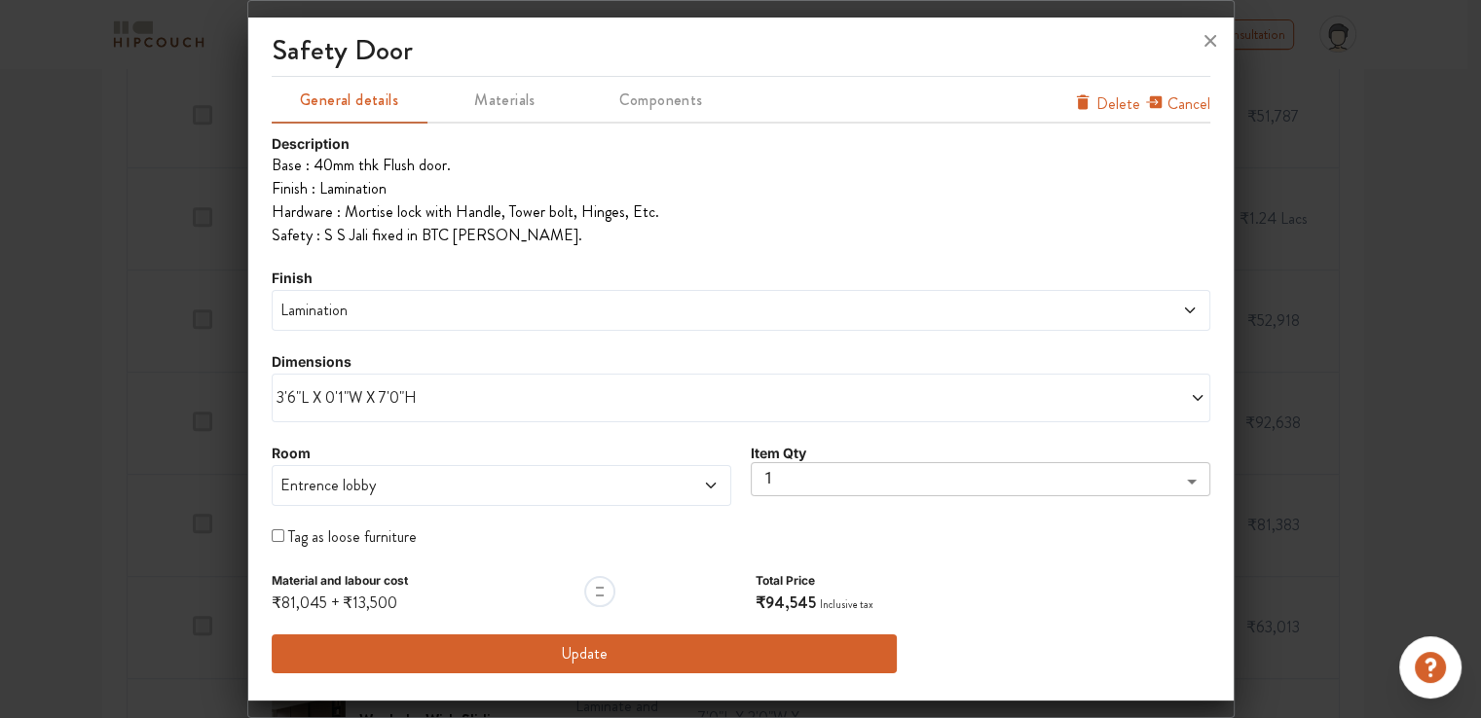
click at [337, 311] on span "Lamination" at bounding box center [621, 310] width 691 height 23
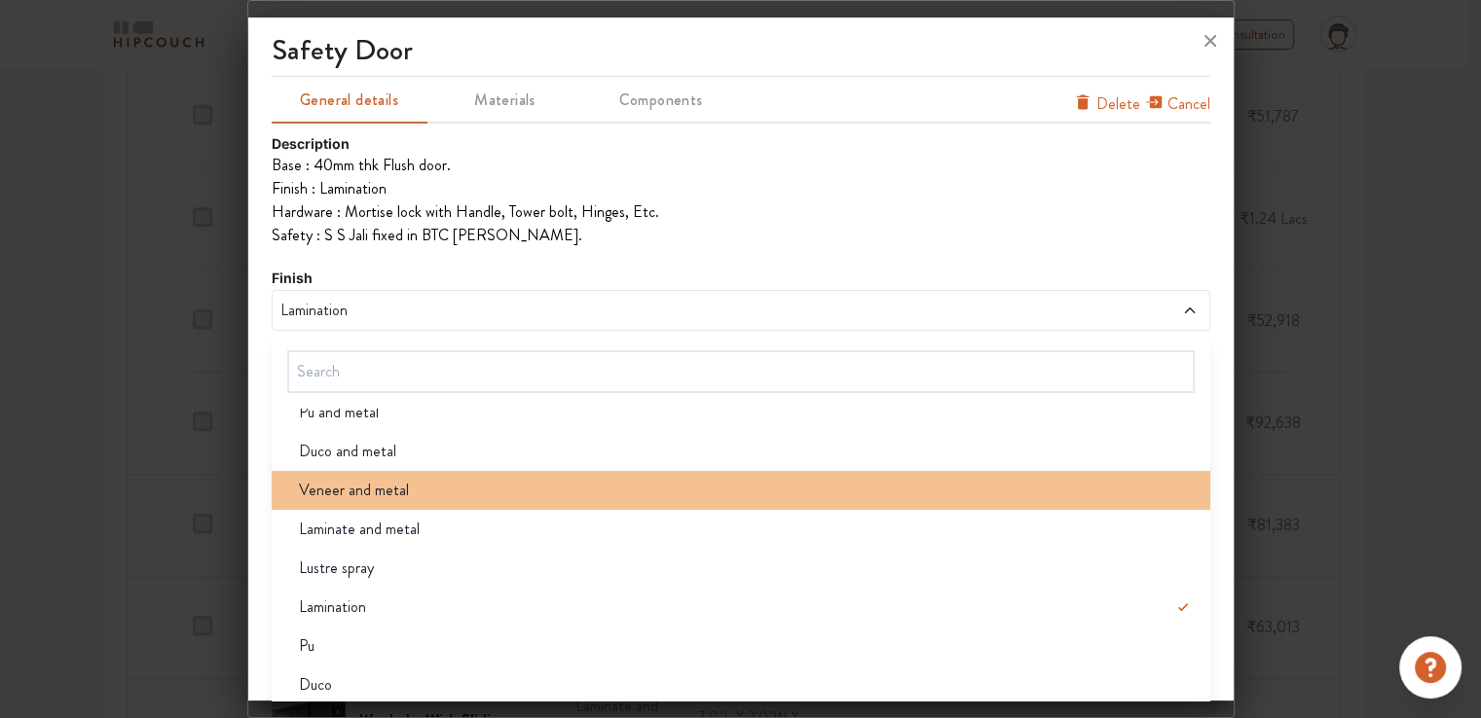
scroll to position [116, 0]
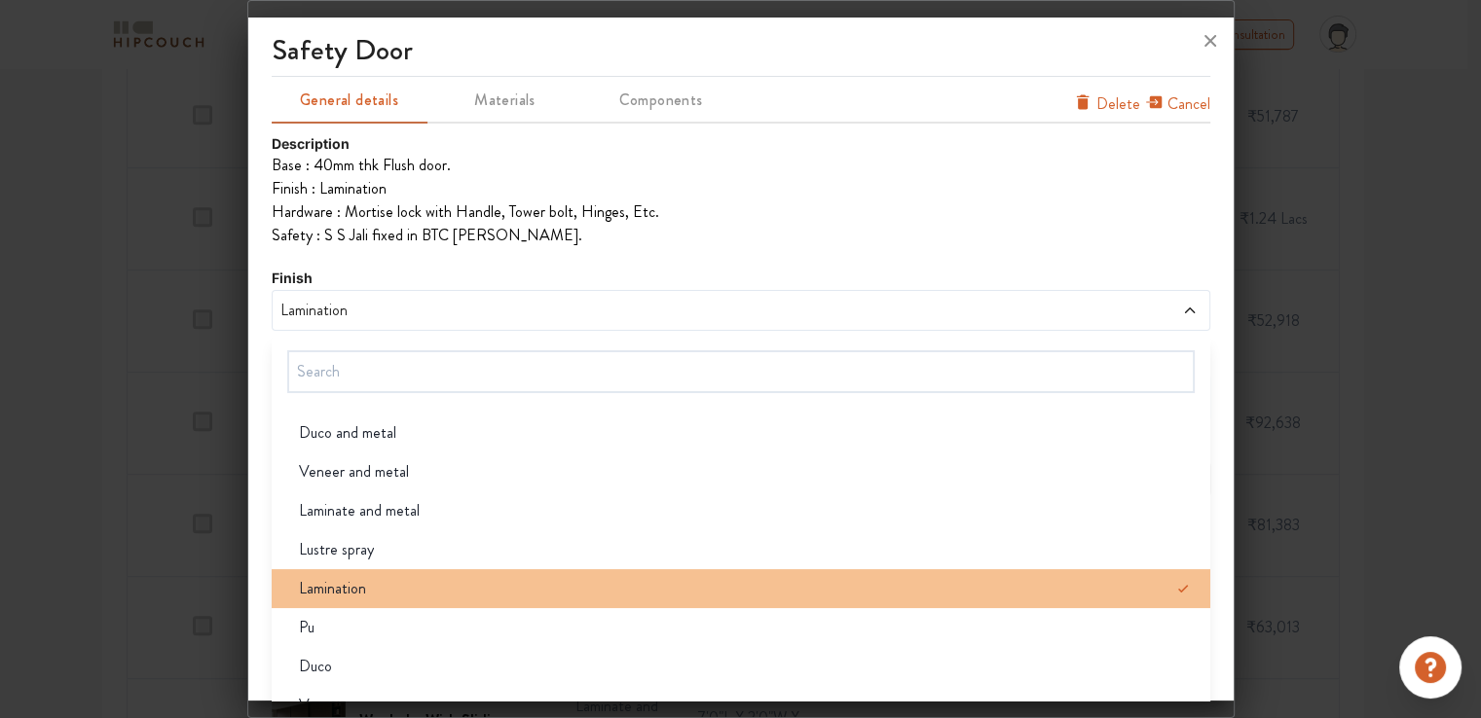
click at [372, 585] on div "Lamination" at bounding box center [746, 588] width 927 height 23
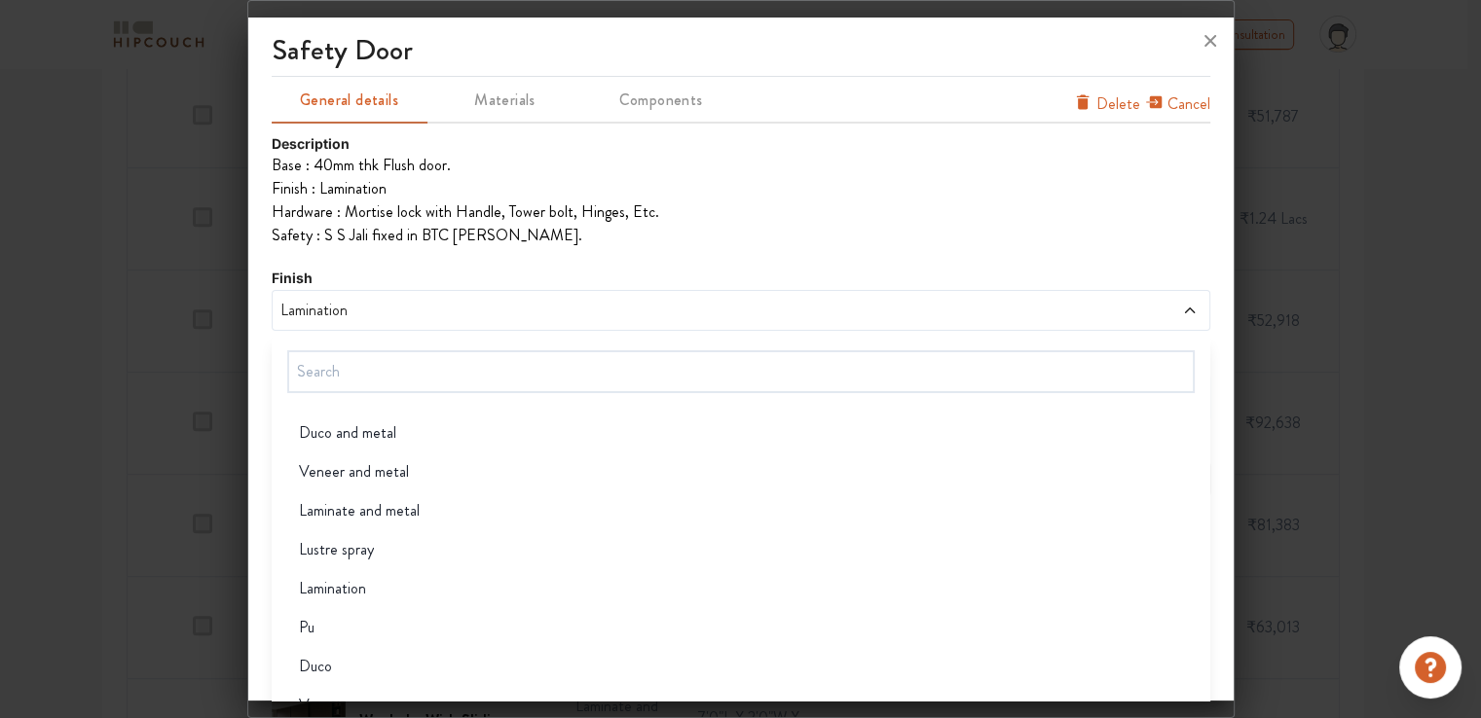
click at [751, 211] on li "Hardware : Mortise lock with Handle, Tower bolt, Hinges, Etc." at bounding box center [741, 212] width 938 height 23
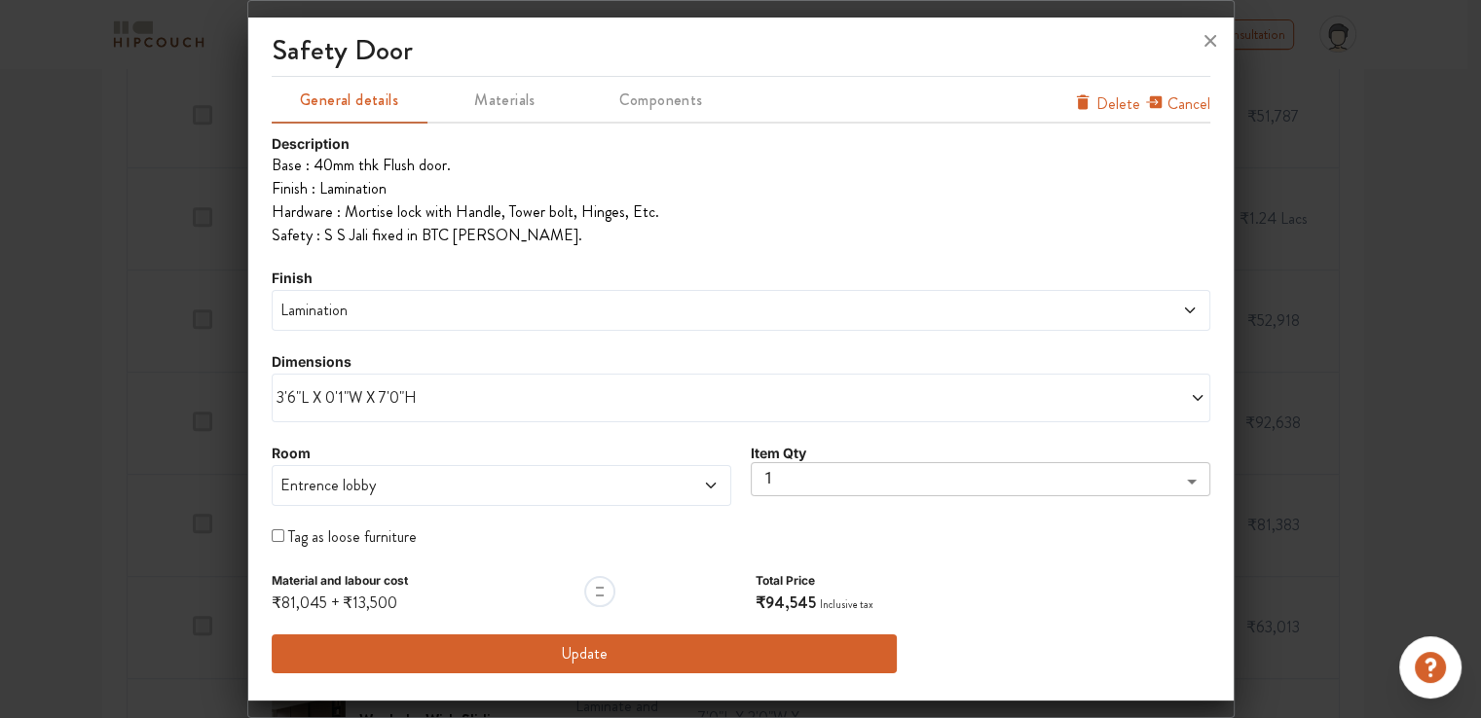
click at [374, 402] on span "3'6"L X 0'1"W X 7'0"H" at bounding box center [508, 397] width 464 height 23
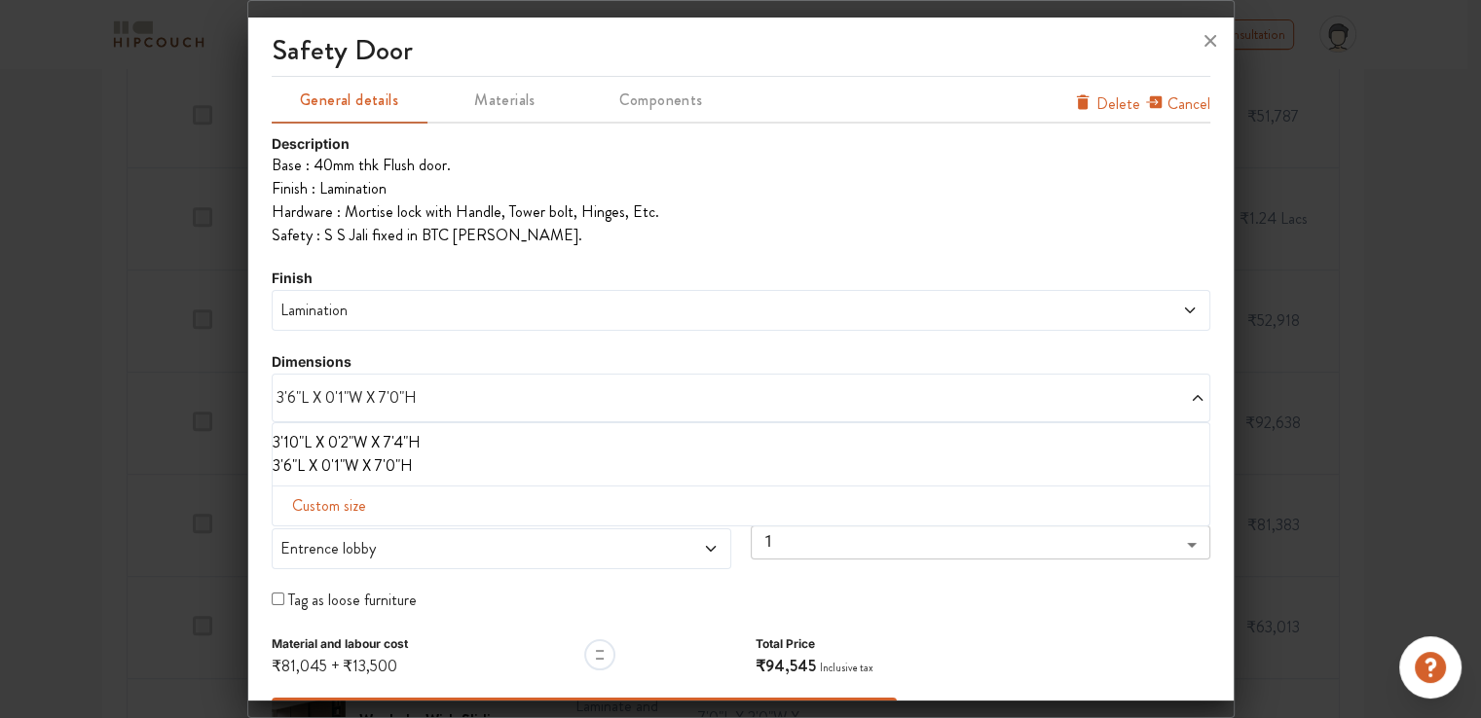
click at [353, 508] on span "Custom size" at bounding box center [329, 506] width 90 height 39
click at [342, 531] on input "text" at bounding box center [343, 537] width 111 height 37
drag, startPoint x: 311, startPoint y: 534, endPoint x: 300, endPoint y: 534, distance: 11.7
click at [300, 534] on input "36" at bounding box center [343, 537] width 111 height 37
click at [436, 532] on input "text" at bounding box center [453, 537] width 111 height 37
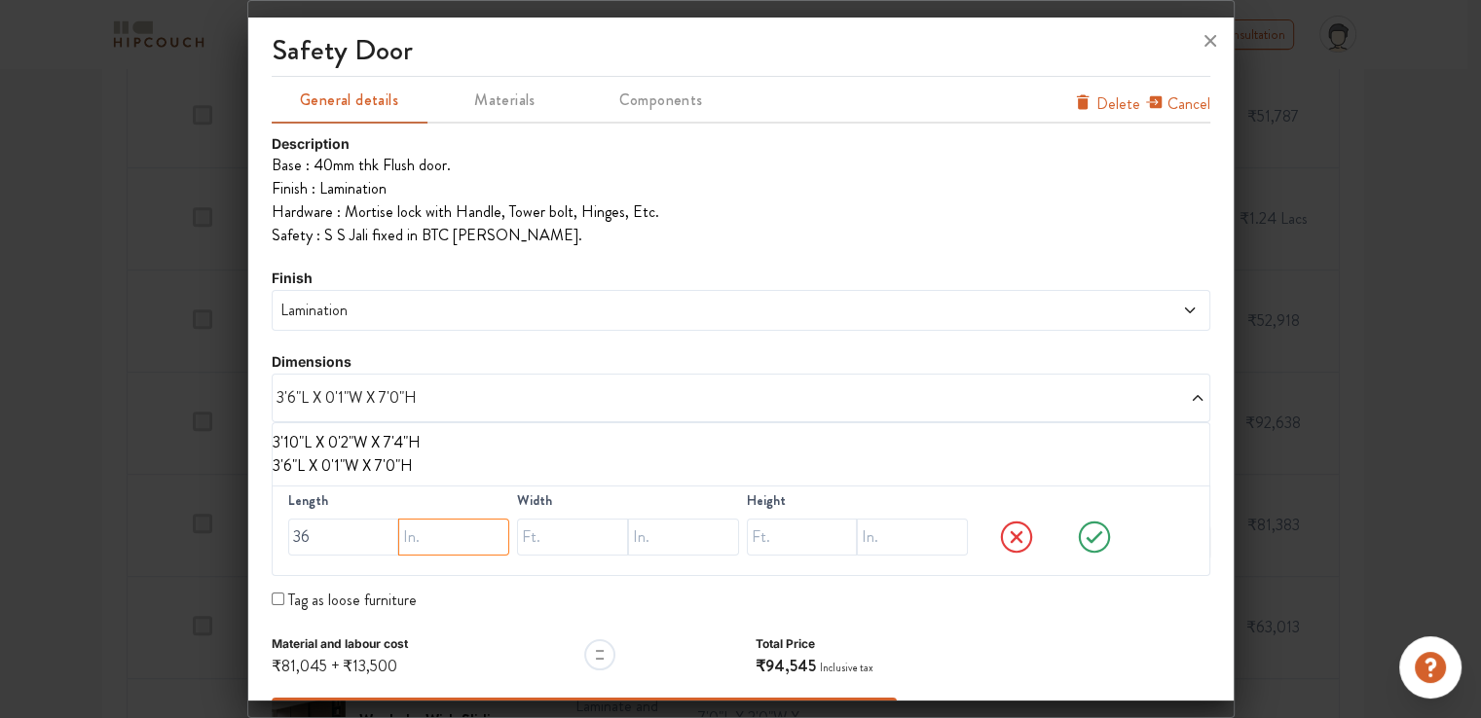
click at [436, 532] on input "text" at bounding box center [453, 537] width 111 height 37
click at [300, 534] on input "36" at bounding box center [343, 537] width 111 height 37
type input "3"
click at [421, 532] on input "text" at bounding box center [453, 537] width 111 height 37
click at [929, 243] on li "Safety : S S Jali fixed in BTC [PERSON_NAME]." at bounding box center [741, 235] width 938 height 23
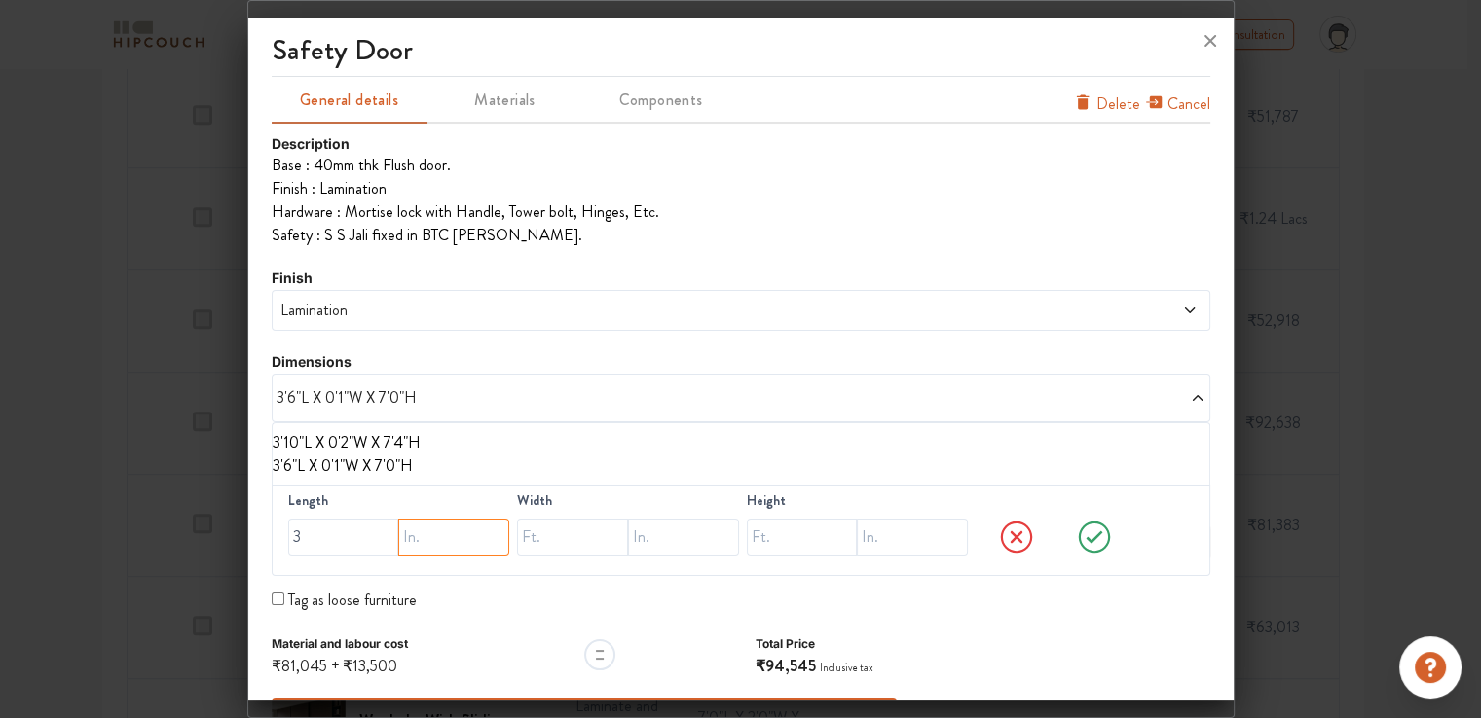
click at [425, 542] on input "text" at bounding box center [453, 537] width 111 height 37
type input "6"
click at [580, 535] on input "text" at bounding box center [572, 537] width 111 height 37
click at [666, 536] on input "text" at bounding box center [683, 537] width 111 height 37
type input "2"
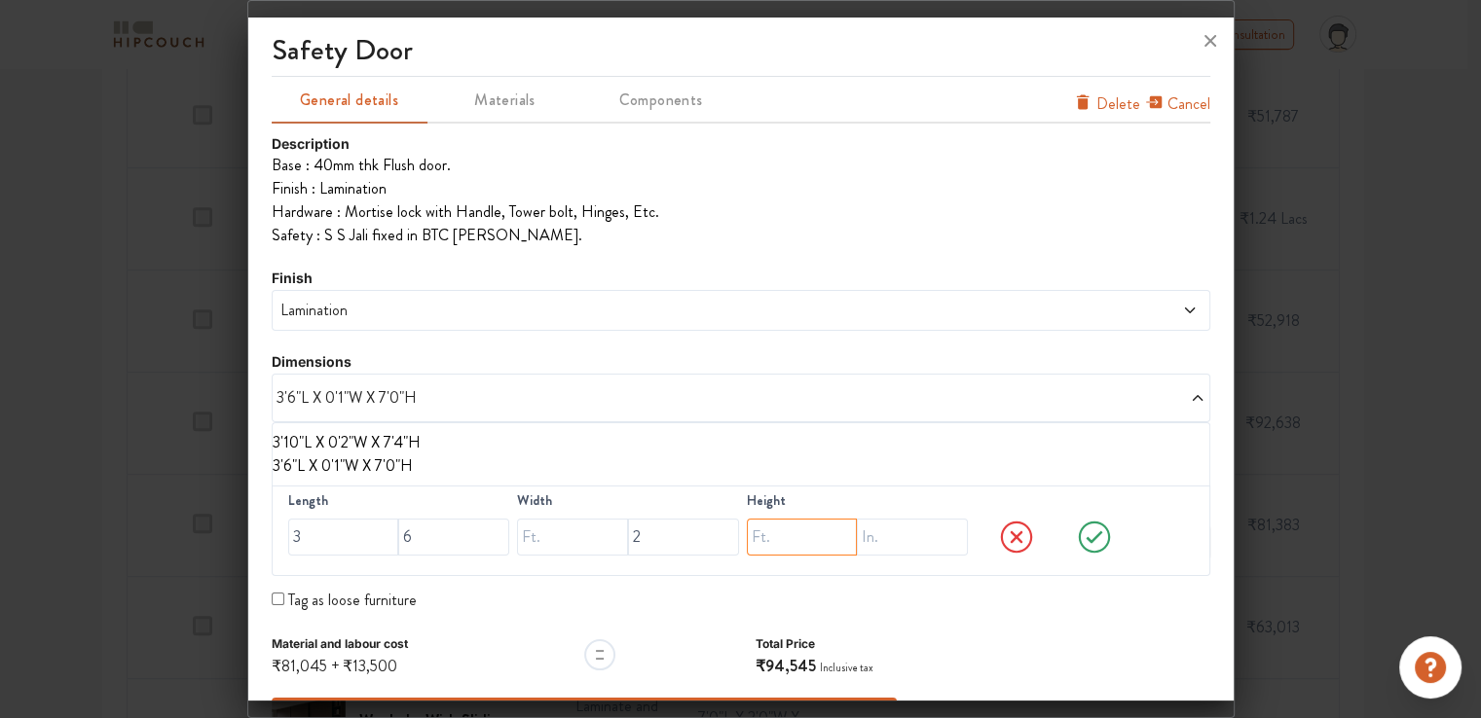
click at [770, 536] on input "text" at bounding box center [802, 537] width 111 height 37
type input "8"
click at [1079, 531] on icon at bounding box center [1094, 537] width 74 height 39
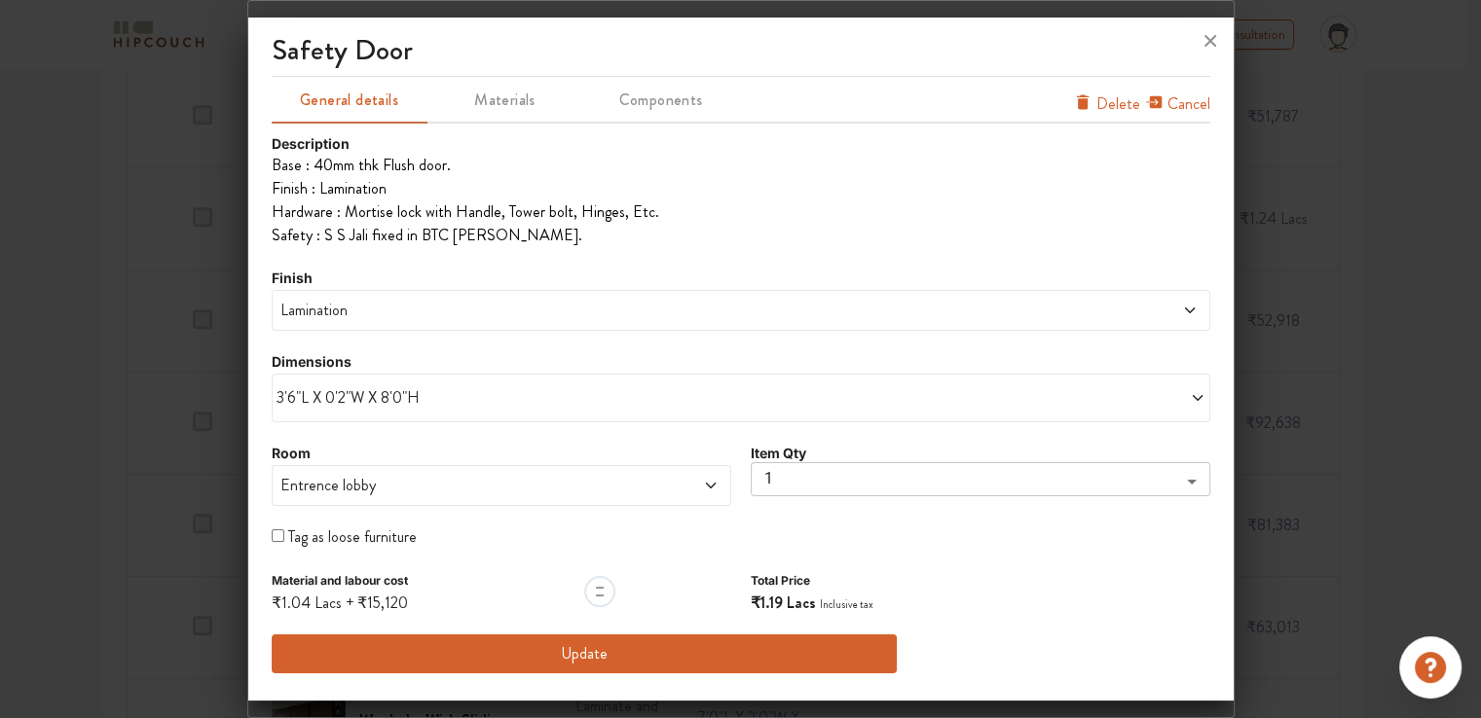
click at [323, 312] on span "Lamination" at bounding box center [621, 310] width 691 height 23
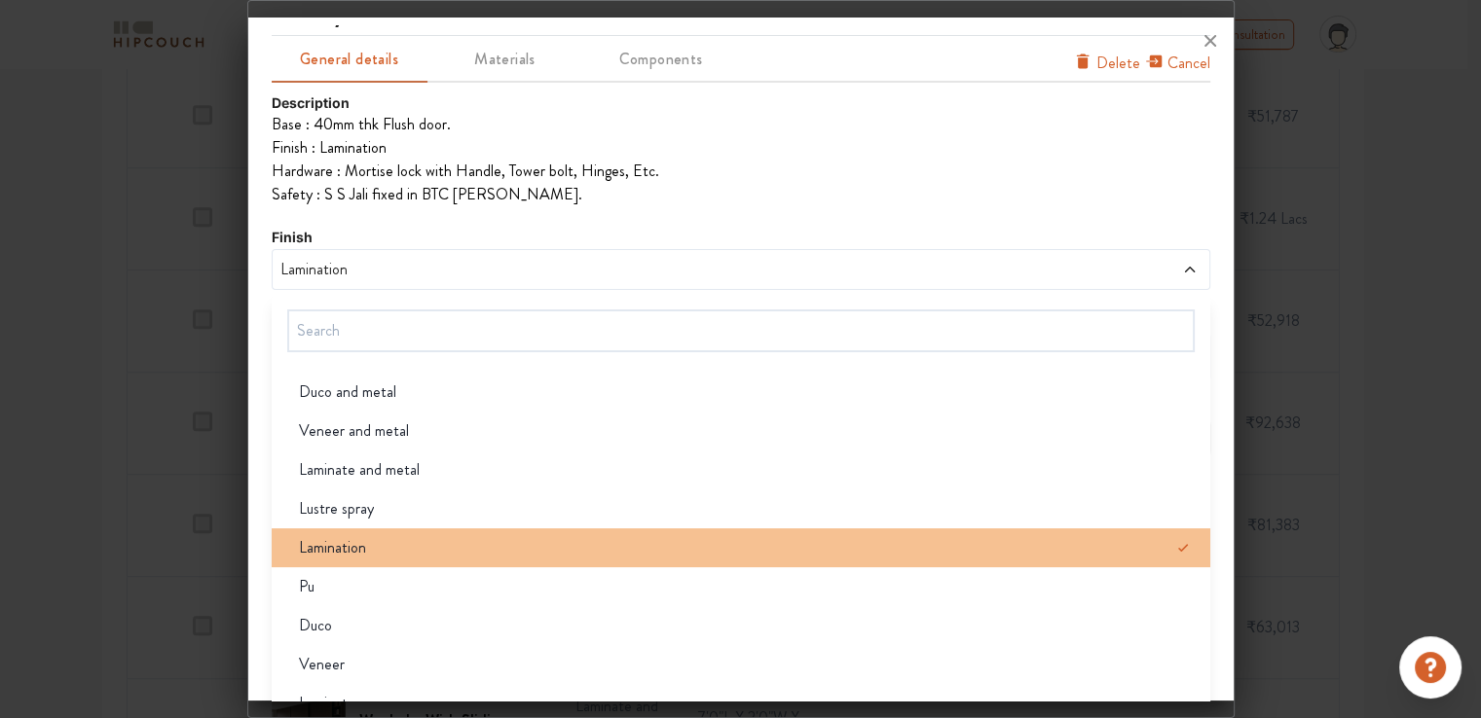
scroll to position [66, 0]
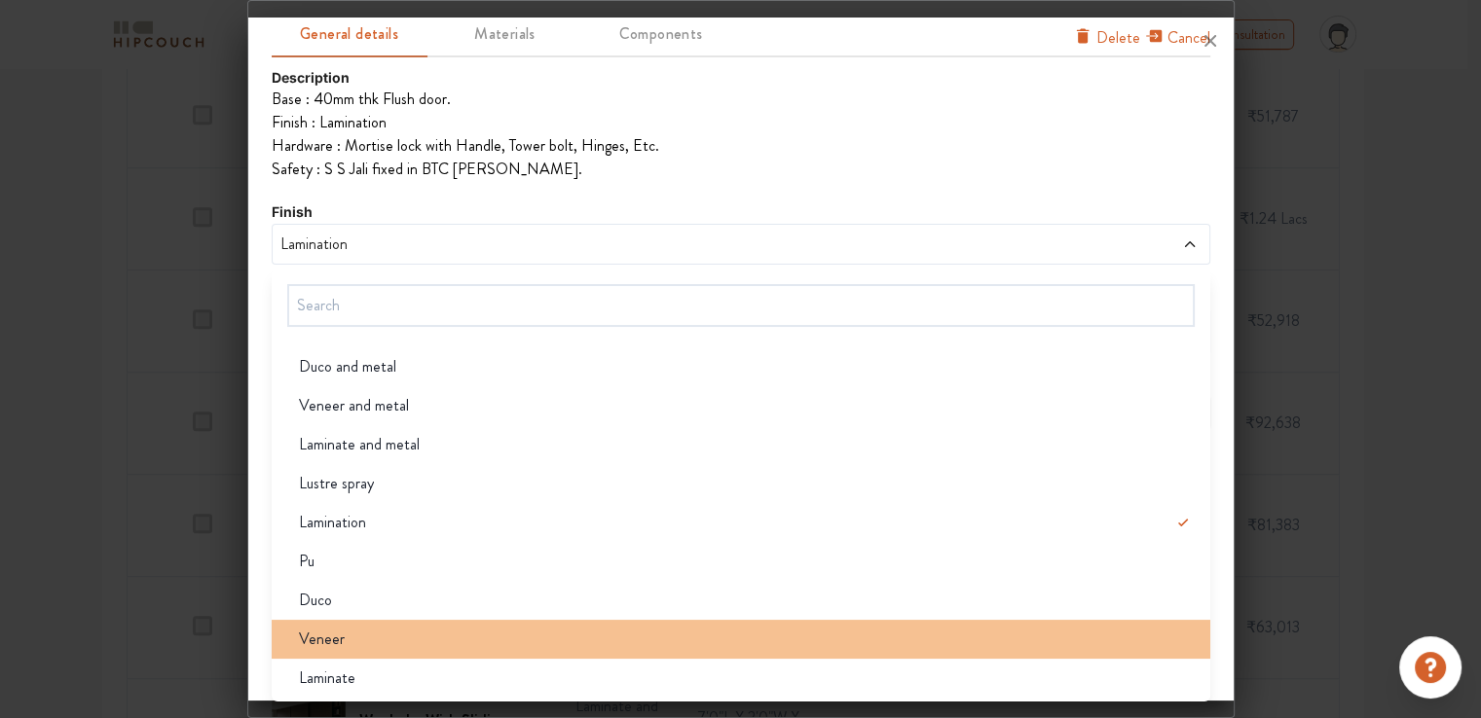
click at [354, 646] on div "Veneer" at bounding box center [746, 639] width 927 height 23
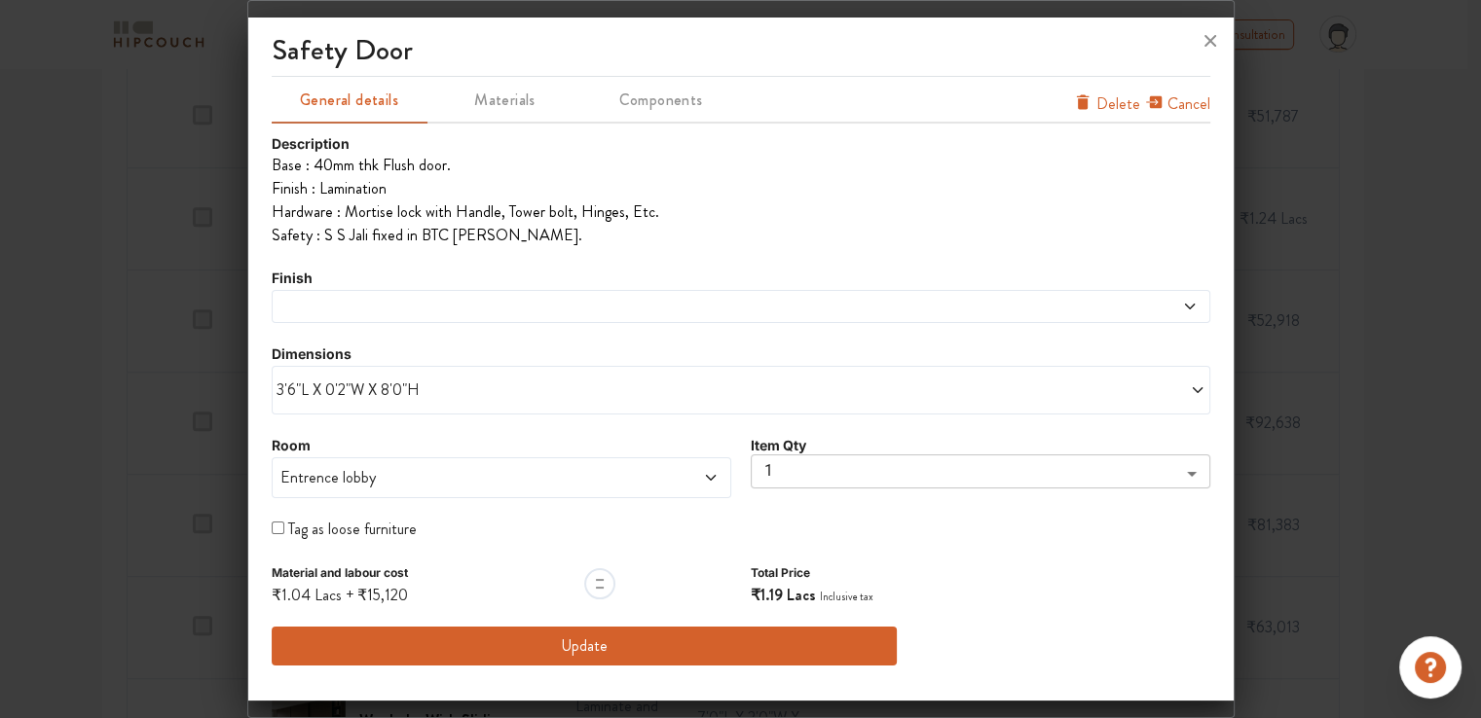
scroll to position [0, 0]
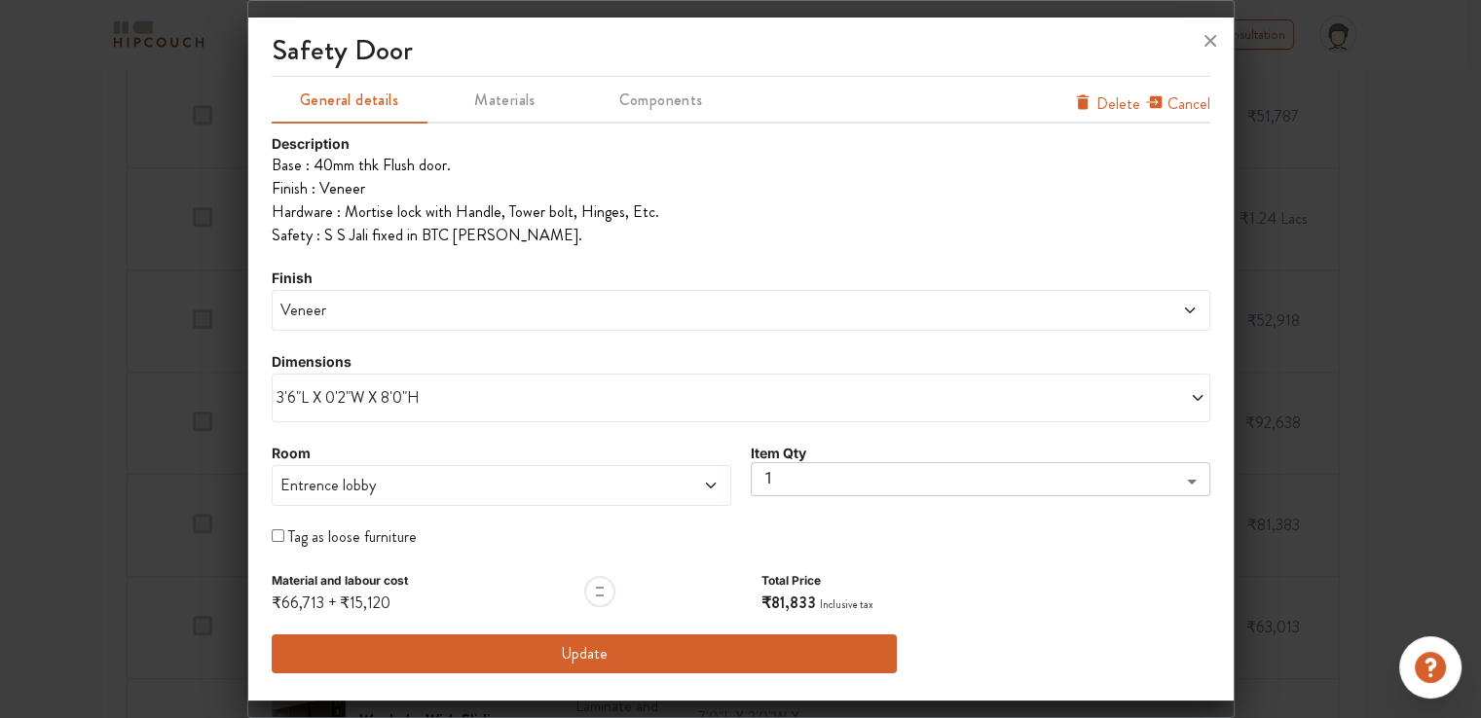
click at [304, 326] on div "Veneer" at bounding box center [741, 310] width 938 height 41
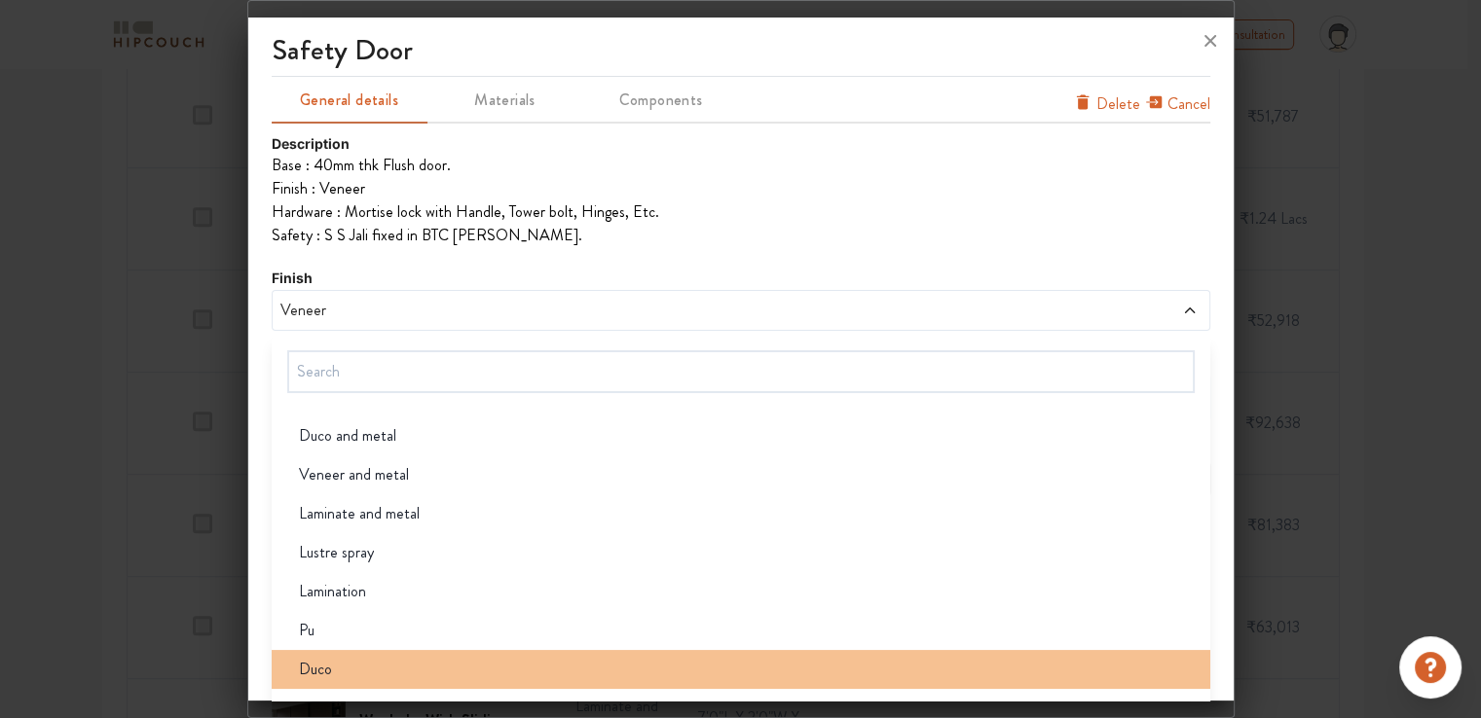
scroll to position [116, 0]
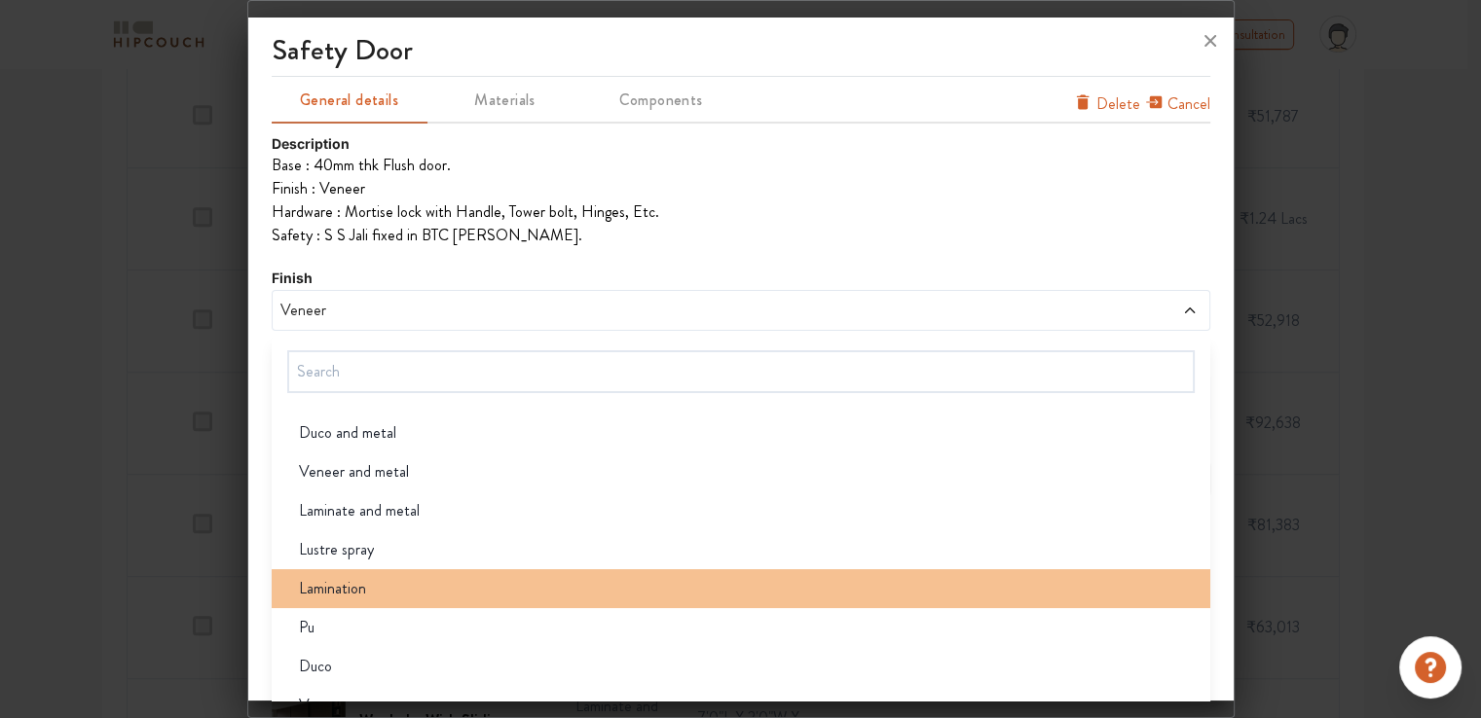
click at [343, 590] on span "Lamination" at bounding box center [332, 588] width 67 height 23
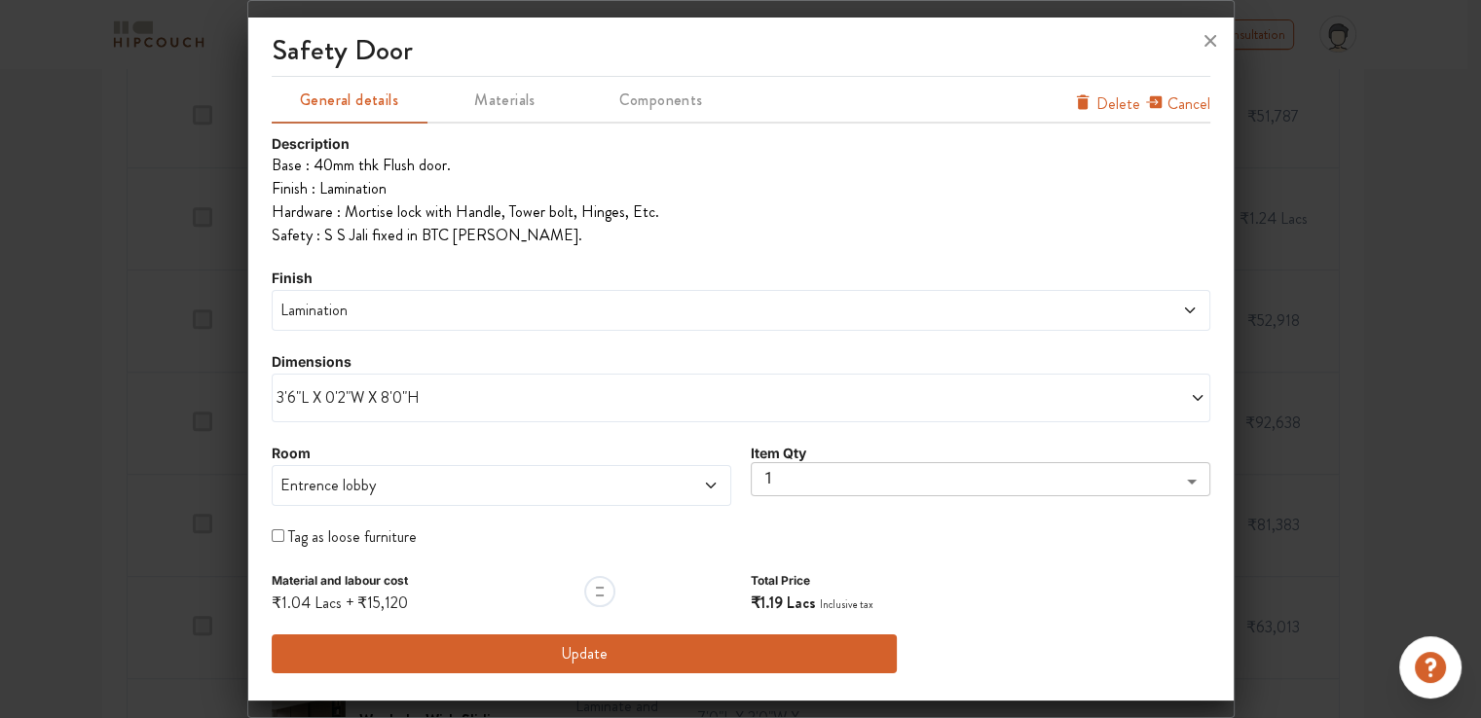
click at [642, 647] on button "Update" at bounding box center [585, 654] width 626 height 39
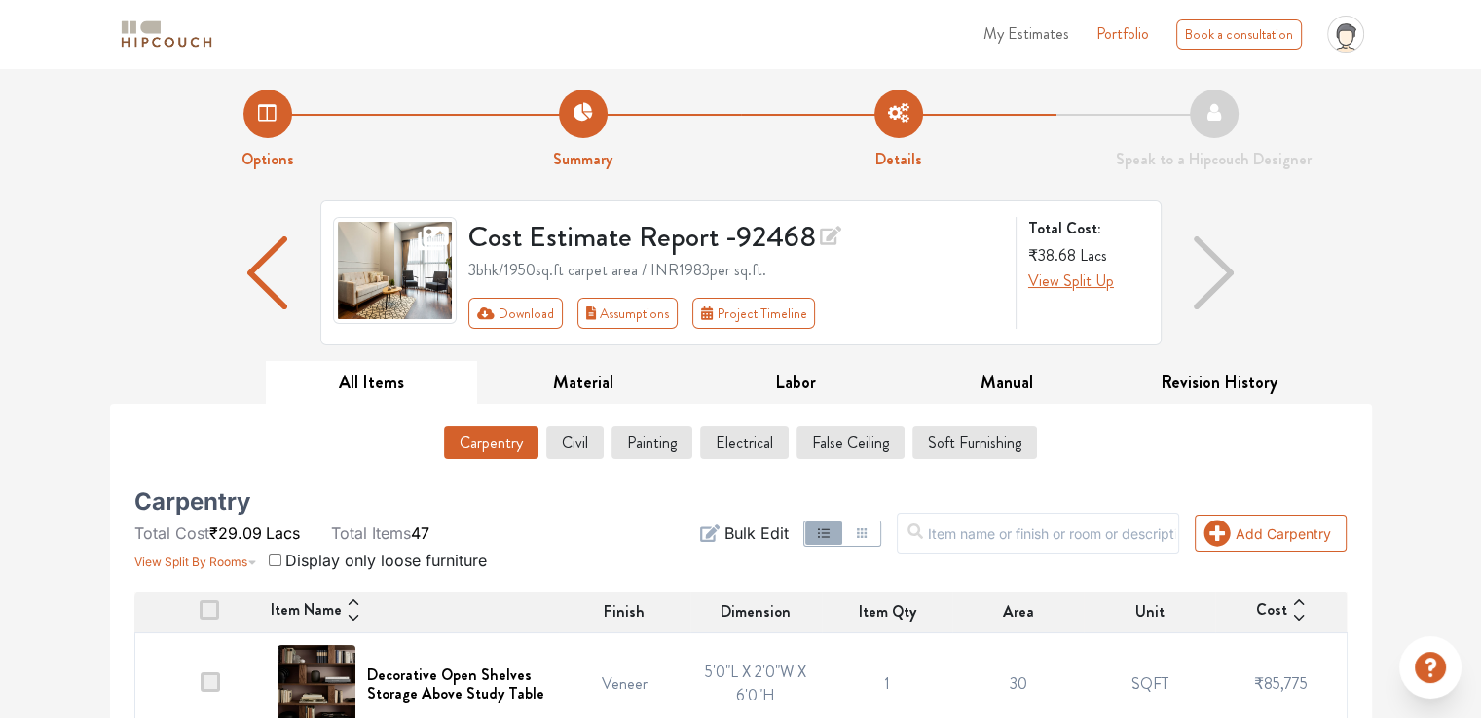
scroll to position [0, 0]
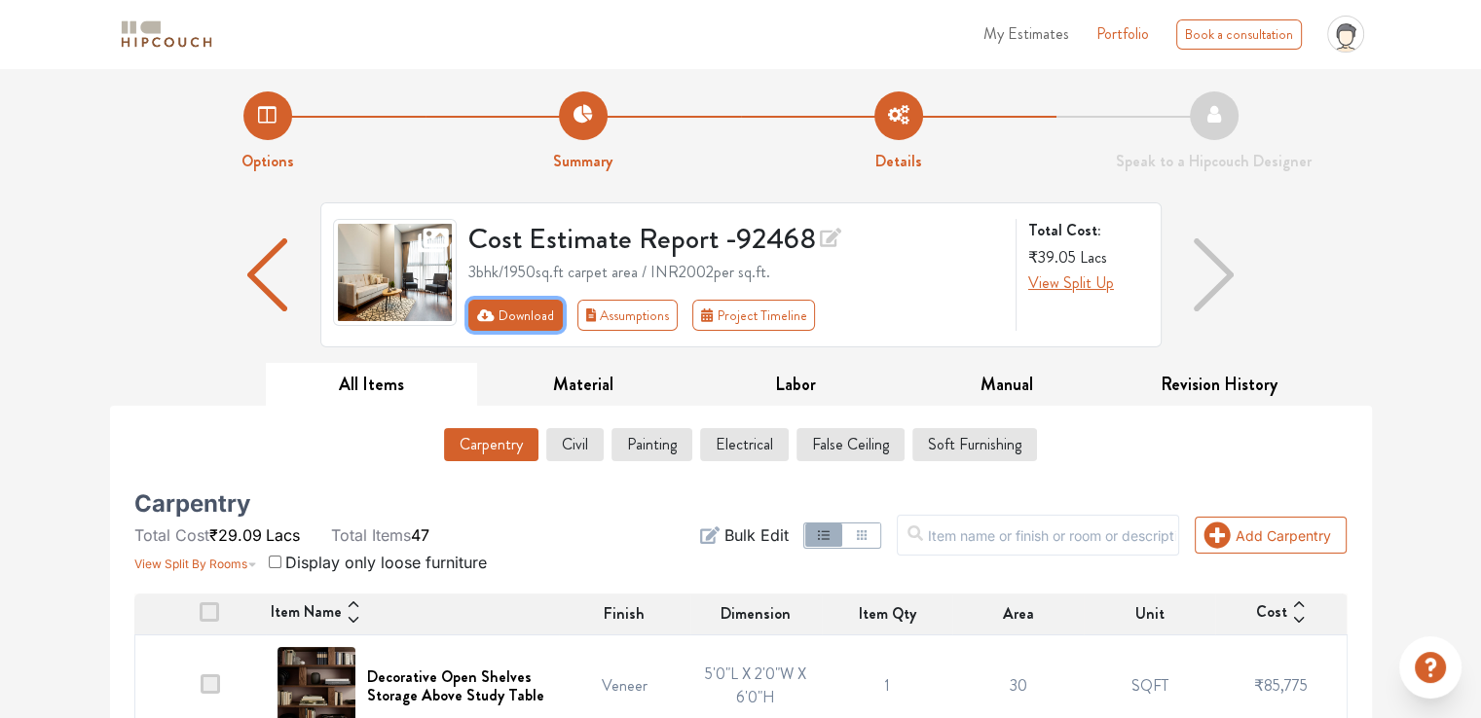
click at [531, 316] on button "Download" at bounding box center [515, 315] width 94 height 31
click at [535, 312] on button "Download" at bounding box center [515, 315] width 94 height 31
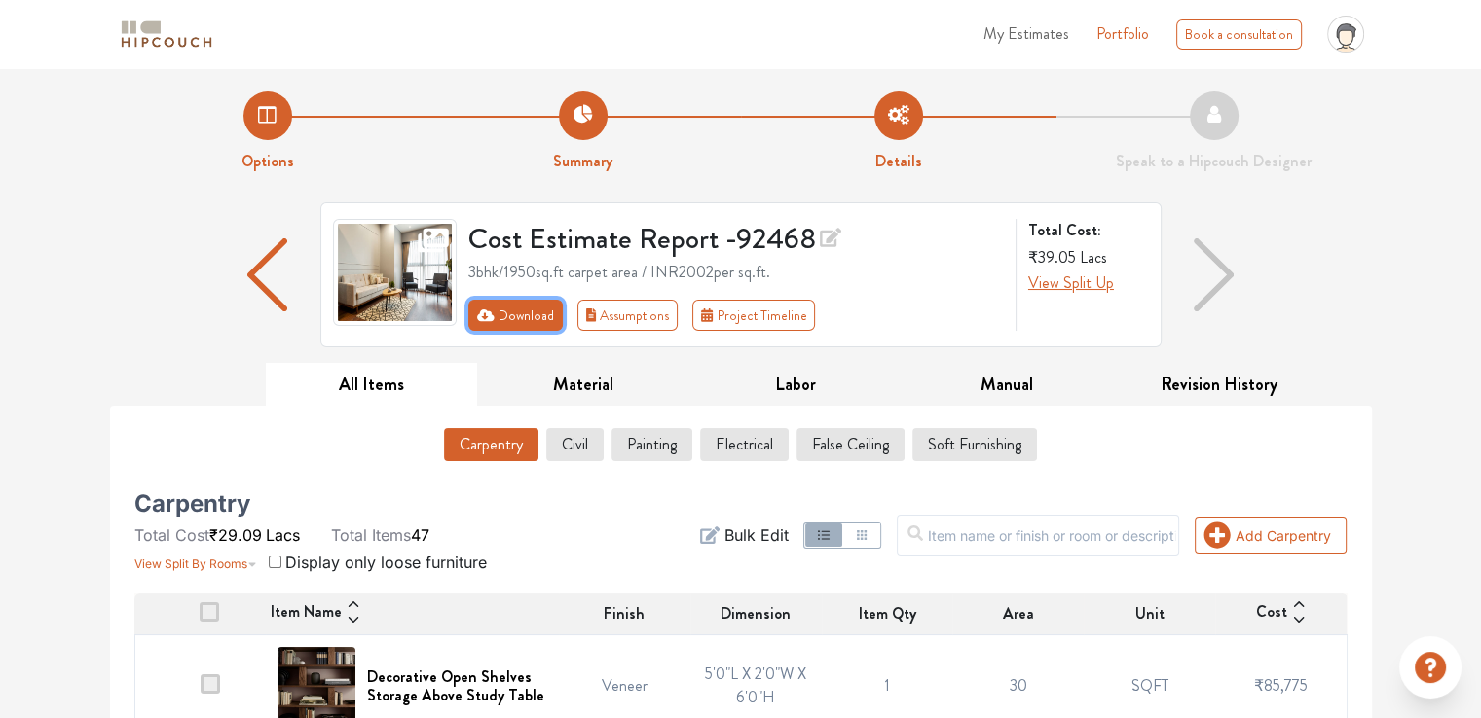
click at [479, 316] on icon "First group" at bounding box center [486, 316] width 18 height 12
click at [522, 316] on button "Download" at bounding box center [515, 315] width 94 height 31
click at [526, 316] on button "Download" at bounding box center [515, 315] width 94 height 31
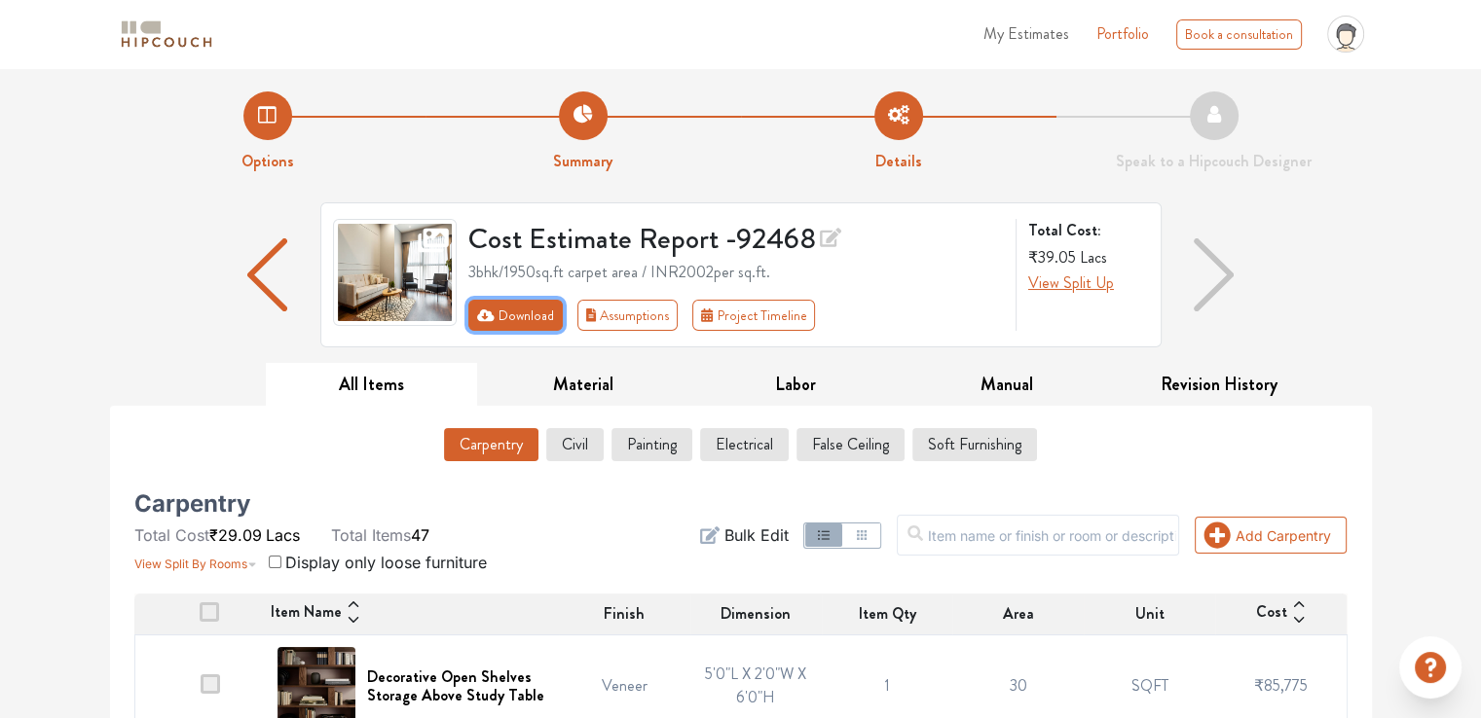
click at [526, 316] on button "Download" at bounding box center [515, 315] width 94 height 31
click at [500, 316] on button "Download" at bounding box center [515, 315] width 94 height 31
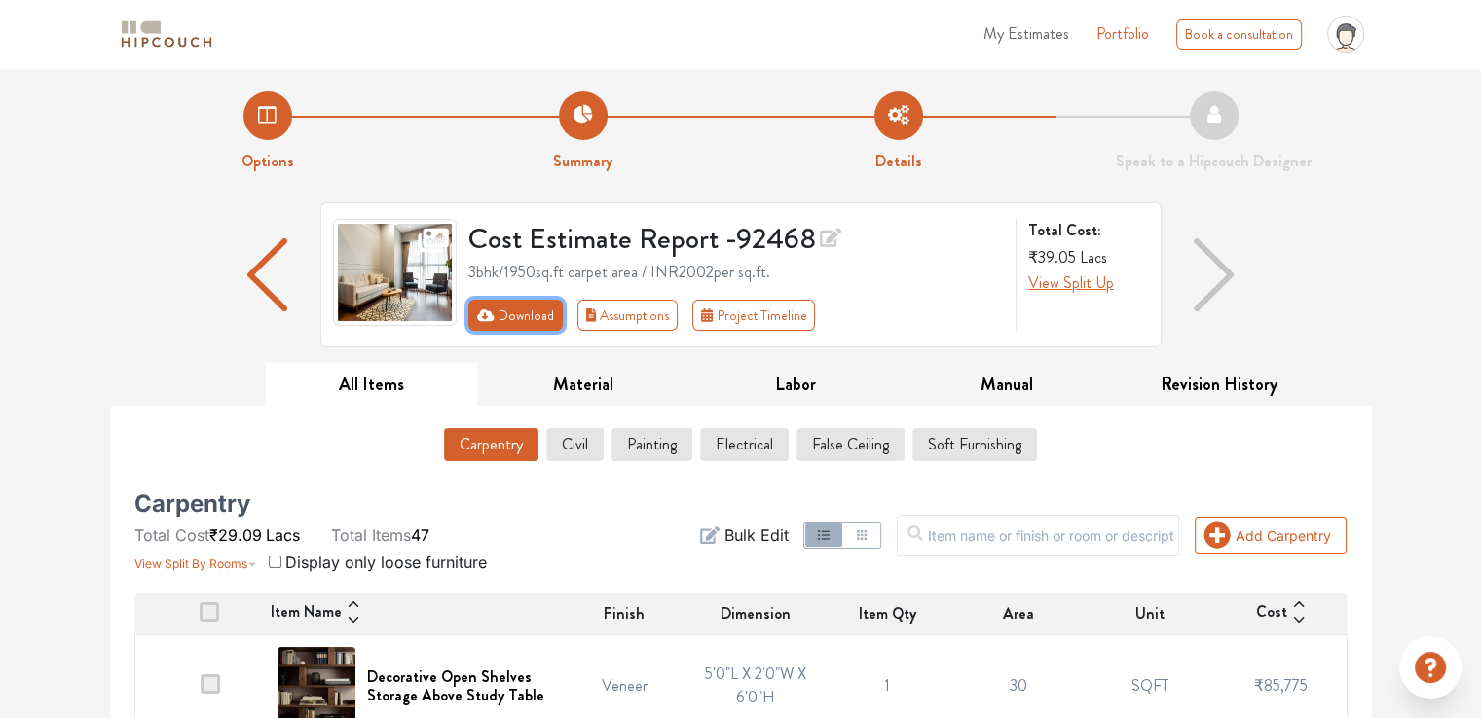
click at [484, 314] on icon "First group" at bounding box center [486, 316] width 18 height 14
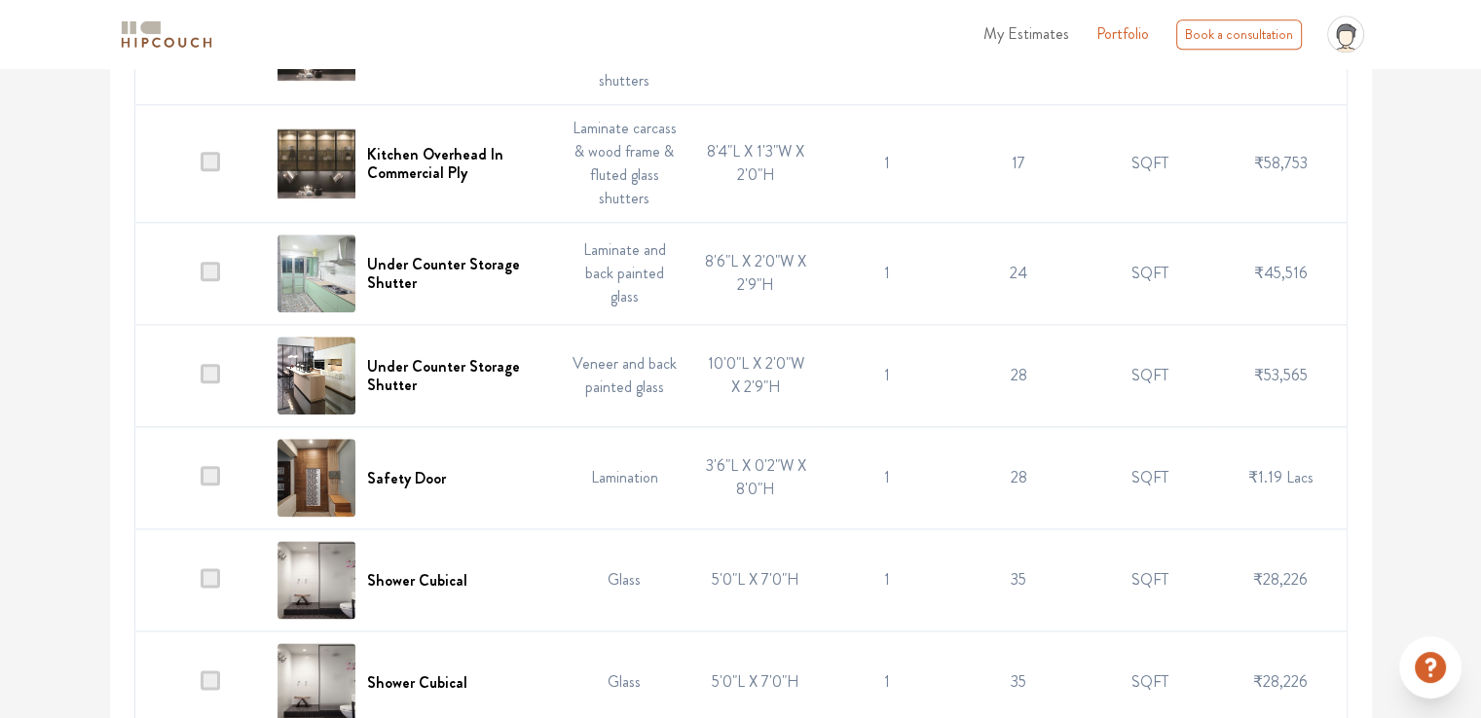
scroll to position [2336, 0]
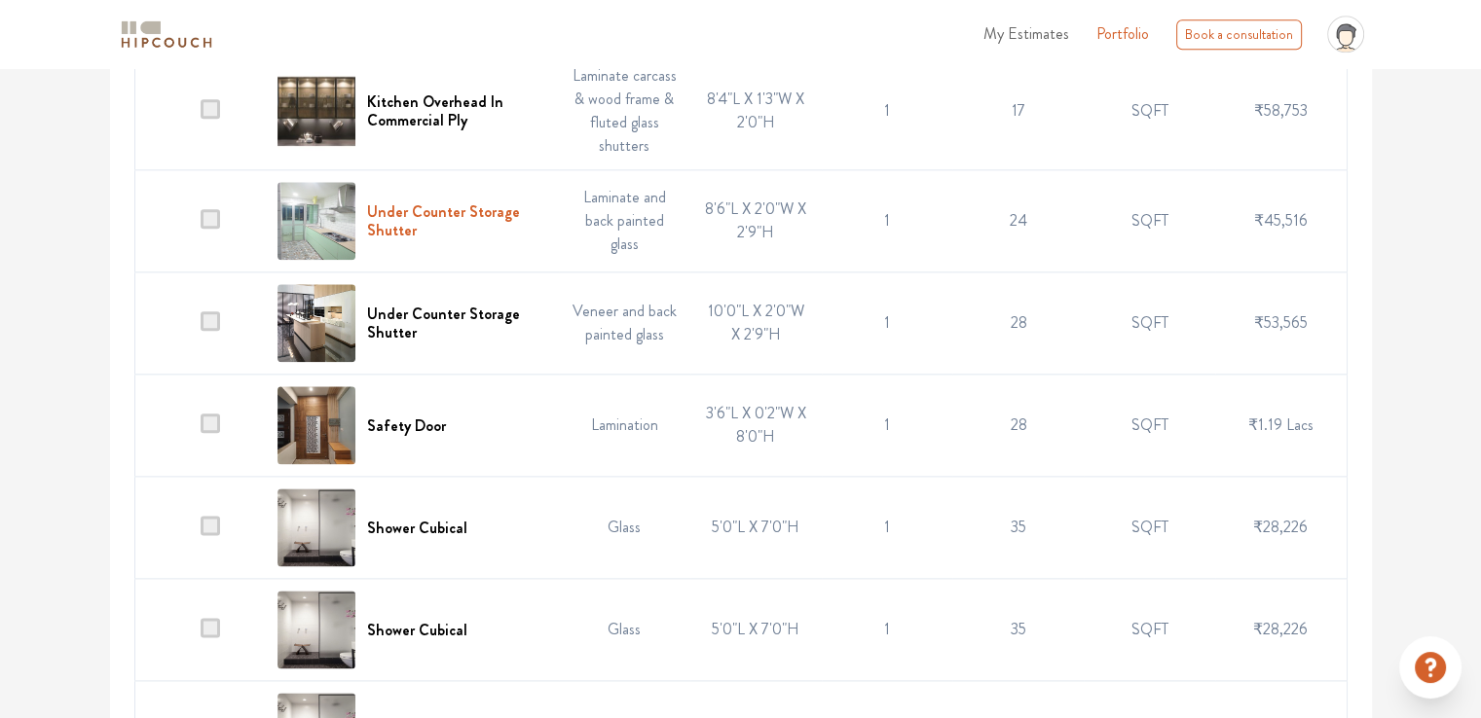
click at [428, 207] on h6 "Under Counter Storage Shutter" at bounding box center [457, 220] width 180 height 37
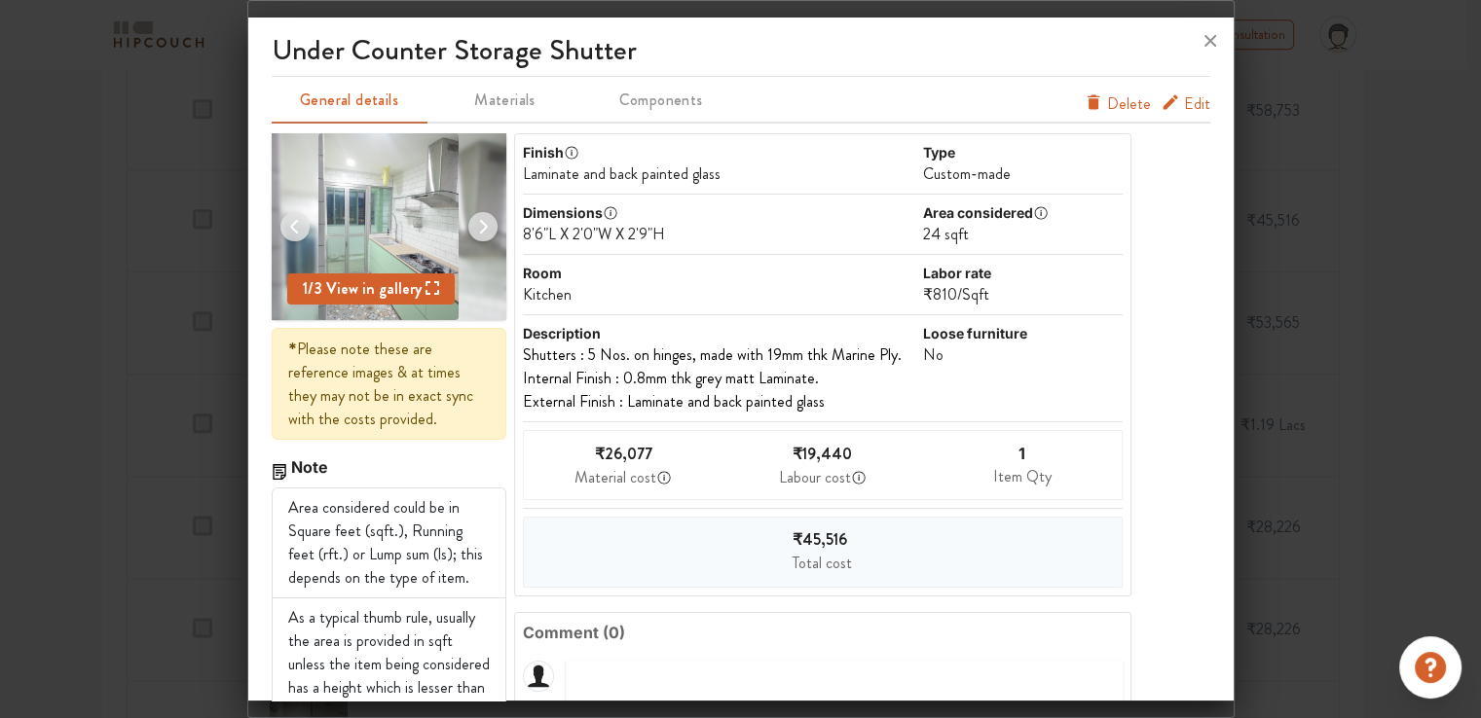
click at [1191, 100] on span "Edit" at bounding box center [1197, 103] width 26 height 23
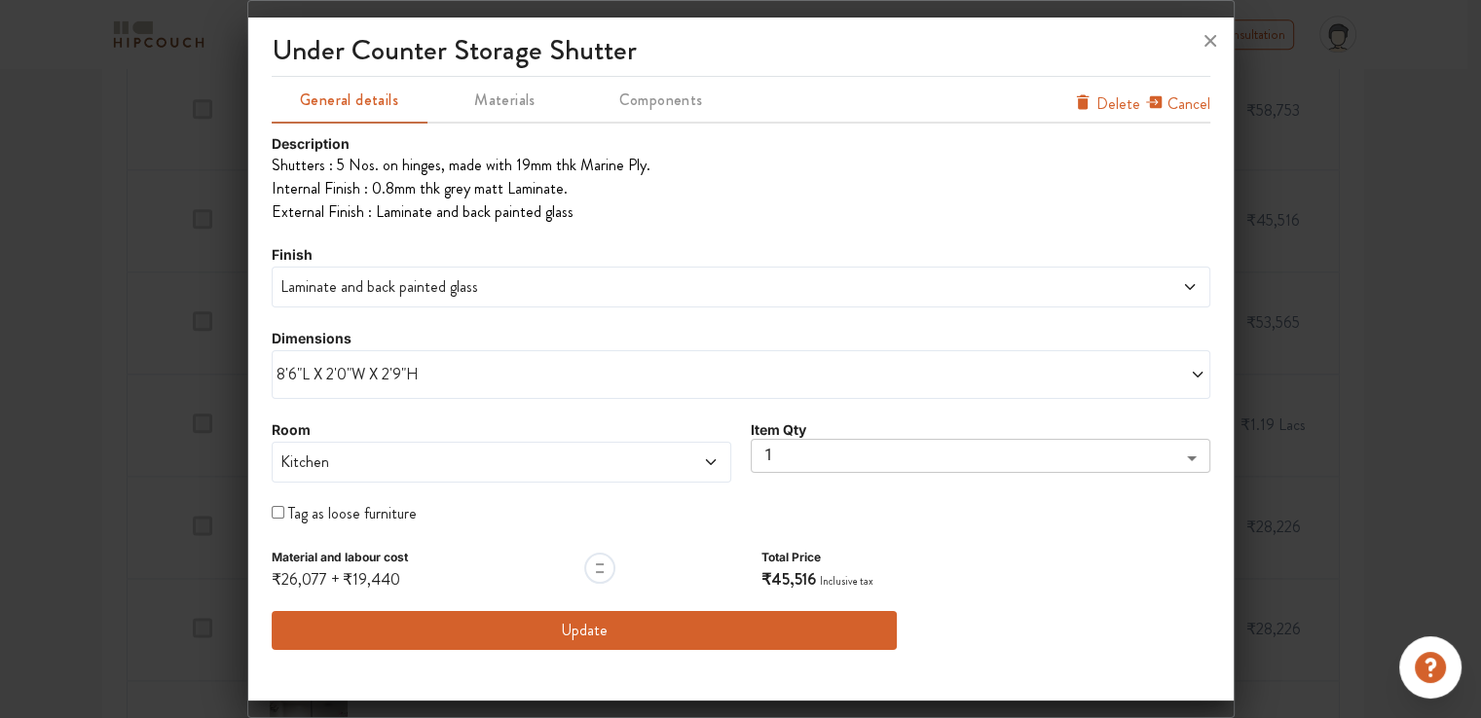
click at [492, 281] on span "Laminate and back painted glass" at bounding box center [621, 286] width 691 height 23
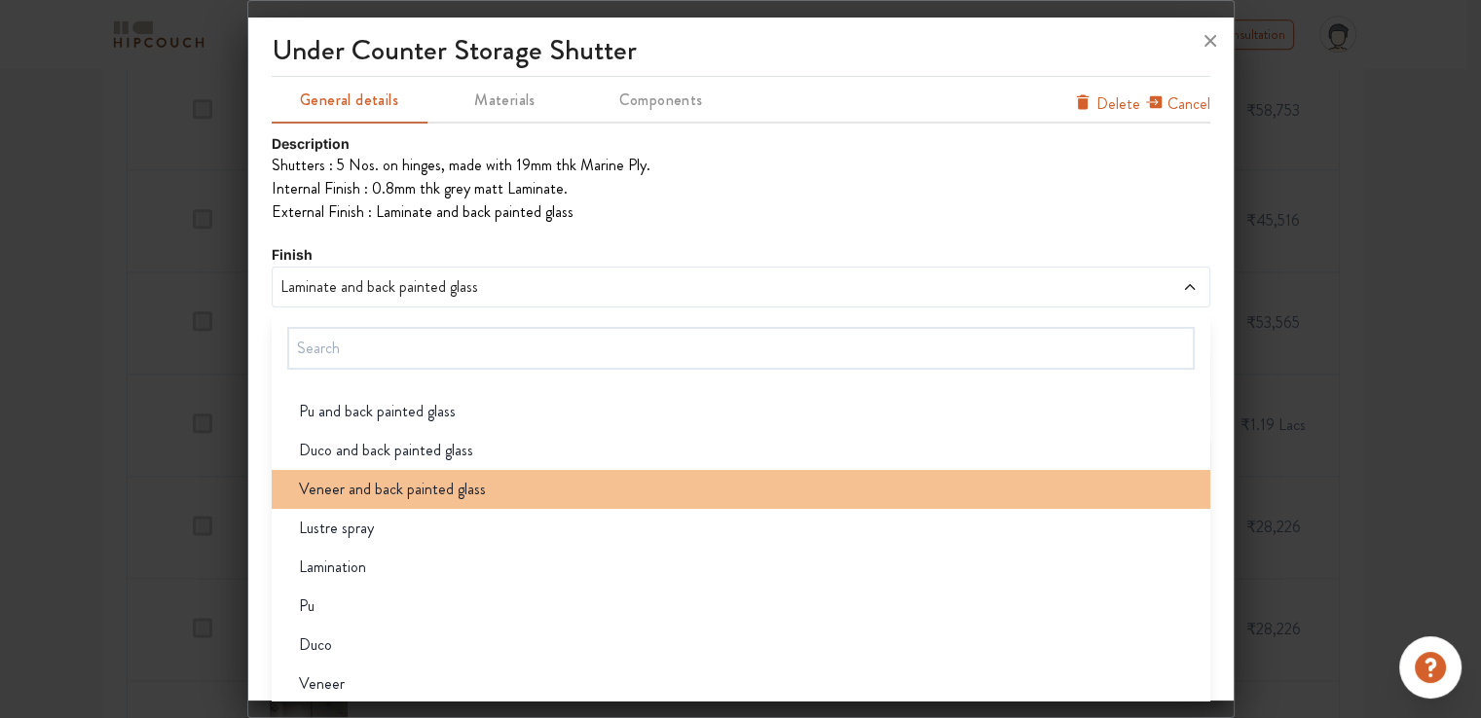
scroll to position [155, 0]
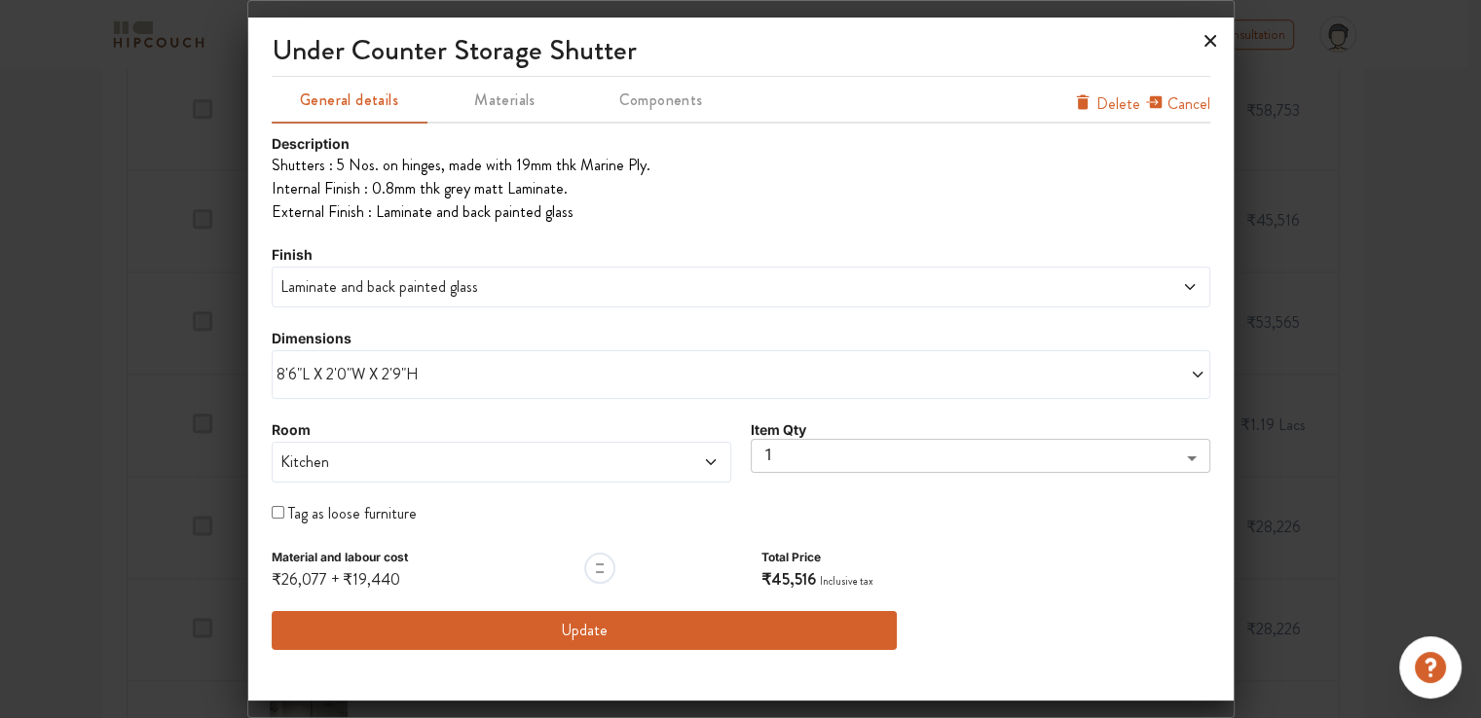
click at [1210, 38] on icon at bounding box center [1209, 40] width 31 height 31
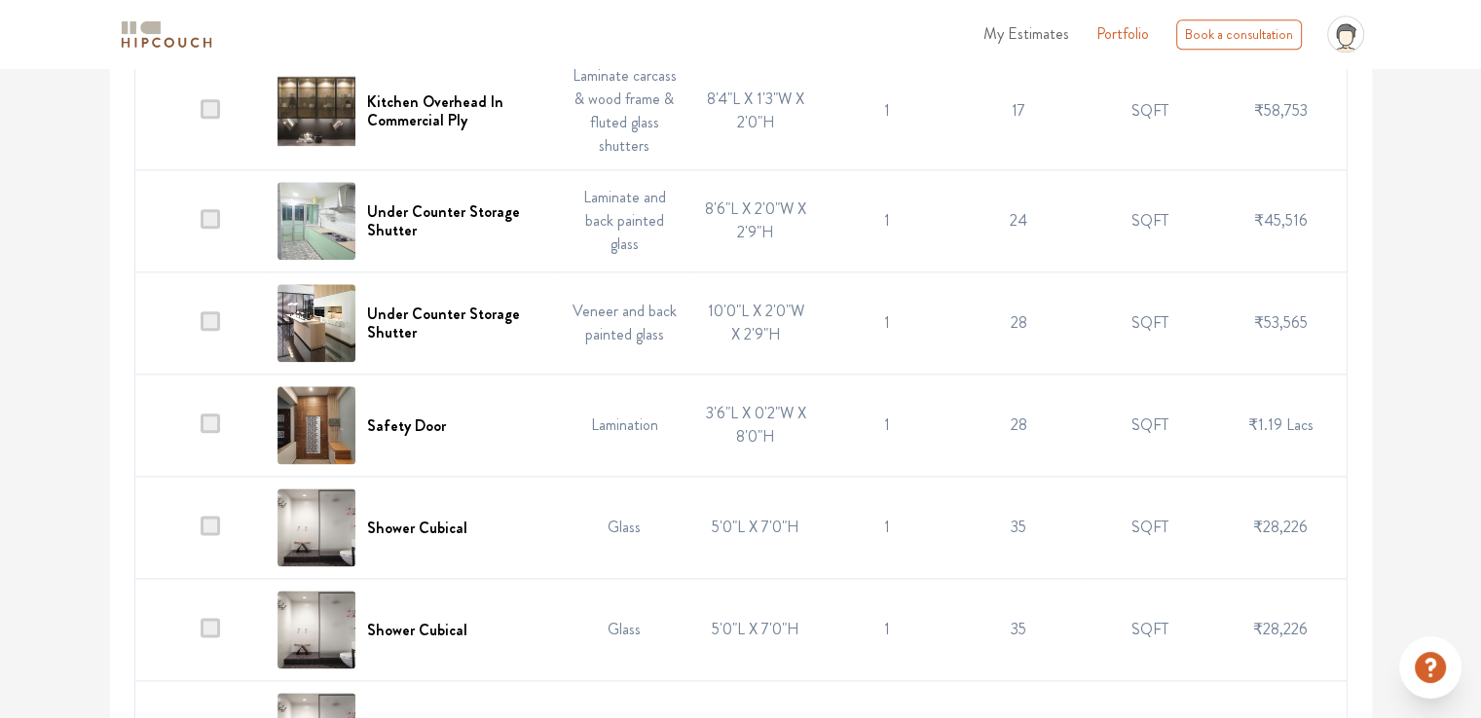
click at [593, 281] on td "Veneer and back painted glass" at bounding box center [624, 324] width 131 height 102
drag, startPoint x: 566, startPoint y: 302, endPoint x: 555, endPoint y: 313, distance: 15.8
click at [565, 304] on td "Veneer and back painted glass" at bounding box center [624, 324] width 131 height 102
click at [576, 238] on td "Laminate and back painted glass" at bounding box center [624, 221] width 131 height 102
